Goal: Task Accomplishment & Management: Use online tool/utility

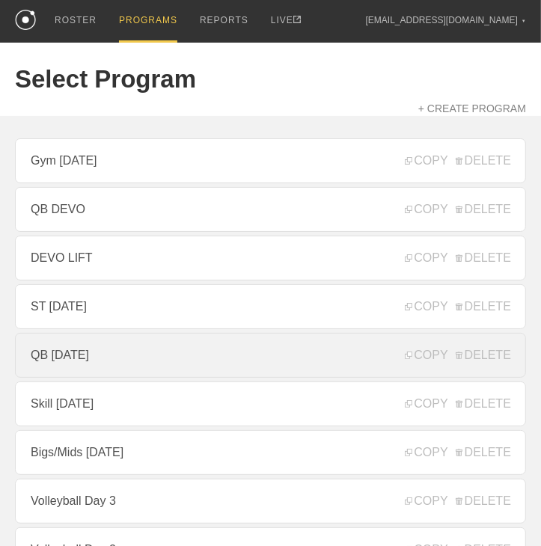
scroll to position [75, 0]
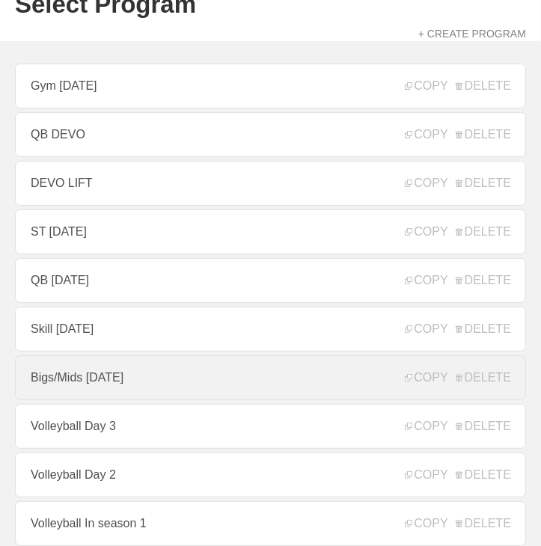
click at [132, 379] on link "Bigs/Mids [DATE]" at bounding box center [270, 377] width 511 height 45
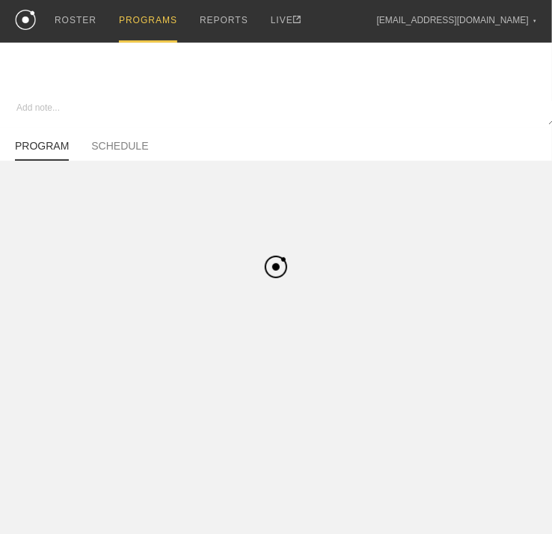
type textarea "x"
type input "Bigs/Mids [DATE]"
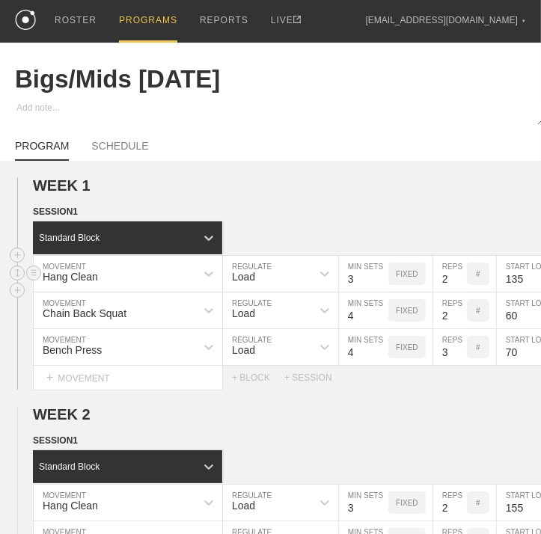
scroll to position [368, 0]
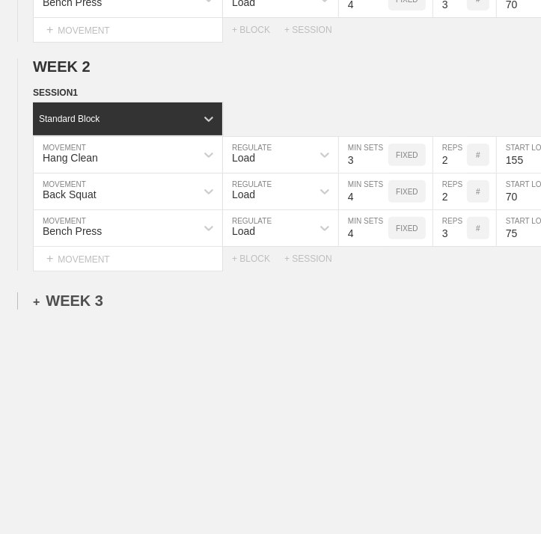
click at [88, 293] on div "+ WEEK 3" at bounding box center [68, 301] width 70 height 17
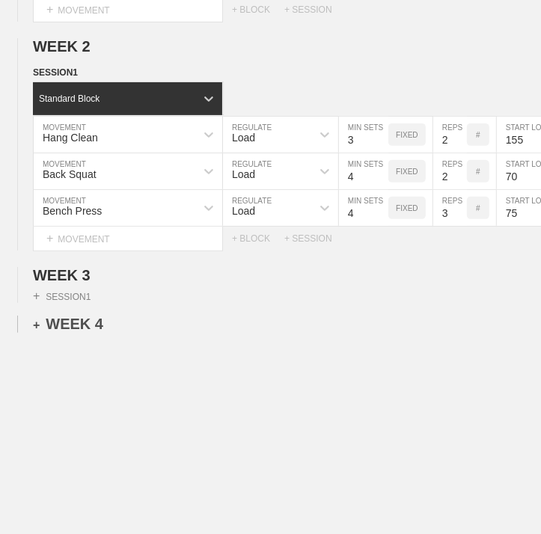
scroll to position [413, 0]
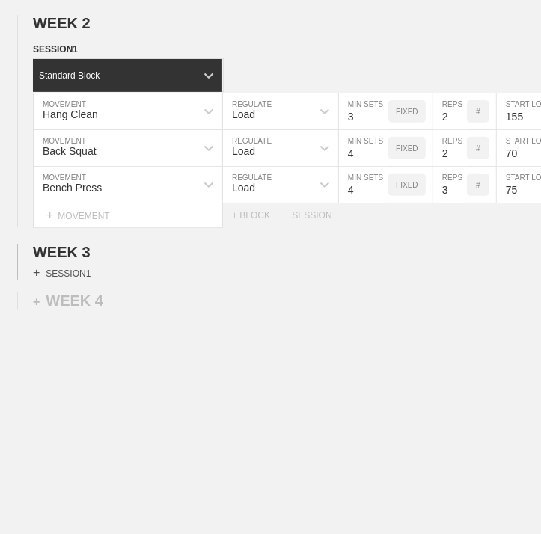
click at [70, 266] on div "+ SESSION 1" at bounding box center [62, 272] width 58 height 13
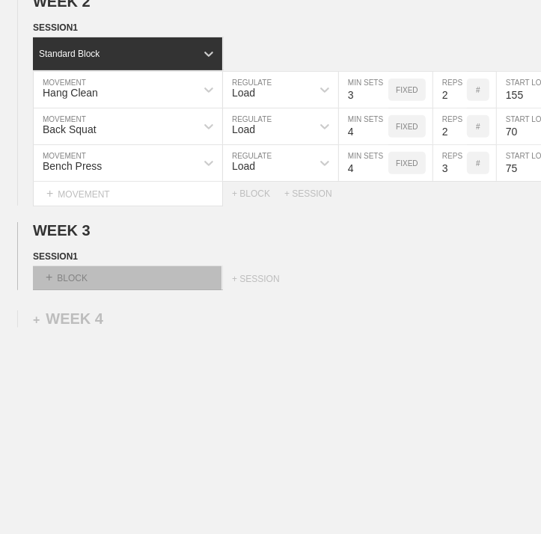
click at [108, 286] on div "+ BLOCK" at bounding box center [127, 278] width 189 height 24
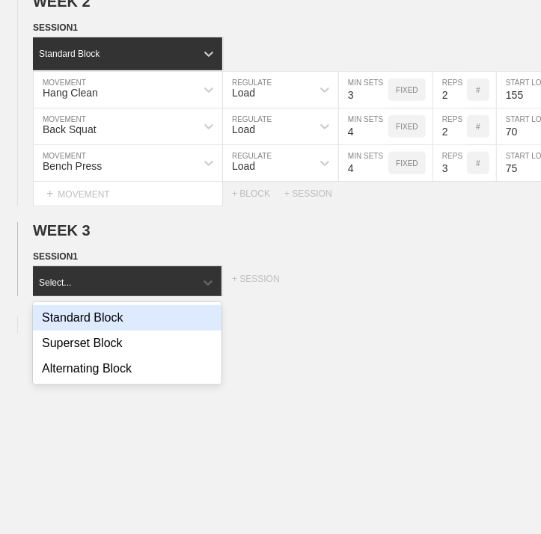
click at [102, 321] on div "Standard Block" at bounding box center [127, 317] width 189 height 25
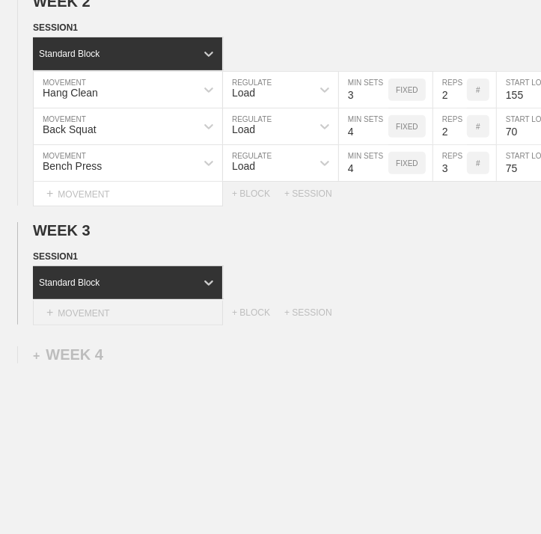
click at [128, 322] on div "+ MOVEMENT" at bounding box center [128, 313] width 190 height 25
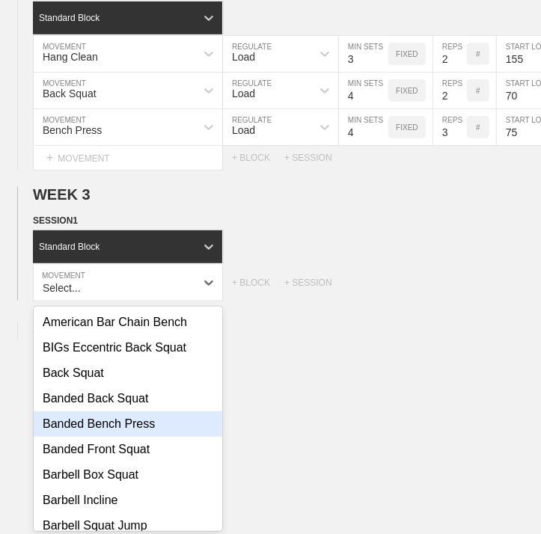
scroll to position [150, 0]
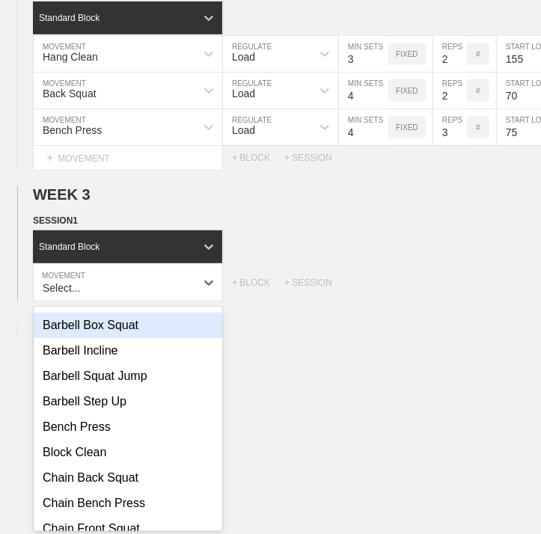
click at [114, 338] on div "Barbell Box Squat" at bounding box center [128, 325] width 189 height 25
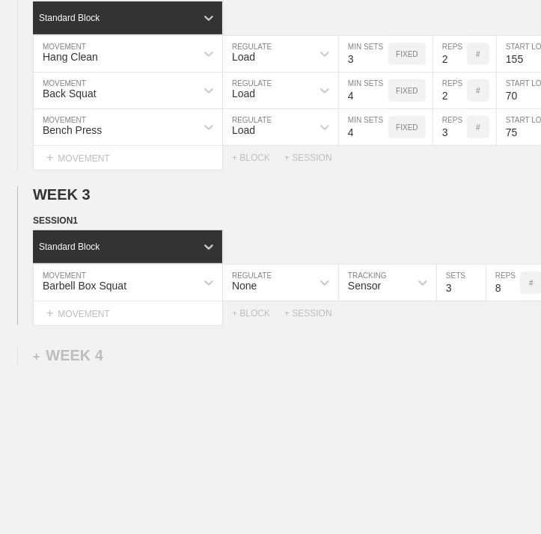
scroll to position [449, 3]
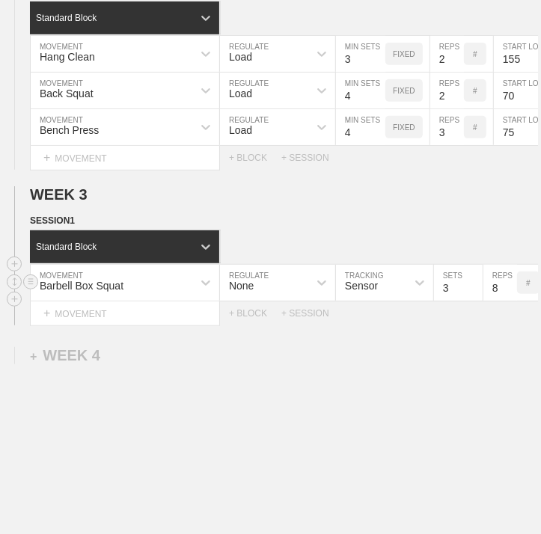
click at [287, 282] on div "None" at bounding box center [264, 282] width 88 height 25
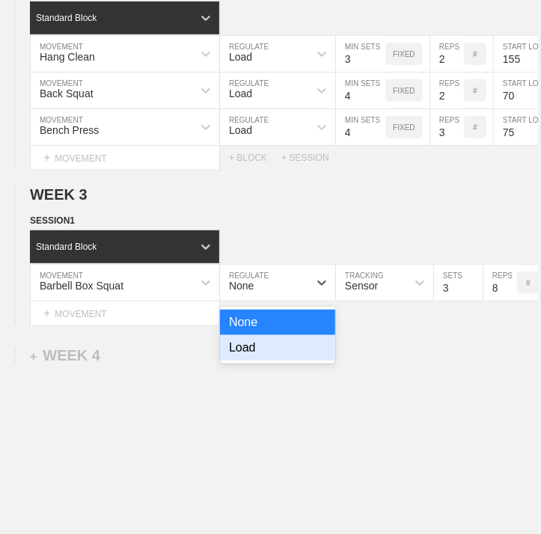
click at [243, 357] on div "Load" at bounding box center [277, 347] width 115 height 25
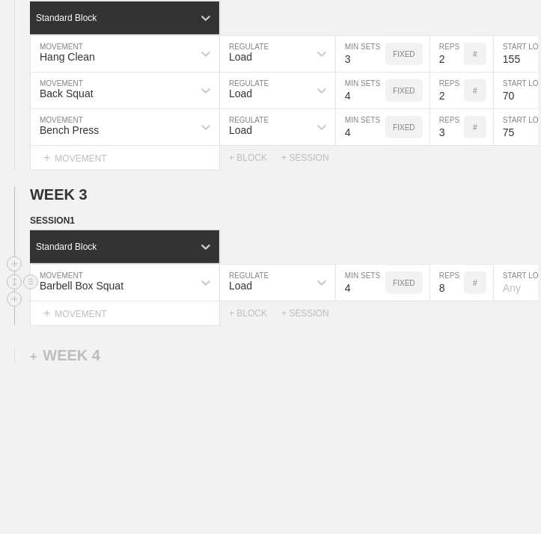
type input "4"
click at [377, 291] on input "4" at bounding box center [360, 283] width 49 height 36
click at [457, 300] on input "7" at bounding box center [447, 283] width 34 height 36
click at [457, 300] on input "6" at bounding box center [447, 283] width 34 height 36
click at [457, 300] on input "5" at bounding box center [447, 283] width 34 height 36
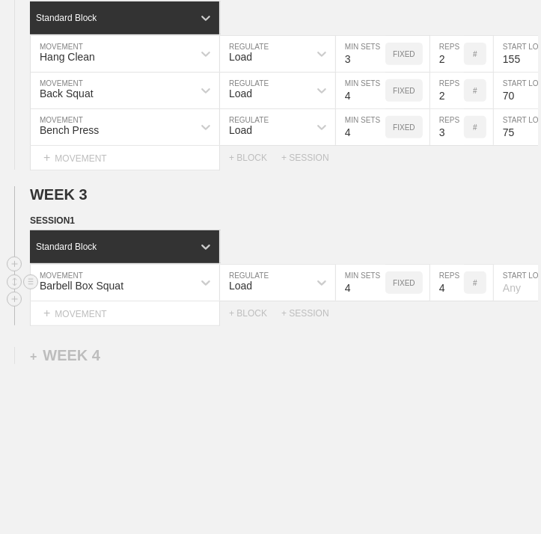
click at [457, 300] on input "4" at bounding box center [447, 283] width 34 height 36
click at [457, 300] on input "3" at bounding box center [447, 283] width 34 height 36
type input "2"
click at [457, 300] on input "2" at bounding box center [447, 283] width 34 height 36
type textarea "x"
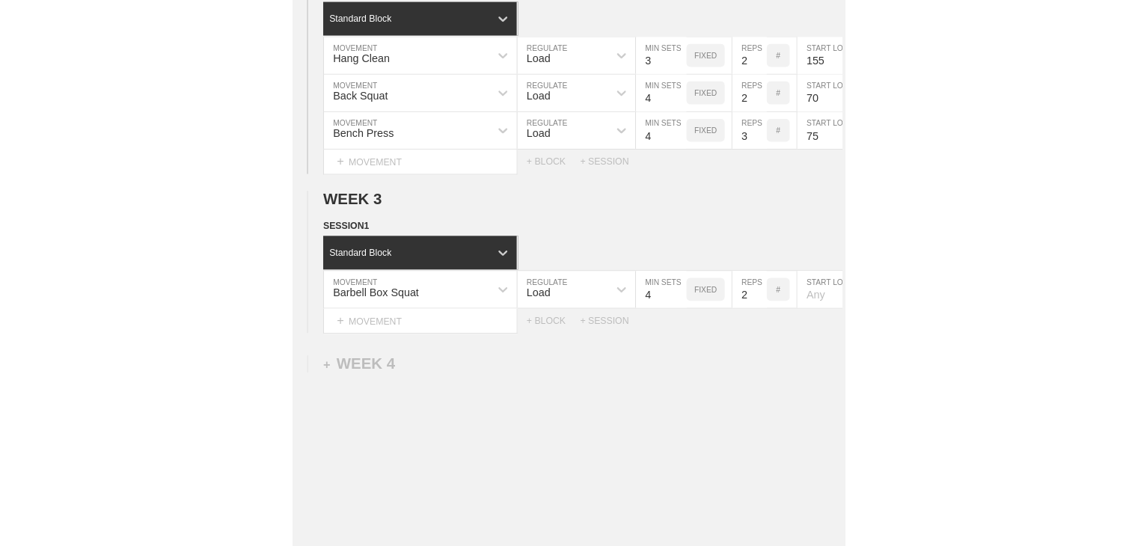
scroll to position [449, 0]
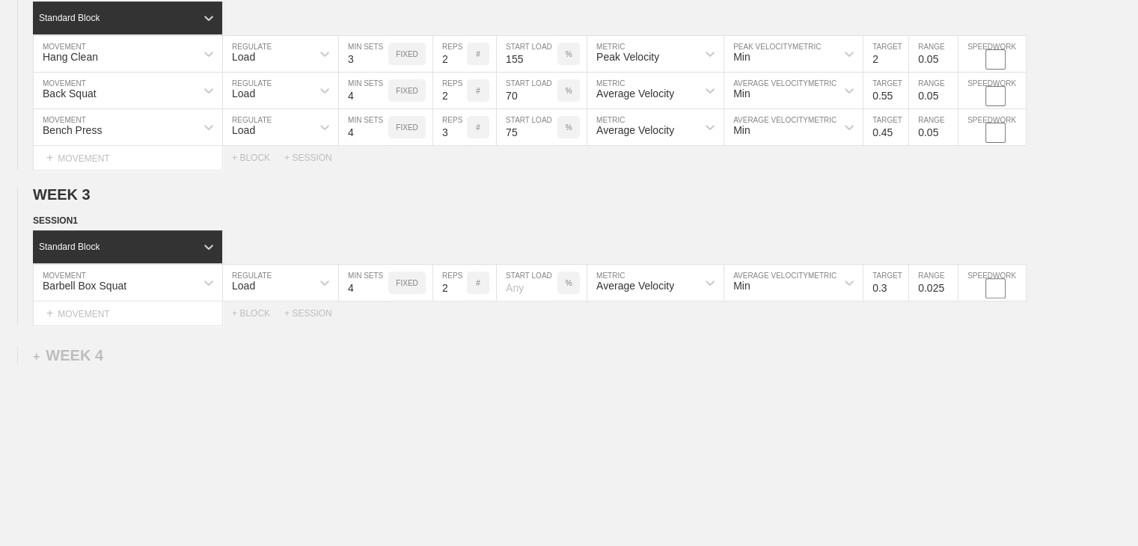
click at [540, 397] on div "WEEK 1 DUPLICATE DELETE SESSION 1 Standard Block DUPLICATE INSERT MOVEMENT AFTE…" at bounding box center [569, 150] width 1138 height 877
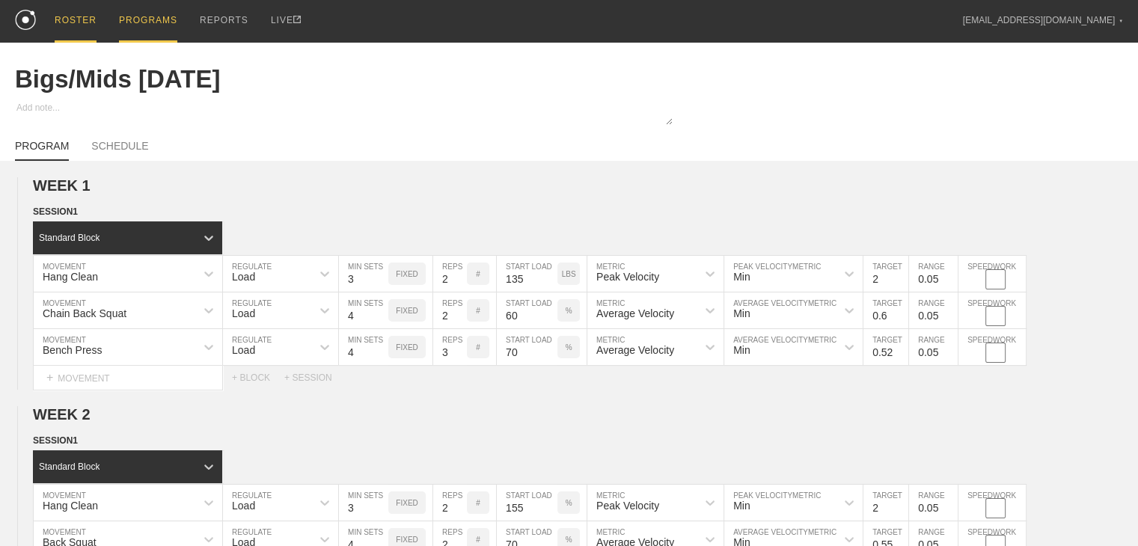
click at [87, 13] on div "ROSTER" at bounding box center [76, 21] width 42 height 43
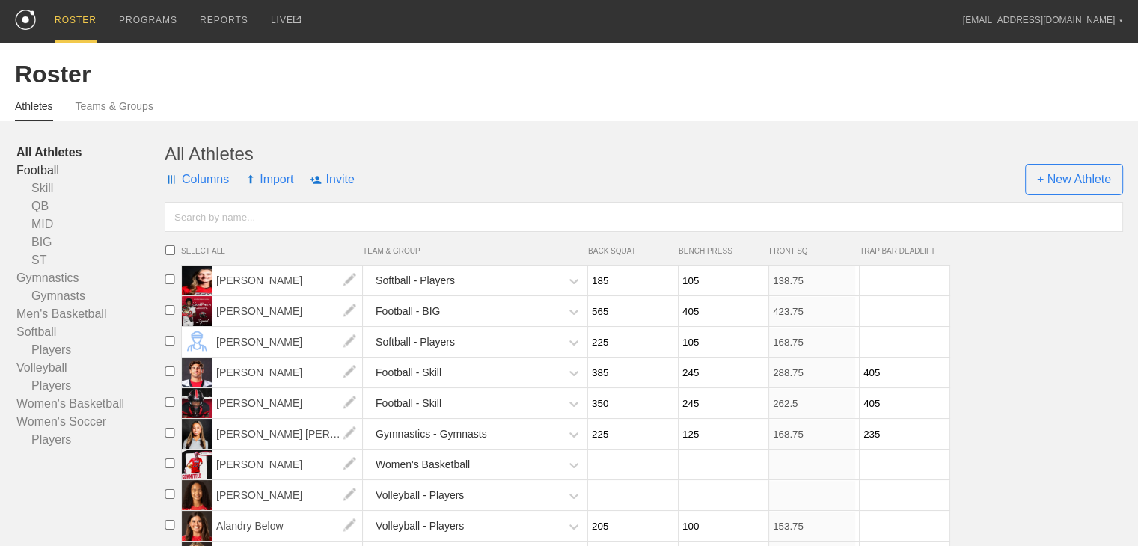
click at [49, 180] on link "Football" at bounding box center [90, 171] width 148 height 18
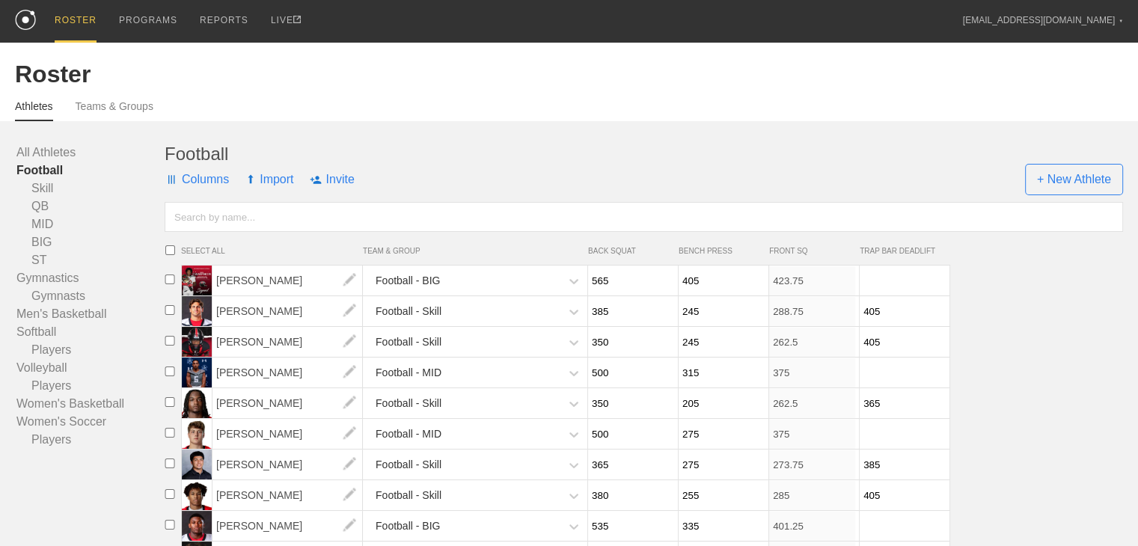
click at [198, 195] on span "Columns" at bounding box center [197, 179] width 64 height 45
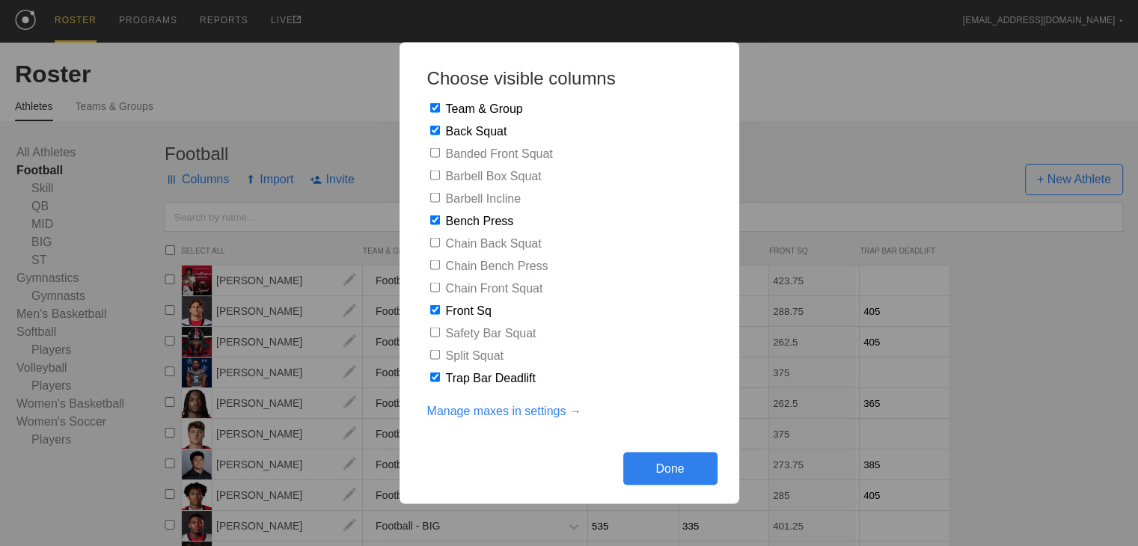
click at [501, 406] on link "Manage maxes in settings →" at bounding box center [504, 411] width 154 height 13
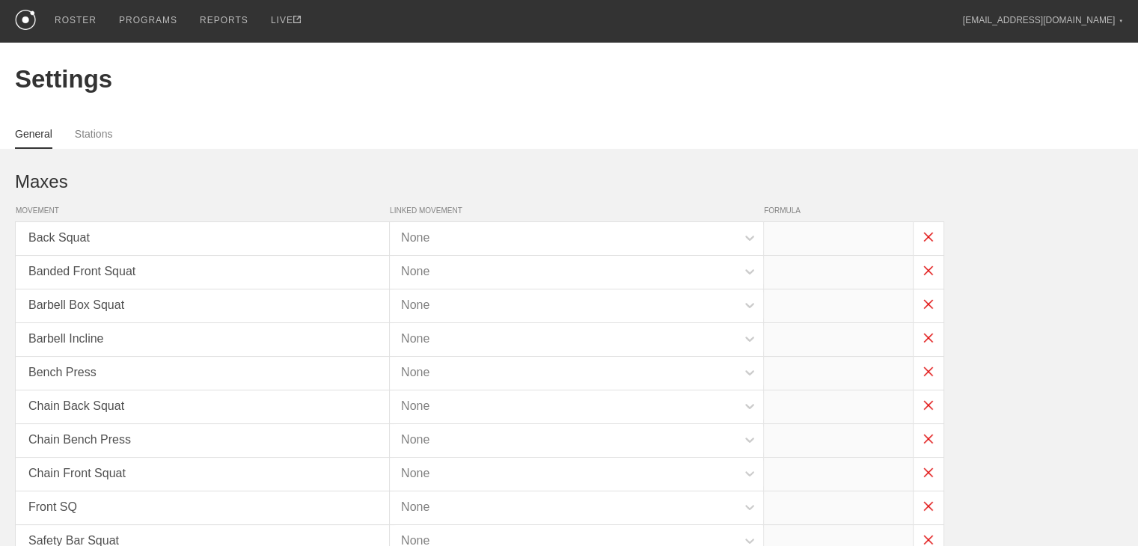
type input "x*.75"
type input "x*.9"
type input "x*.75"
type input "x*.9"
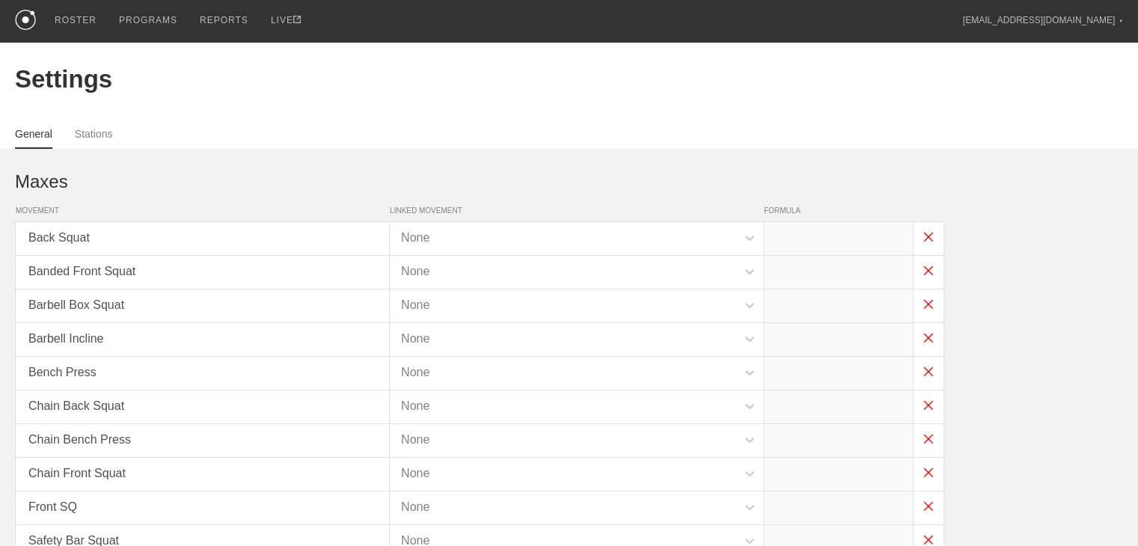
type input "x*.75"
type input "x*.85"
type input "x*.45"
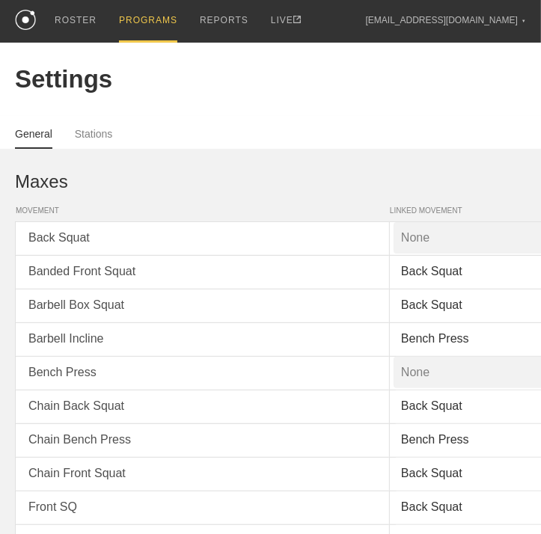
click at [138, 24] on div "PROGRAMS" at bounding box center [148, 21] width 58 height 43
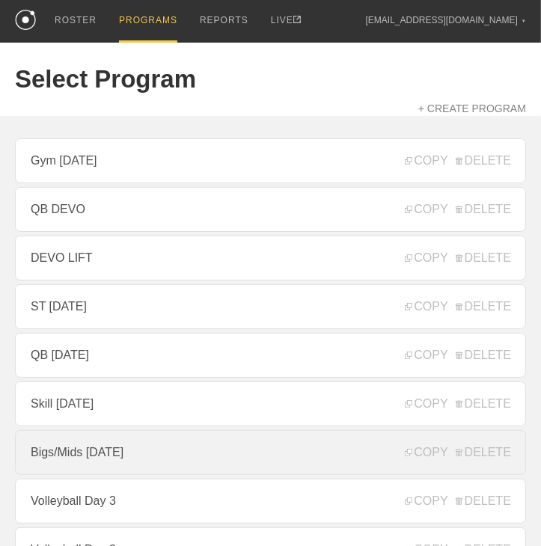
click at [144, 450] on link "Bigs/Mids [DATE]" at bounding box center [270, 452] width 511 height 45
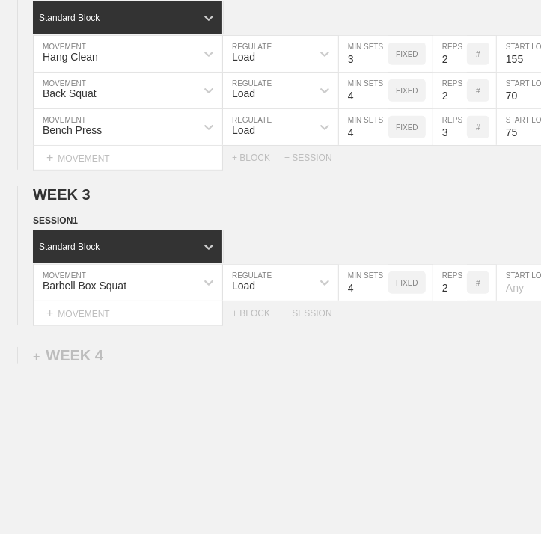
scroll to position [449, 3]
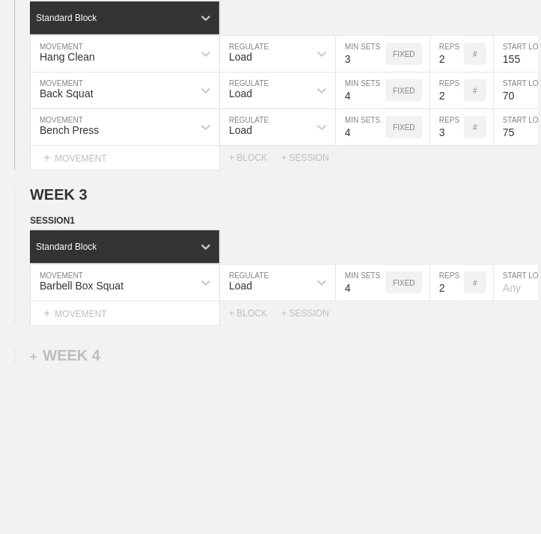
type textarea "x"
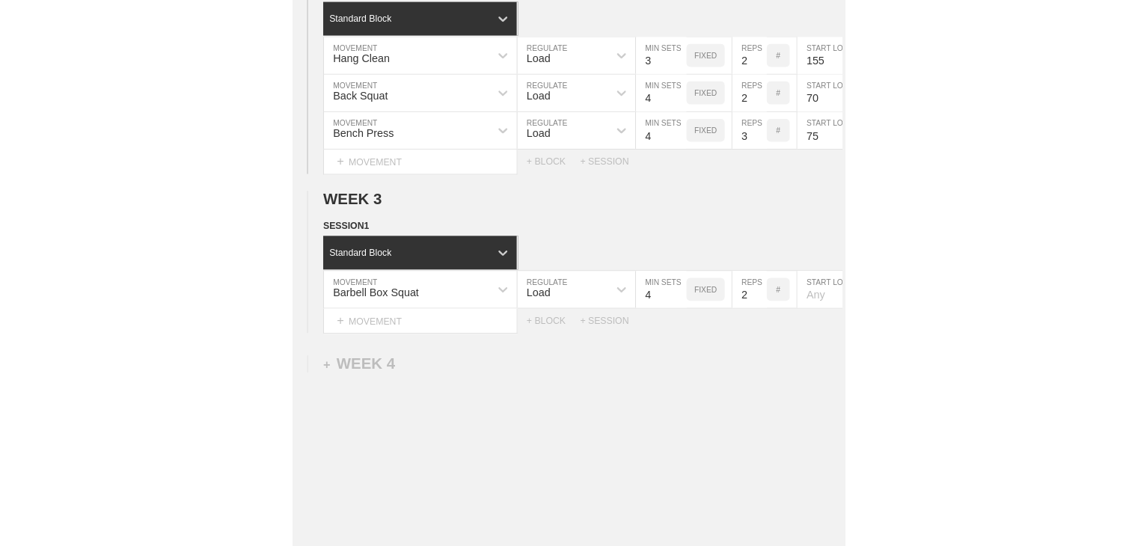
scroll to position [449, 0]
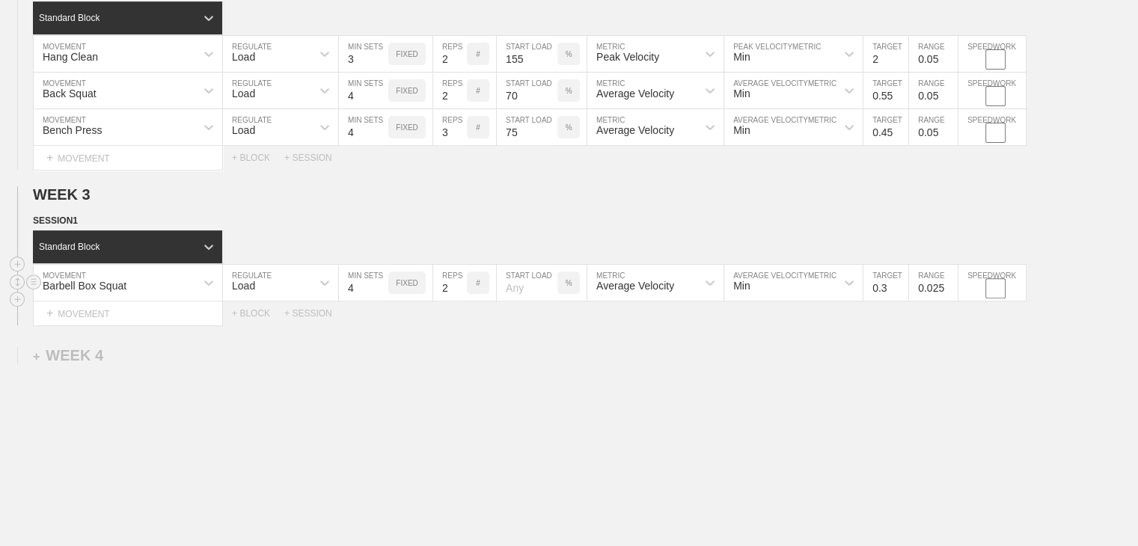
click at [540, 300] on input "number" at bounding box center [527, 283] width 61 height 36
type input "70"
click at [540, 391] on div "WEEK 1 DUPLICATE DELETE SESSION 1 Standard Block DUPLICATE INSERT MOVEMENT AFTE…" at bounding box center [569, 150] width 1138 height 877
click at [540, 291] on input "0.4" at bounding box center [886, 283] width 45 height 36
click at [540, 291] on input "0.5" at bounding box center [886, 283] width 45 height 36
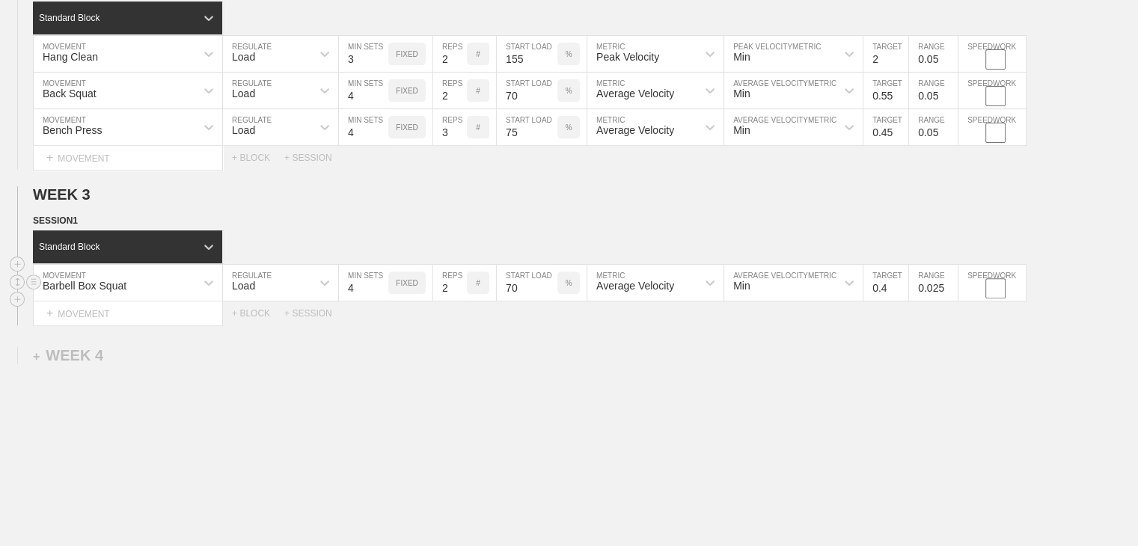
type input "0.4"
click at [540, 301] on input "0.4" at bounding box center [886, 283] width 45 height 36
click at [540, 294] on input "0.025" at bounding box center [933, 283] width 49 height 36
type input "0.05"
drag, startPoint x: 932, startPoint y: 364, endPoint x: 899, endPoint y: 315, distance: 59.2
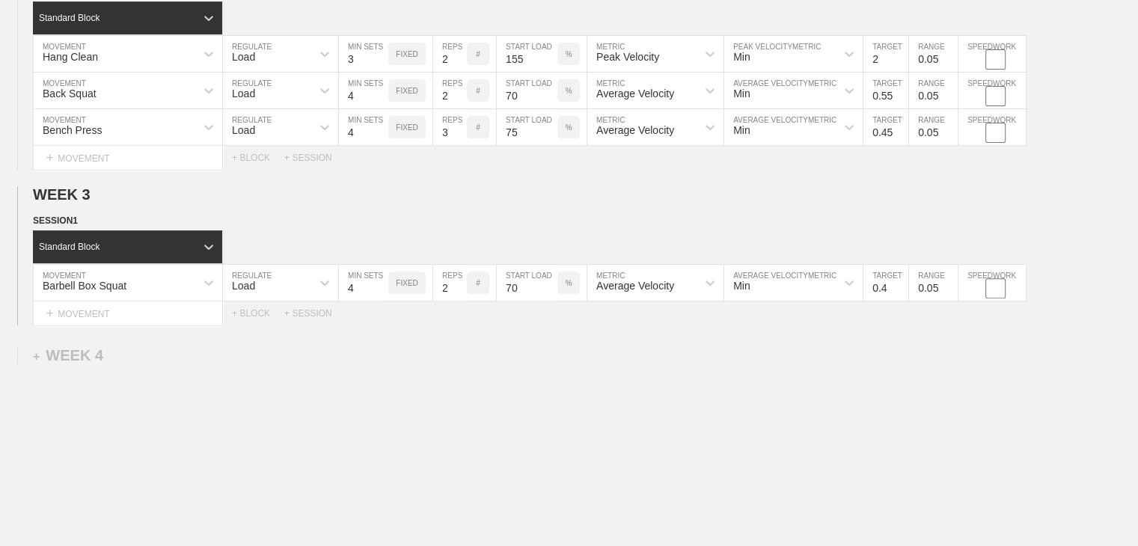
click at [540, 360] on div "WEEK 1 DUPLICATE DELETE SESSION 1 Standard Block DUPLICATE INSERT MOVEMENT AFTE…" at bounding box center [569, 150] width 1138 height 877
click at [540, 297] on input "0.4" at bounding box center [886, 283] width 45 height 36
type input "5"
click at [540, 352] on div "WEEK 1 DUPLICATE DELETE SESSION 1 Standard Block DUPLICATE INSERT MOVEMENT AFTE…" at bounding box center [569, 150] width 1138 height 877
click at [78, 326] on div "+ MOVEMENT" at bounding box center [128, 314] width 190 height 25
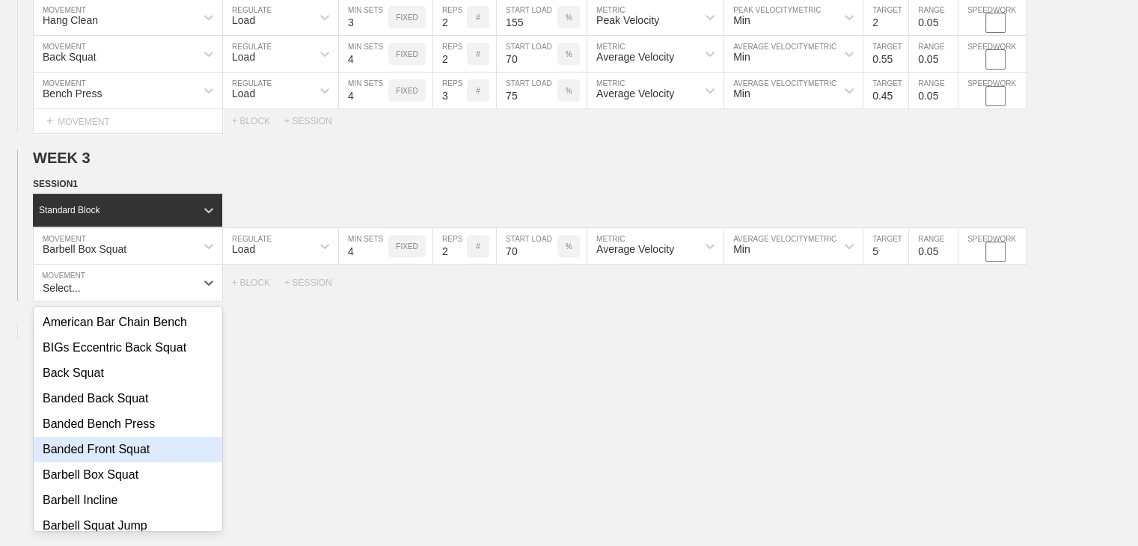
scroll to position [75, 0]
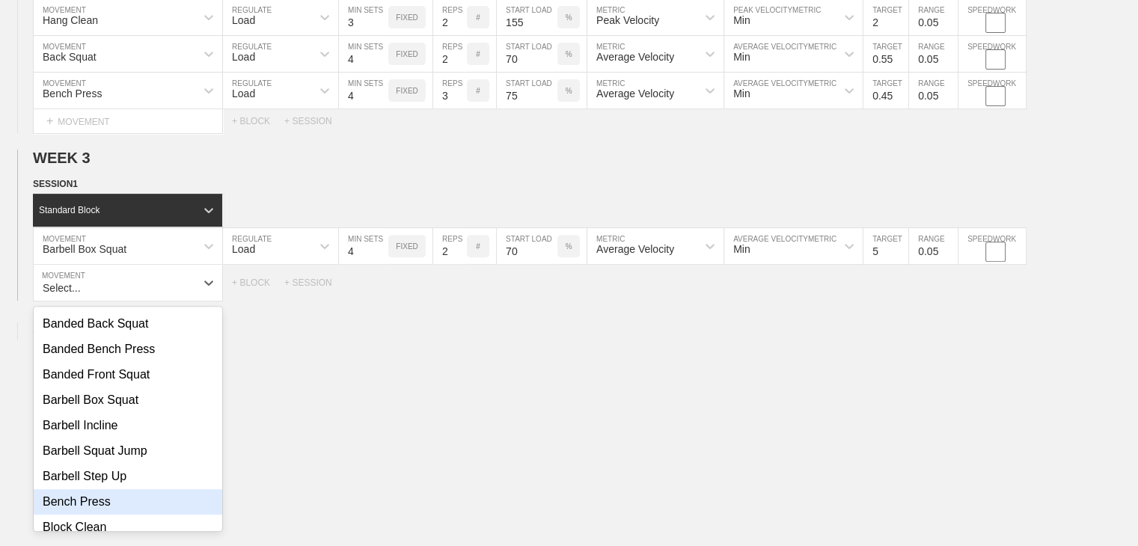
click at [97, 515] on div "Bench Press" at bounding box center [128, 501] width 189 height 25
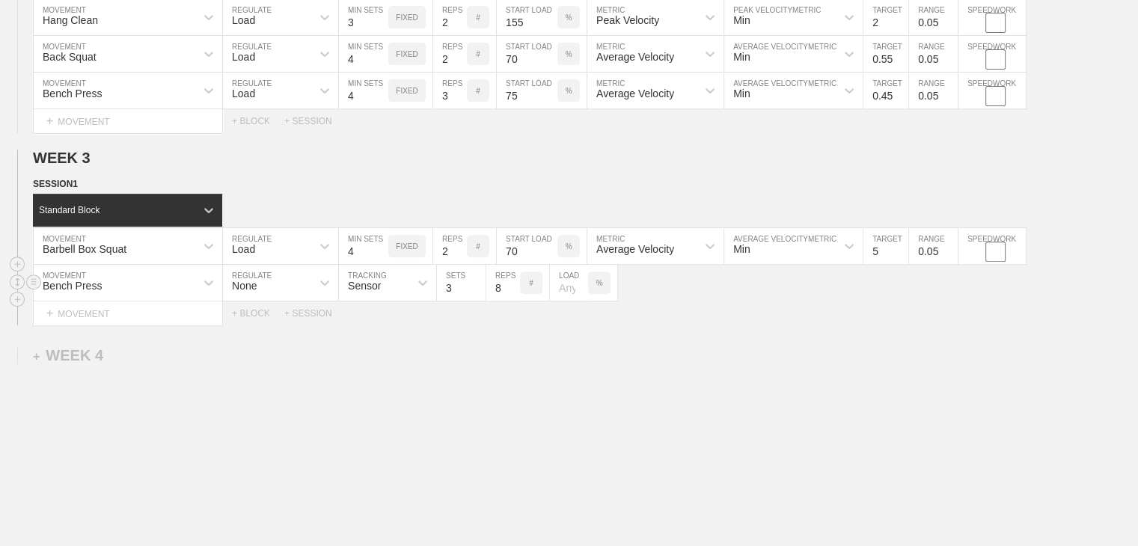
click at [274, 296] on div "None" at bounding box center [267, 282] width 88 height 25
click at [260, 361] on div "Load" at bounding box center [280, 347] width 115 height 25
type input "4"
click at [381, 292] on input "4" at bounding box center [363, 283] width 49 height 36
click at [459, 298] on input "7" at bounding box center [450, 283] width 34 height 36
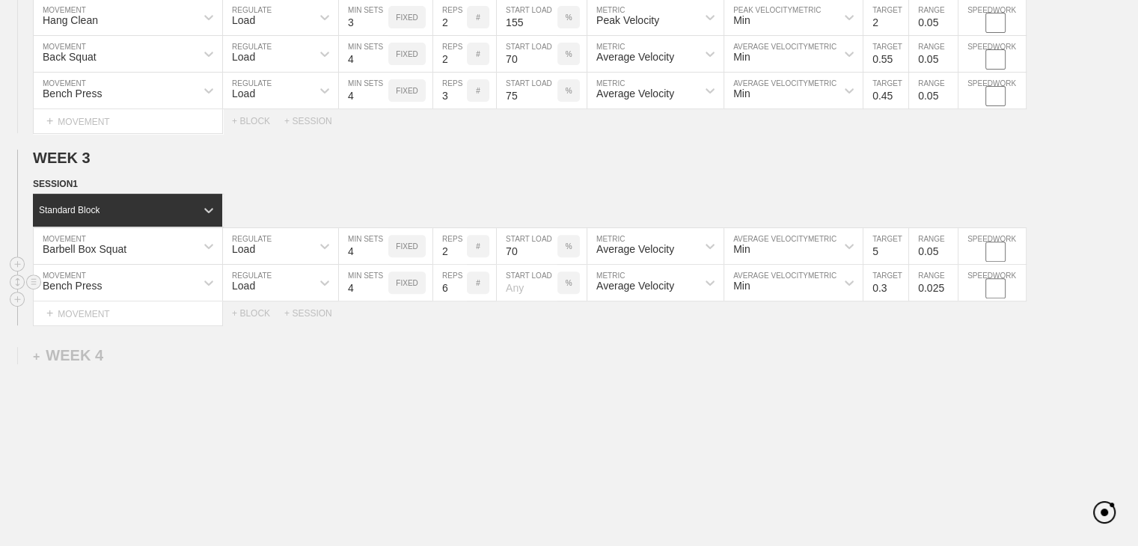
click at [459, 298] on input "6" at bounding box center [450, 283] width 34 height 36
click at [459, 298] on input "5" at bounding box center [450, 283] width 34 height 36
click at [459, 298] on input "4" at bounding box center [450, 283] width 34 height 36
type input "3"
click at [459, 298] on input "3" at bounding box center [450, 283] width 34 height 36
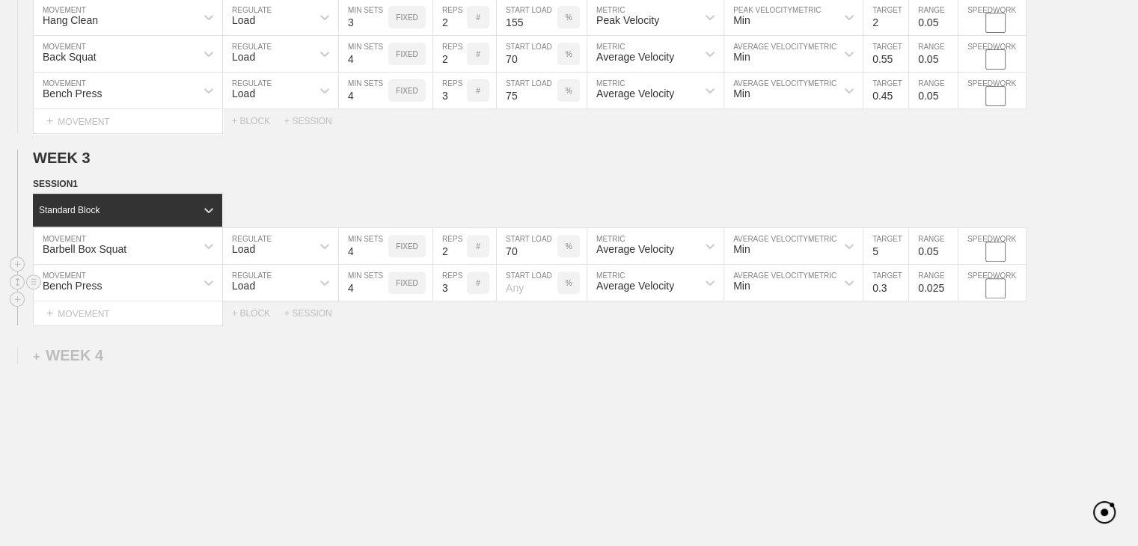
click at [532, 299] on input "number" at bounding box center [527, 283] width 61 height 36
type input "70"
drag, startPoint x: 575, startPoint y: 364, endPoint x: 595, endPoint y: 372, distance: 21.8
click at [540, 364] on div "WEEK 1 DUPLICATE DELETE SESSION 1 Standard Block DUPLICATE INSERT MOVEMENT AFTE…" at bounding box center [569, 132] width 1138 height 914
click at [540, 297] on input "0.3" at bounding box center [886, 283] width 45 height 36
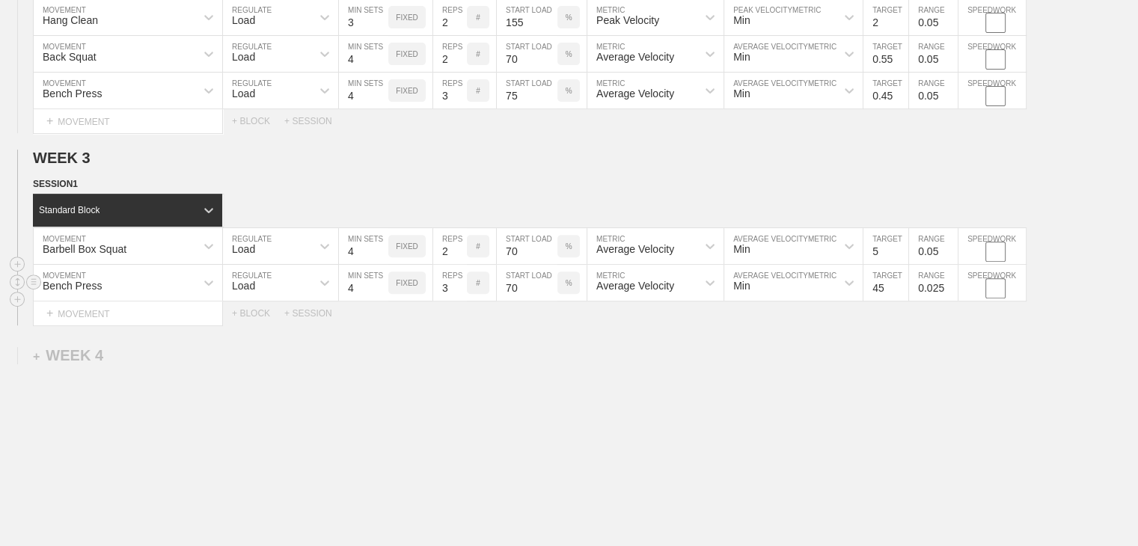
type input "4"
type input "0.45"
click at [540, 297] on input "0.025" at bounding box center [933, 283] width 49 height 36
type input "0.05"
drag, startPoint x: 912, startPoint y: 363, endPoint x: 914, endPoint y: 371, distance: 8.4
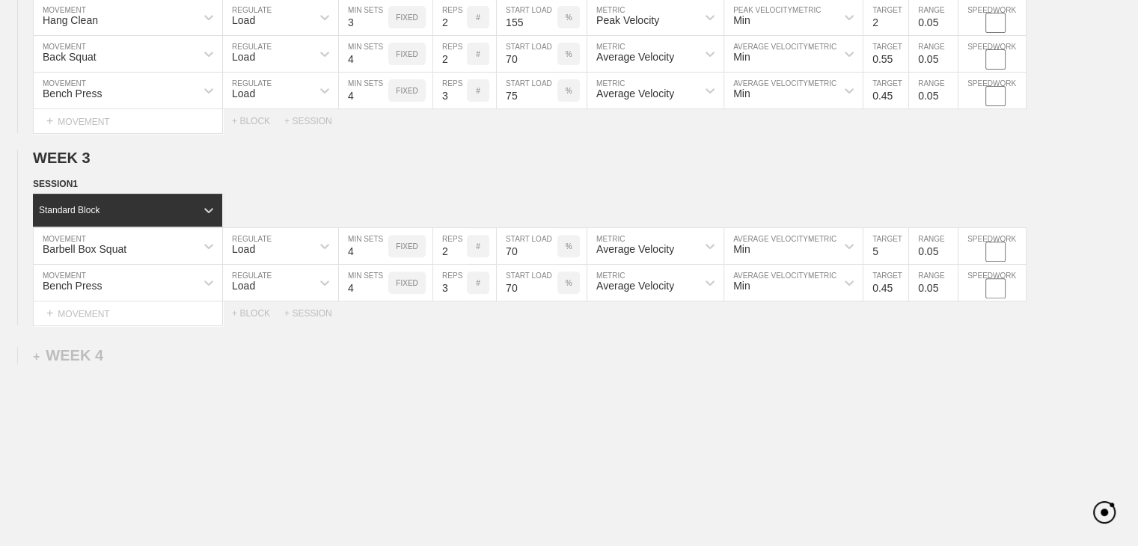
click at [540, 363] on div "WEEK 1 DUPLICATE DELETE SESSION 1 Standard Block DUPLICATE INSERT MOVEMENT AFTE…" at bounding box center [569, 132] width 1138 height 914
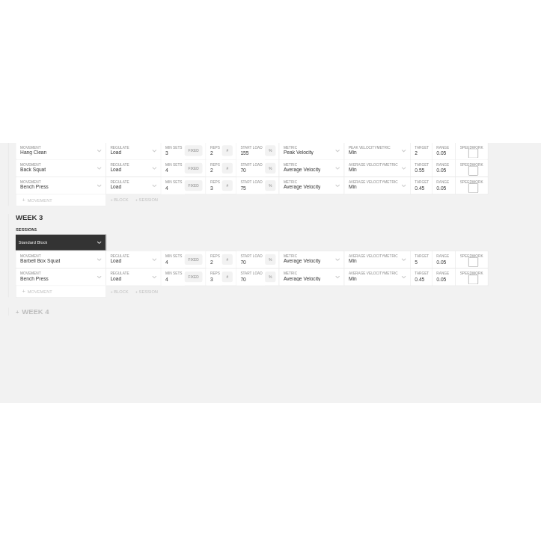
scroll to position [0, 0]
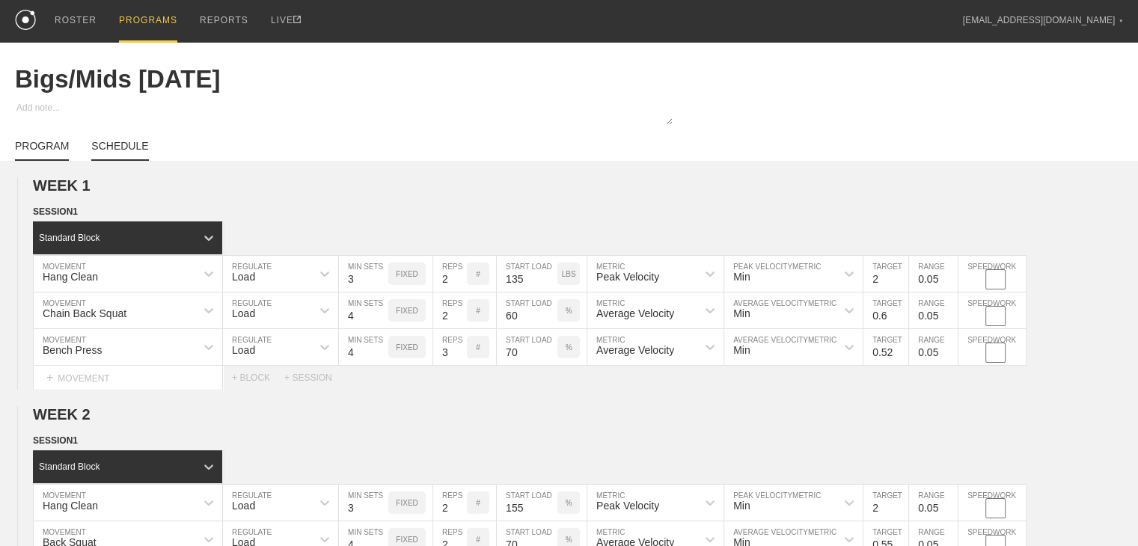
click at [121, 158] on link "SCHEDULE" at bounding box center [119, 150] width 57 height 21
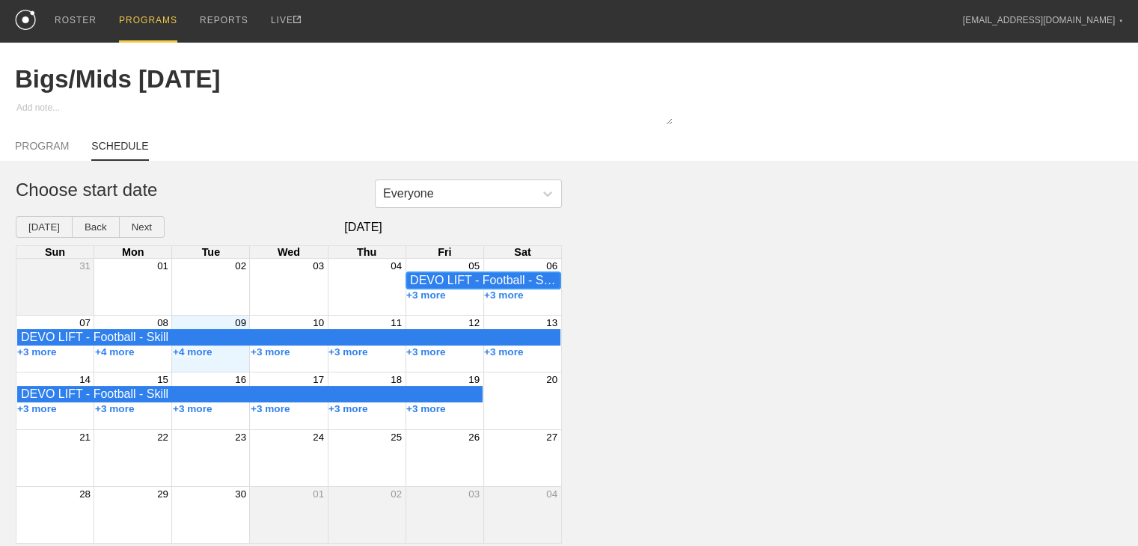
click at [455, 287] on div "DEVO LIFT - Football - Skill" at bounding box center [483, 280] width 147 height 13
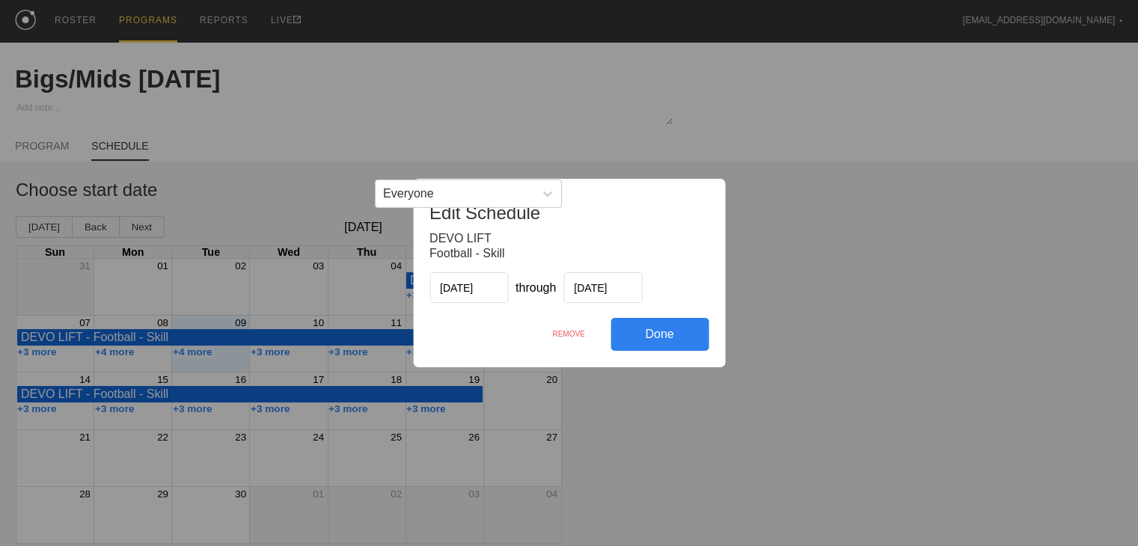
drag, startPoint x: 563, startPoint y: 328, endPoint x: 626, endPoint y: 82, distance: 255.0
click at [540, 329] on div "REMOVE" at bounding box center [569, 334] width 84 height 32
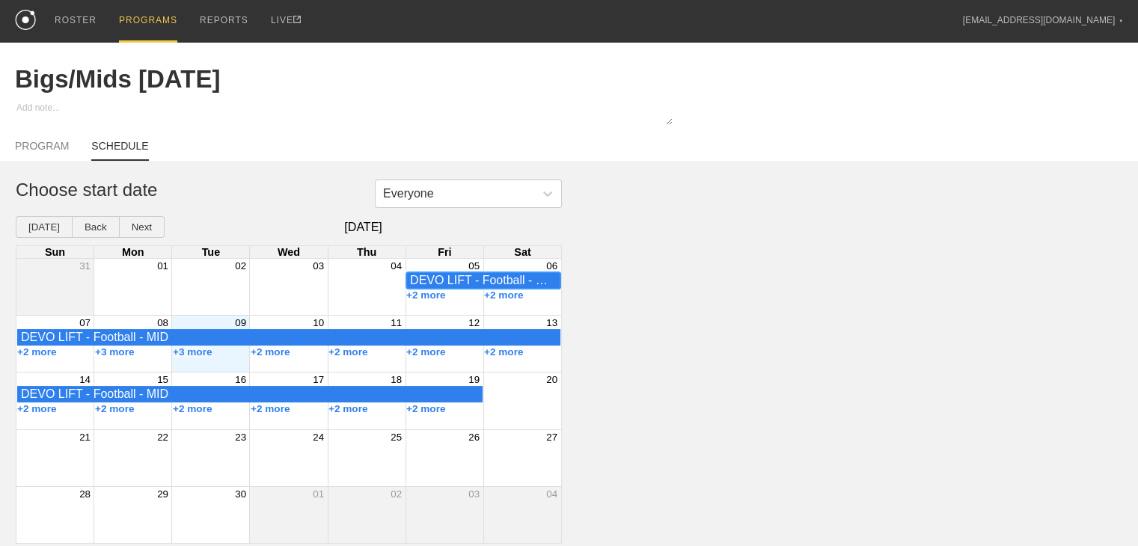
click at [446, 287] on div "DEVO LIFT - Football - MID" at bounding box center [483, 280] width 147 height 13
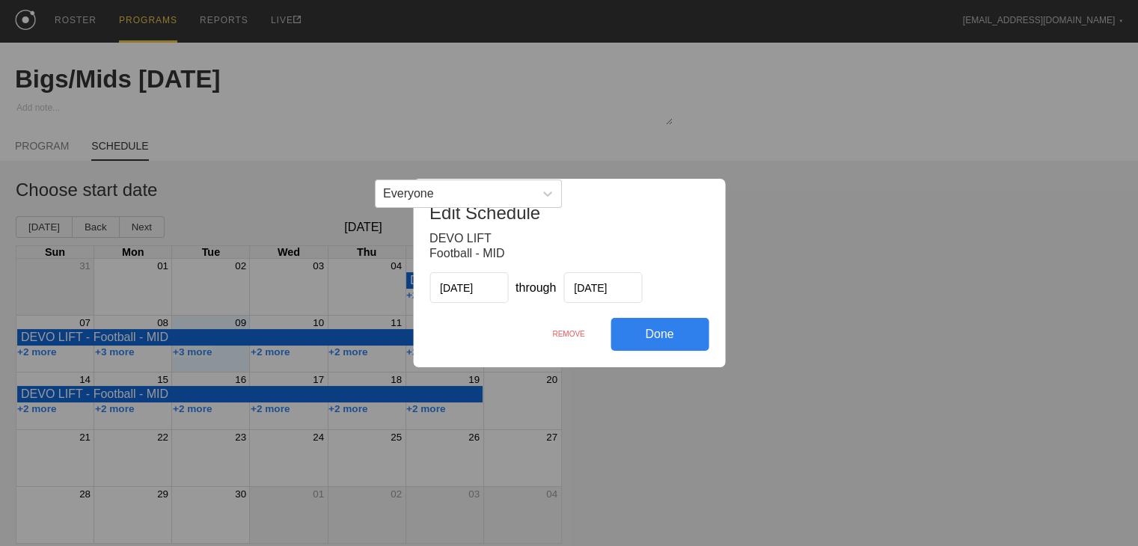
click at [540, 327] on div "REMOVE" at bounding box center [569, 334] width 84 height 32
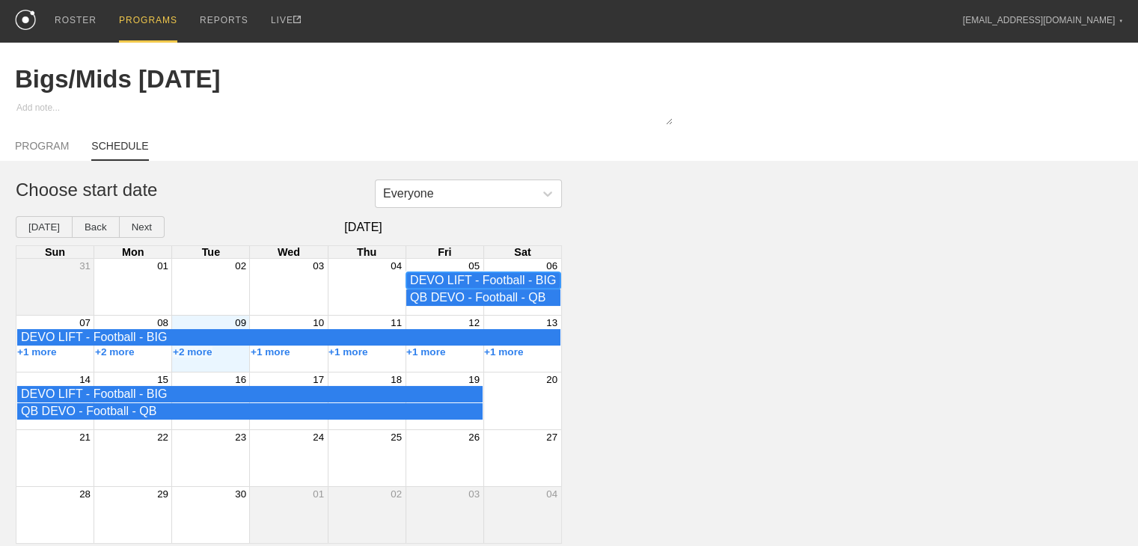
click at [438, 287] on div "DEVO LIFT - Football - BIG" at bounding box center [483, 280] width 147 height 13
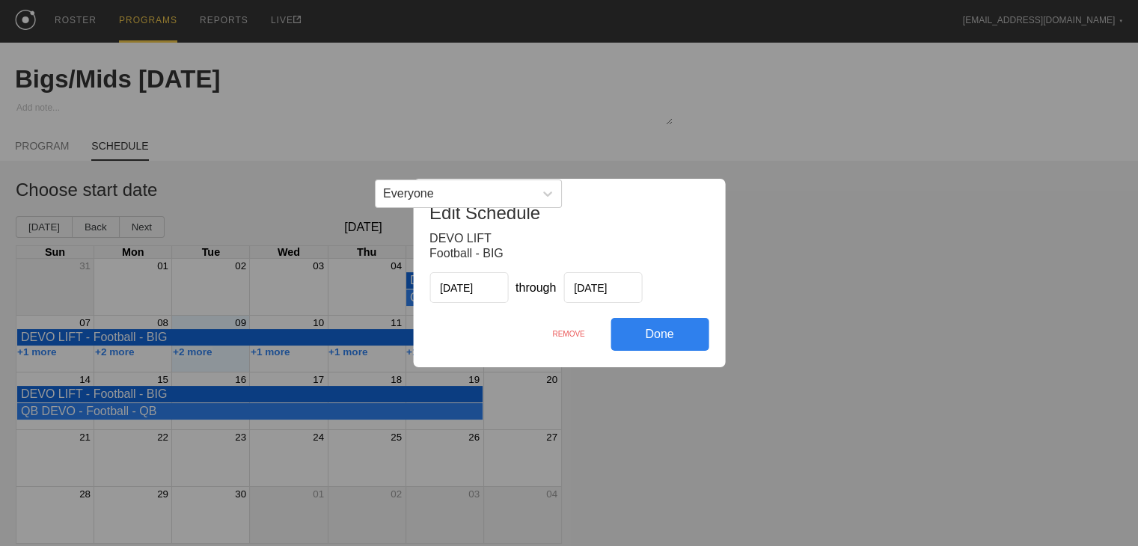
drag, startPoint x: 586, startPoint y: 336, endPoint x: 641, endPoint y: 79, distance: 263.1
click at [540, 336] on div "REMOVE" at bounding box center [569, 334] width 84 height 32
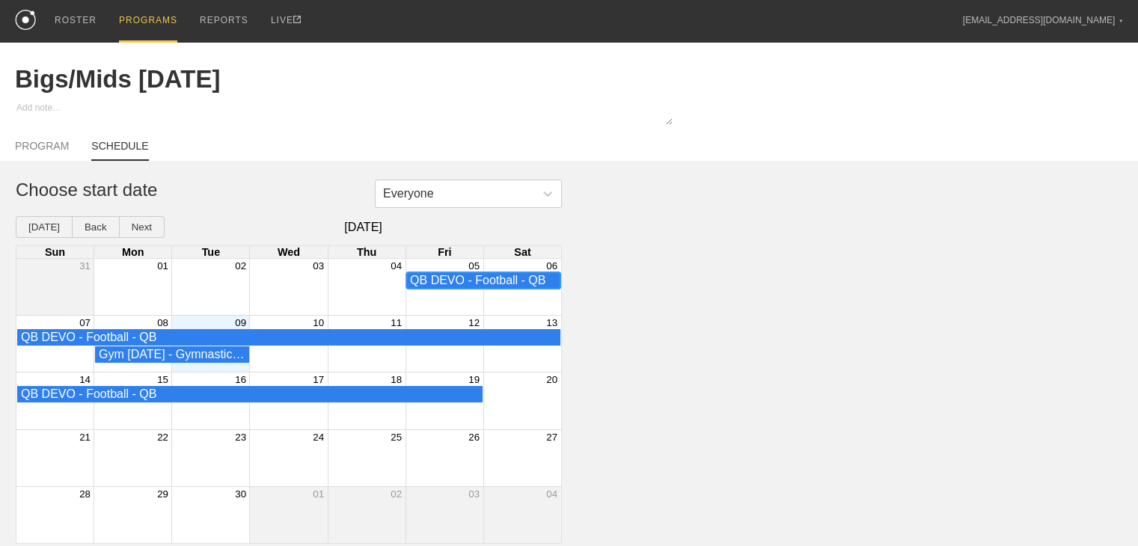
click at [456, 287] on div "QB DEVO - Football - QB" at bounding box center [483, 280] width 147 height 13
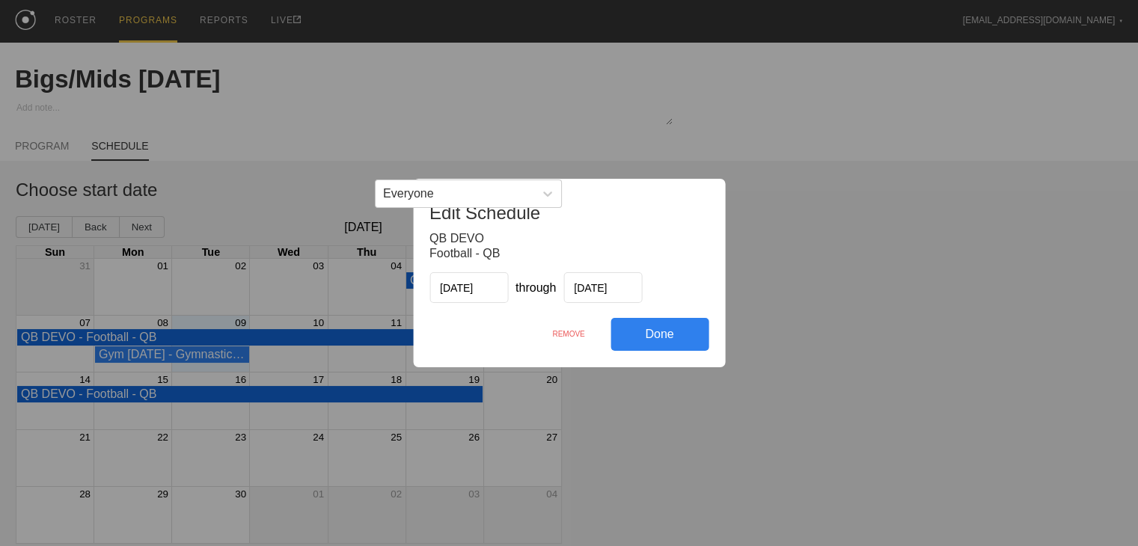
drag, startPoint x: 578, startPoint y: 330, endPoint x: 629, endPoint y: 82, distance: 253.7
click at [540, 329] on div "REMOVE" at bounding box center [569, 334] width 84 height 32
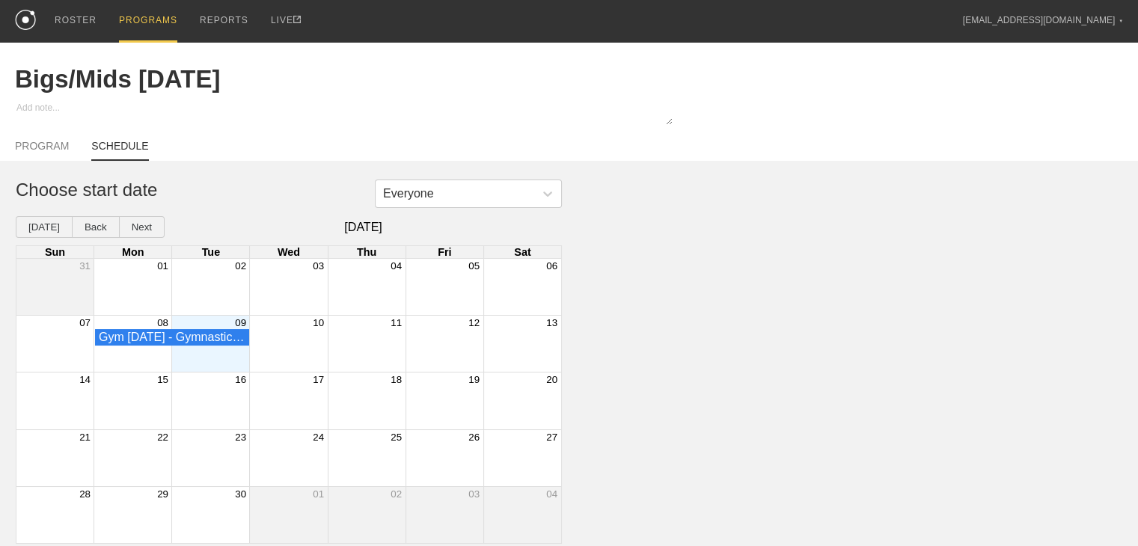
click at [216, 366] on div "Month View" at bounding box center [210, 344] width 78 height 56
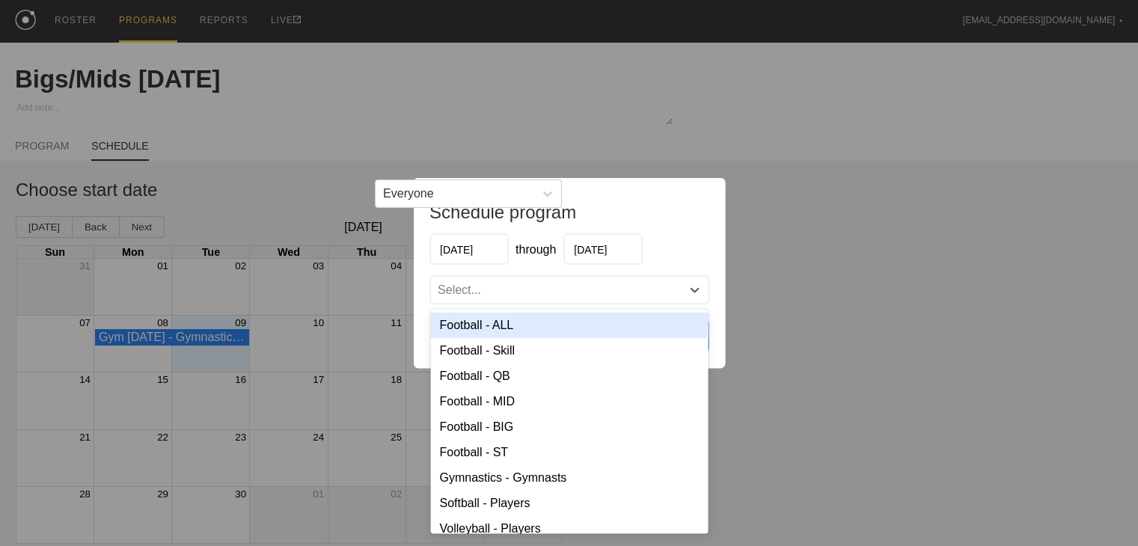
click at [464, 289] on div "Select..." at bounding box center [459, 290] width 43 height 13
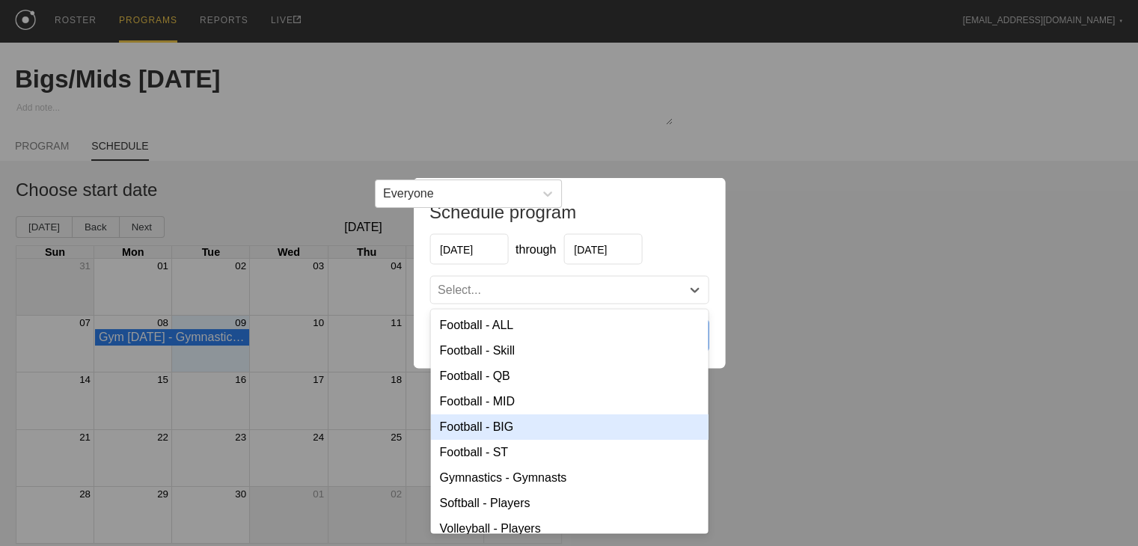
drag, startPoint x: 492, startPoint y: 419, endPoint x: 498, endPoint y: 403, distance: 17.5
click at [491, 419] on div "Football - BIG" at bounding box center [569, 427] width 278 height 25
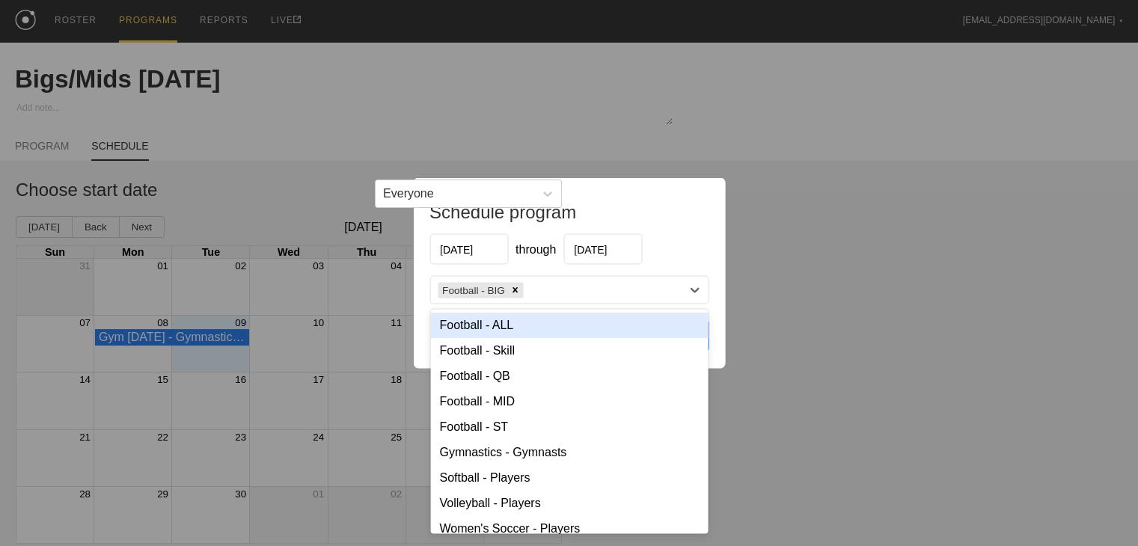
click at [540, 284] on div "Football - BIG" at bounding box center [555, 290] width 251 height 22
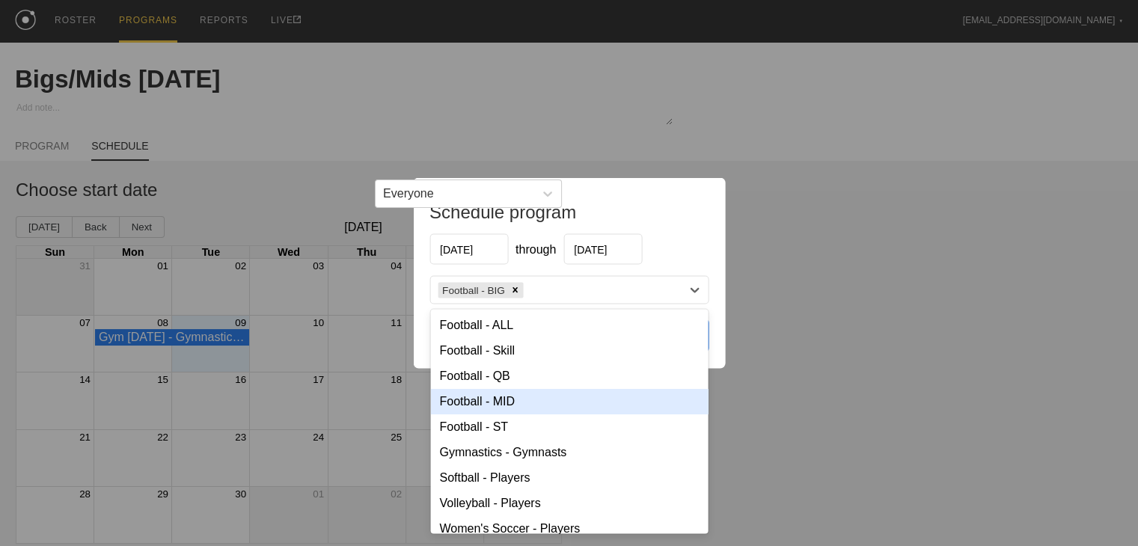
drag, startPoint x: 513, startPoint y: 397, endPoint x: 522, endPoint y: 390, distance: 11.2
click at [512, 396] on div "Football - MID" at bounding box center [569, 401] width 278 height 25
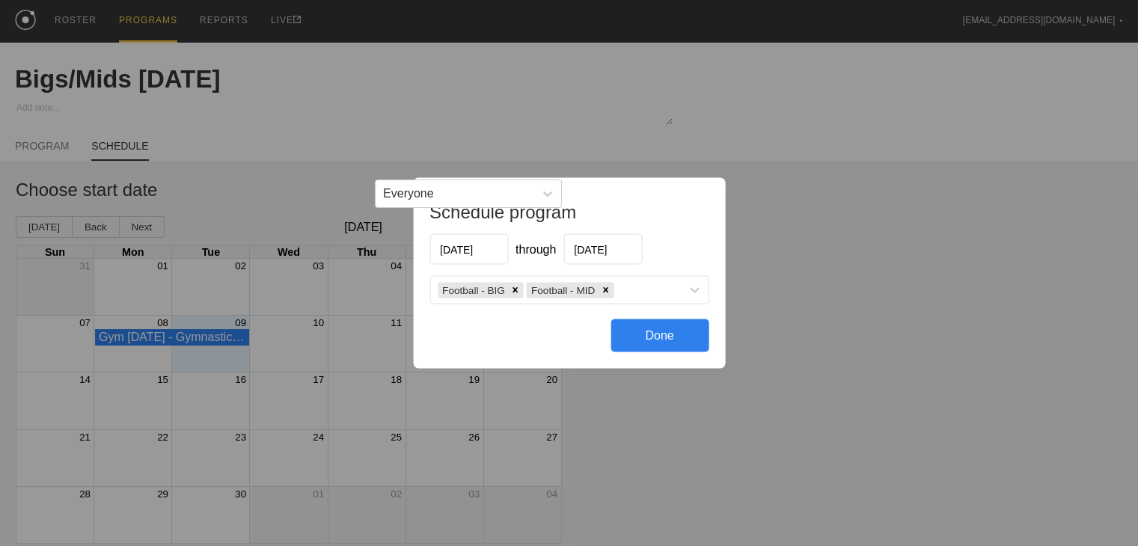
click at [540, 337] on div "Done" at bounding box center [660, 336] width 98 height 33
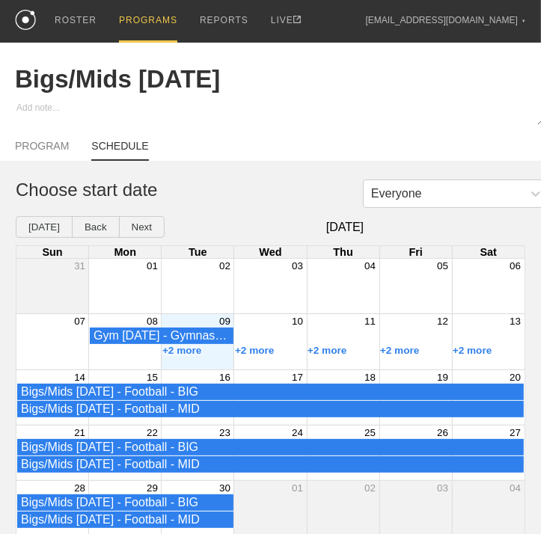
click at [128, 16] on div "PROGRAMS" at bounding box center [148, 21] width 58 height 43
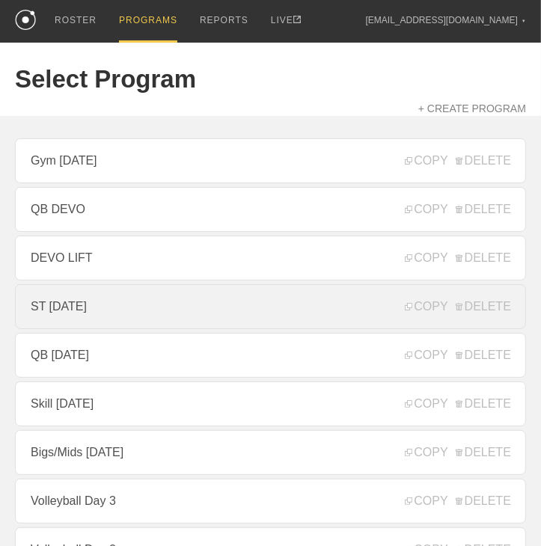
scroll to position [75, 0]
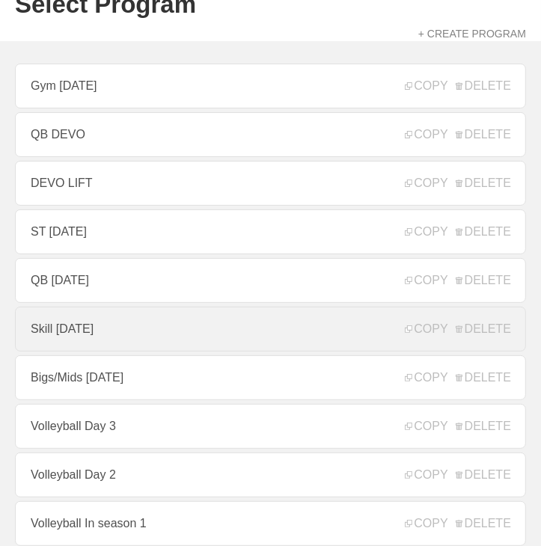
click at [82, 336] on link "Skill [DATE]" at bounding box center [270, 329] width 511 height 45
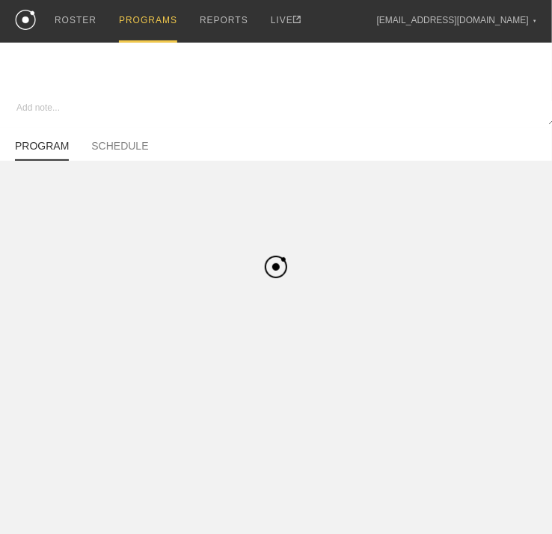
type textarea "x"
type input "Skill [DATE]"
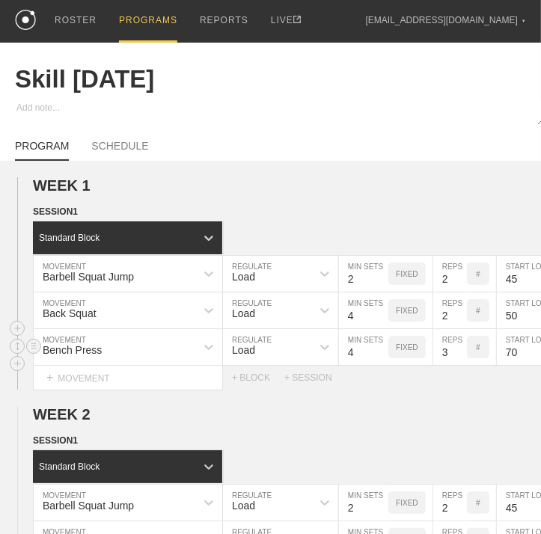
scroll to position [368, 0]
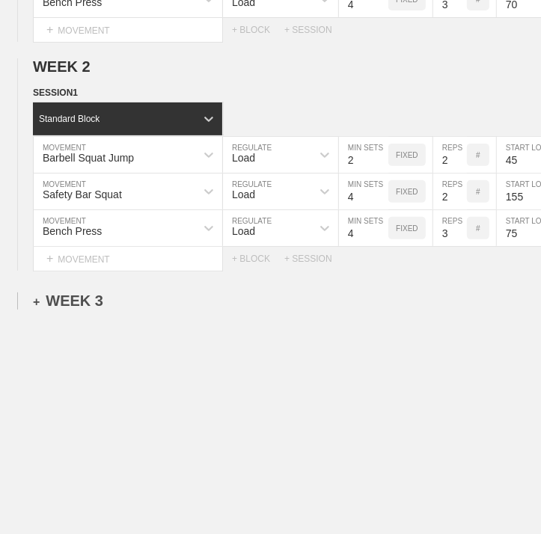
click at [91, 293] on div "+ WEEK 3" at bounding box center [68, 301] width 70 height 17
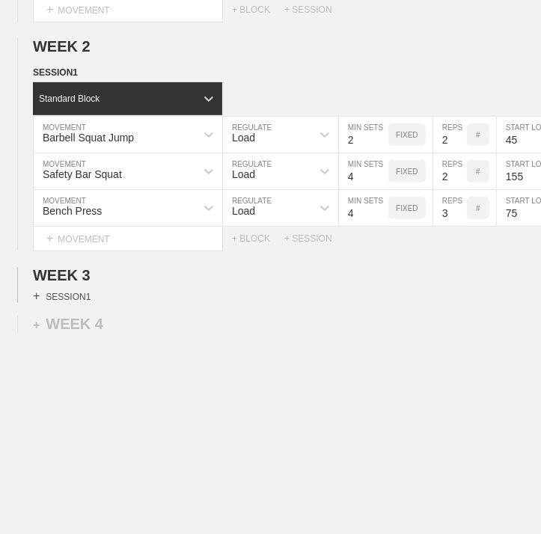
click at [69, 303] on div "+ SESSION 1" at bounding box center [62, 296] width 58 height 13
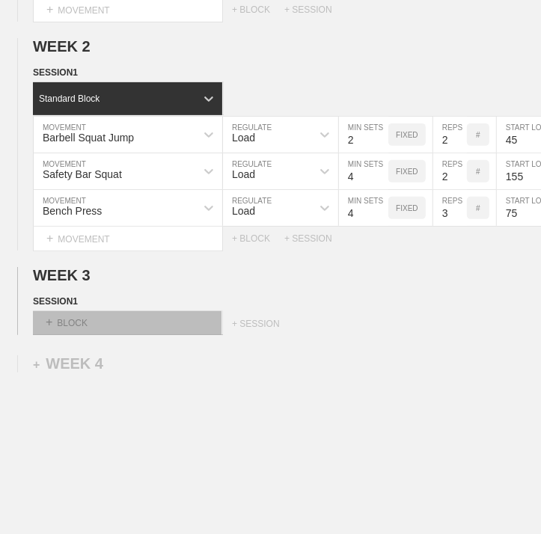
click at [84, 329] on div "+ BLOCK" at bounding box center [127, 323] width 189 height 24
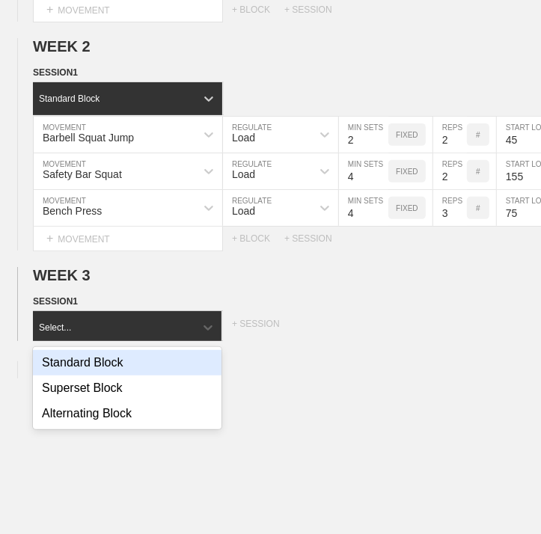
click at [87, 376] on div "Standard Block" at bounding box center [127, 362] width 189 height 25
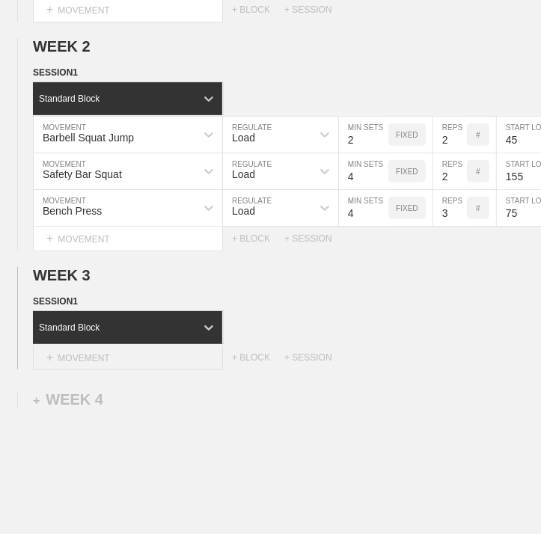
click at [100, 370] on div "+ MOVEMENT" at bounding box center [128, 358] width 190 height 25
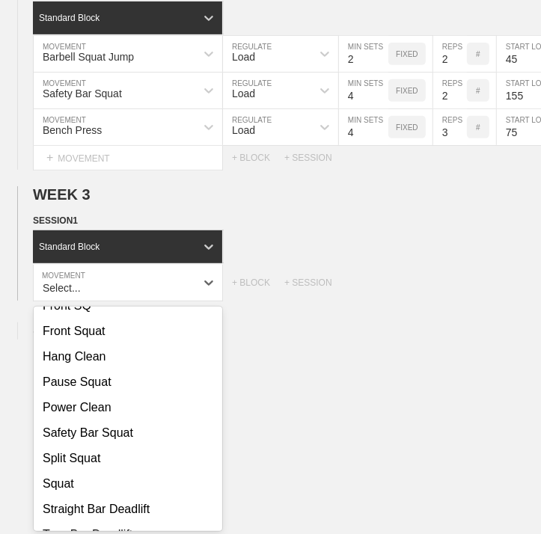
scroll to position [476, 0]
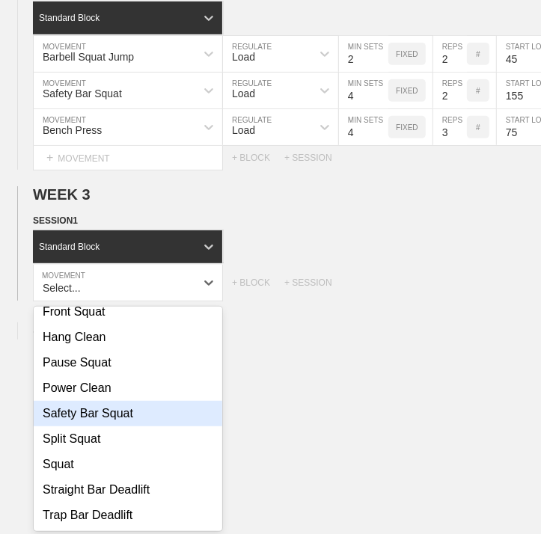
click at [102, 424] on div "Safety Bar Squat" at bounding box center [128, 413] width 189 height 25
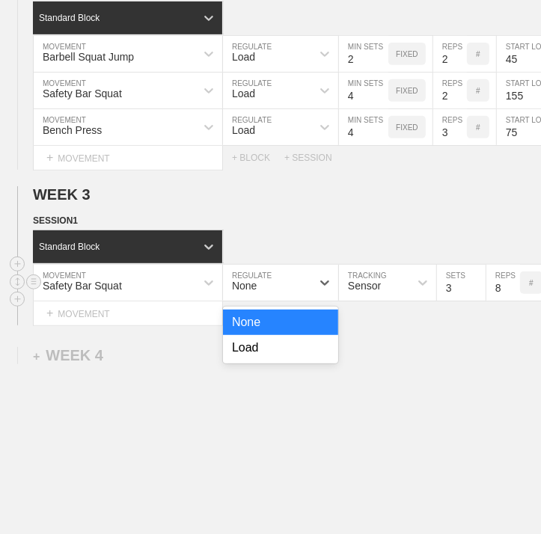
click at [279, 293] on div "None" at bounding box center [267, 282] width 88 height 25
click at [266, 355] on div "Load" at bounding box center [280, 347] width 115 height 25
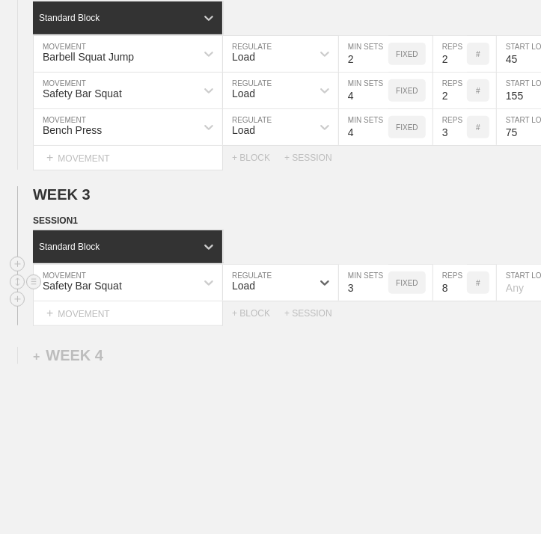
scroll to position [449, 3]
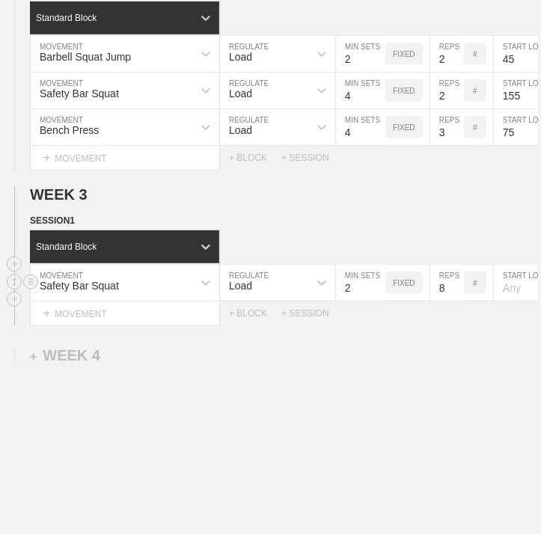
click at [376, 301] on input "2" at bounding box center [360, 283] width 49 height 36
click at [380, 293] on input "3" at bounding box center [360, 283] width 49 height 36
type input "4"
click at [380, 293] on input "4" at bounding box center [360, 283] width 49 height 36
click at [456, 299] on input "7" at bounding box center [447, 283] width 34 height 36
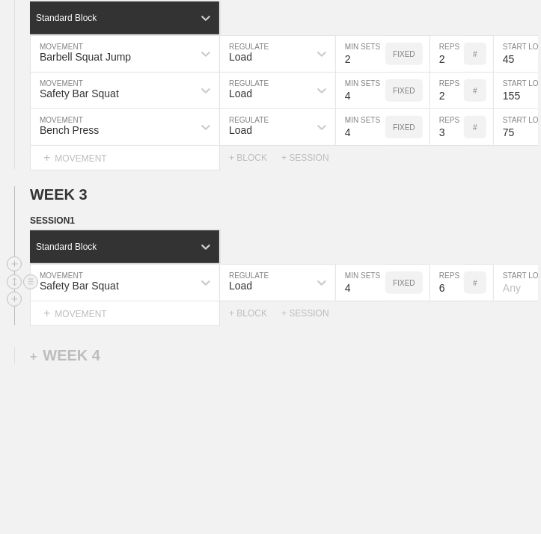
click at [456, 299] on input "6" at bounding box center [447, 283] width 34 height 36
click at [456, 299] on input "5" at bounding box center [447, 283] width 34 height 36
click at [456, 299] on input "4" at bounding box center [447, 283] width 34 height 36
click at [456, 299] on input "3" at bounding box center [447, 283] width 34 height 36
type input "2"
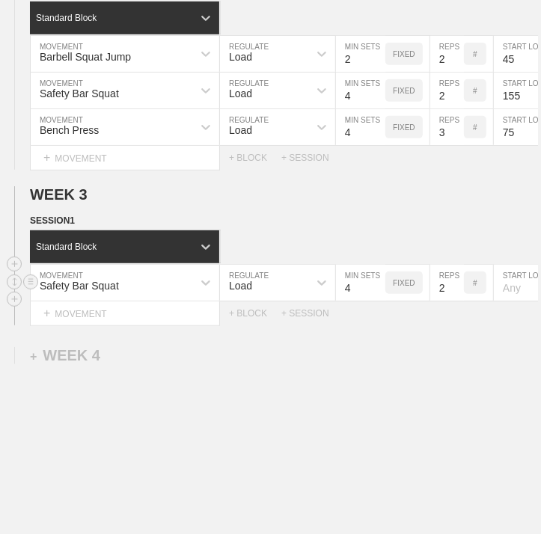
click at [456, 299] on input "2" at bounding box center [447, 283] width 34 height 36
click at [447, 344] on div "WEEK 1 DUPLICATE DELETE SESSION 1 Standard Block DUPLICATE INSERT MOVEMENT AFTE…" at bounding box center [267, 150] width 541 height 877
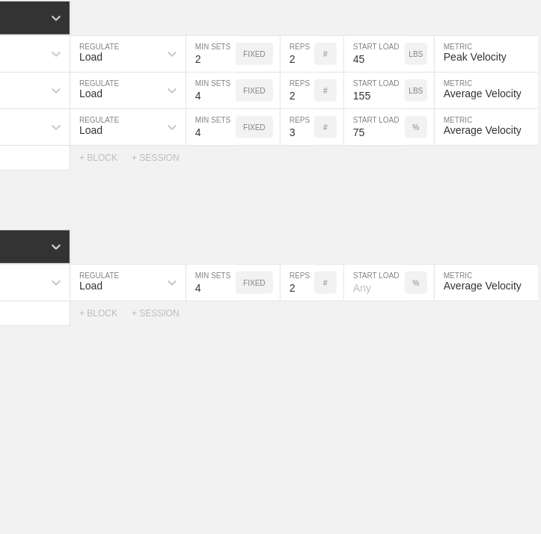
scroll to position [0, 180]
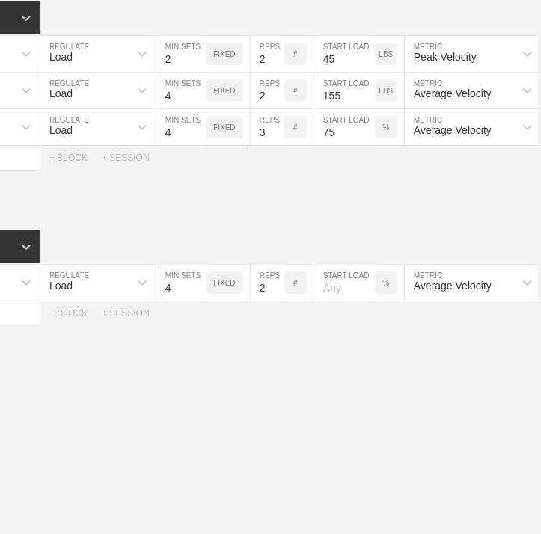
click at [339, 301] on input "number" at bounding box center [344, 283] width 61 height 36
click at [391, 294] on div "%" at bounding box center [386, 283] width 22 height 22
click at [391, 294] on div "KGS" at bounding box center [386, 283] width 22 height 22
click at [352, 300] on input "number" at bounding box center [344, 283] width 61 height 36
type input "185"
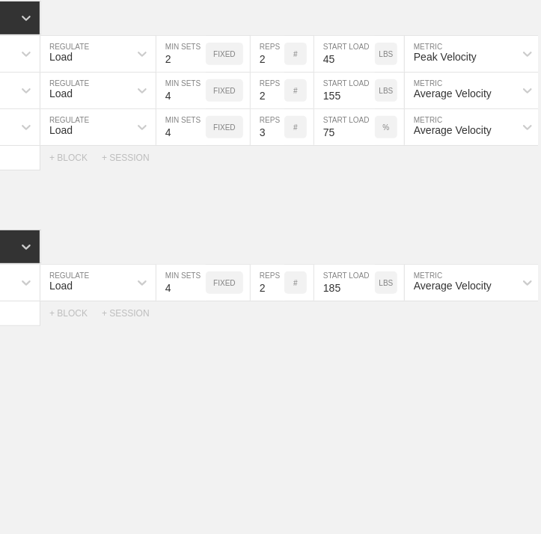
click at [367, 352] on div "WEEK 1 DUPLICATE DELETE SESSION 1 Standard Block DUPLICATE INSERT MOVEMENT AFTE…" at bounding box center [267, 150] width 541 height 877
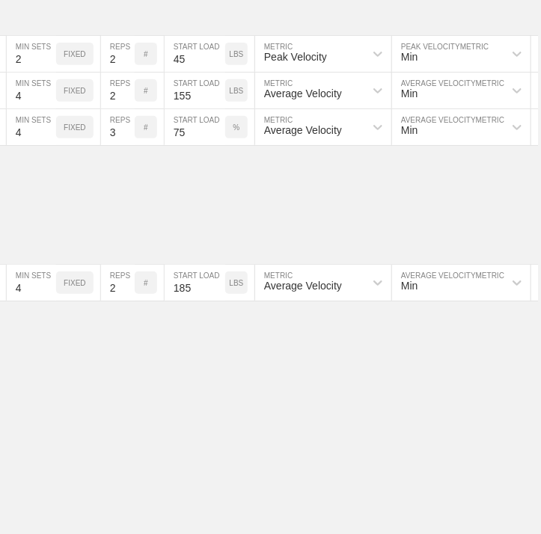
scroll to position [0, 483]
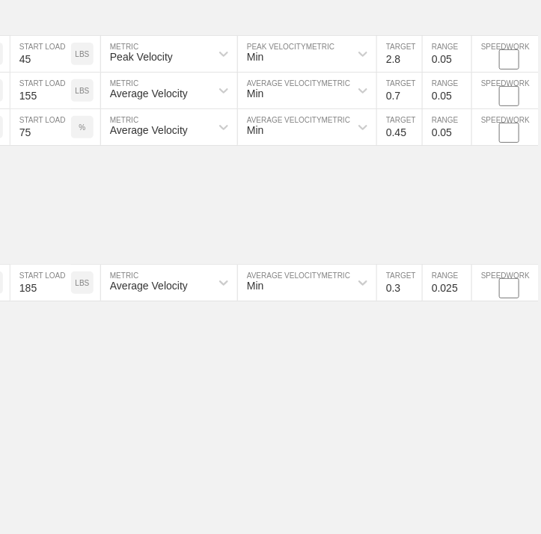
click at [403, 299] on input "0.3" at bounding box center [399, 283] width 45 height 36
type input "0.6"
click at [441, 300] on input "0.025" at bounding box center [447, 283] width 49 height 36
type input "0.05"
click at [449, 390] on div "WEEK 1 DUPLICATE DELETE SESSION 1 Standard Block DUPLICATE INSERT MOVEMENT AFTE…" at bounding box center [267, 150] width 541 height 877
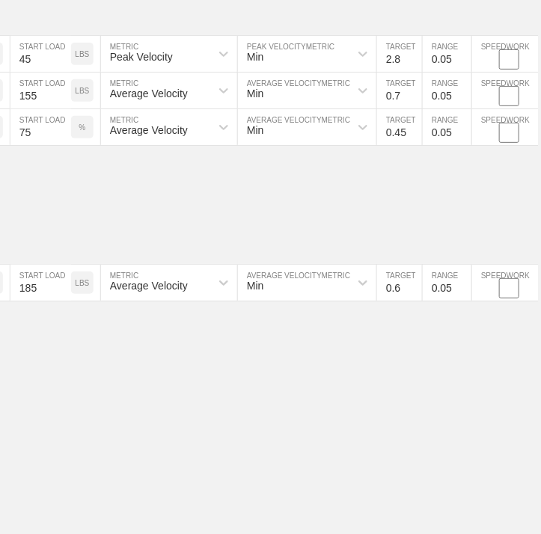
scroll to position [449, 0]
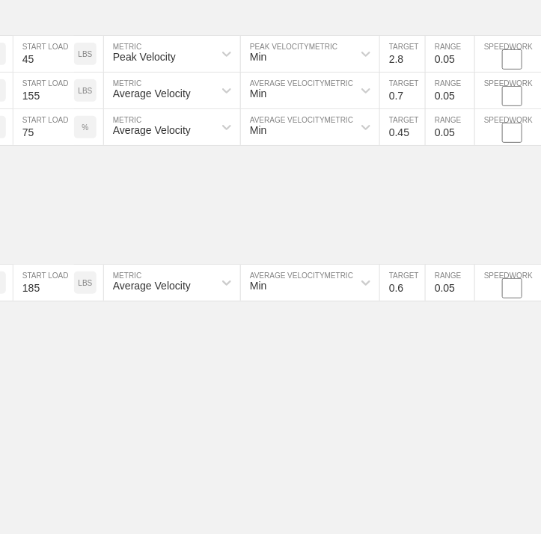
click at [266, 444] on div "WEEK 1 DUPLICATE DELETE SESSION 1 Standard Block DUPLICATE INSERT MOVEMENT AFTE…" at bounding box center [270, 150] width 541 height 877
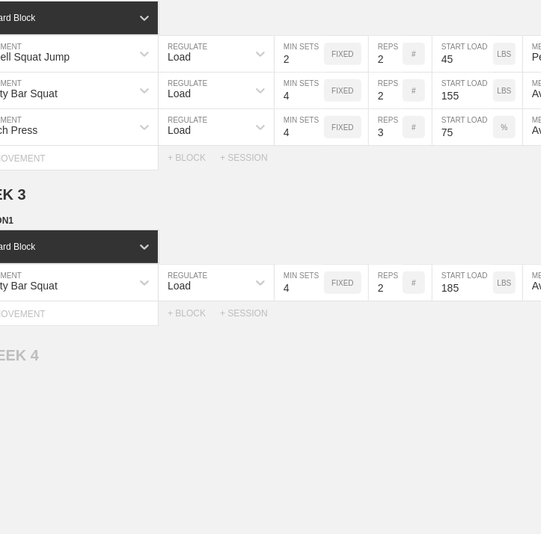
scroll to position [0, 0]
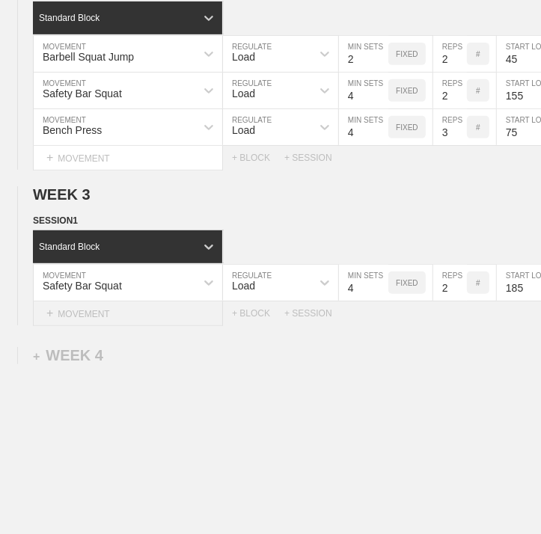
click at [91, 326] on div "+ MOVEMENT" at bounding box center [128, 314] width 190 height 25
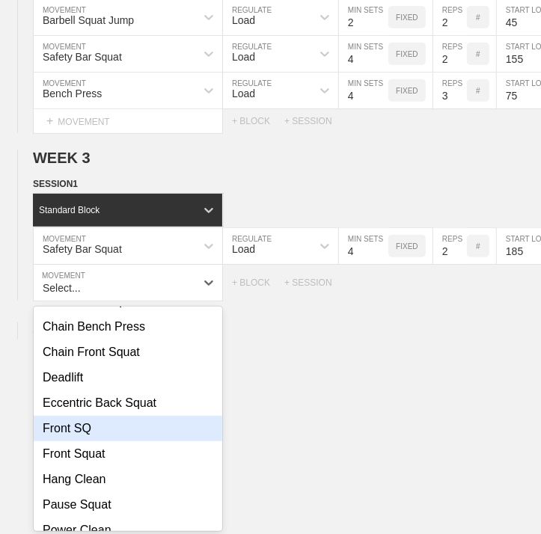
scroll to position [251, 0]
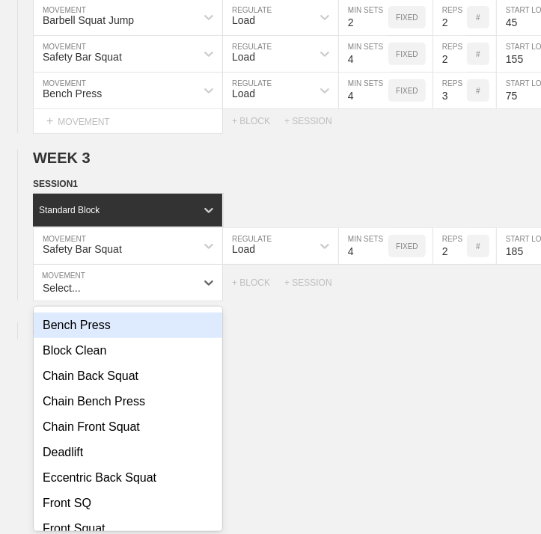
click at [93, 338] on div "Bench Press" at bounding box center [128, 325] width 189 height 25
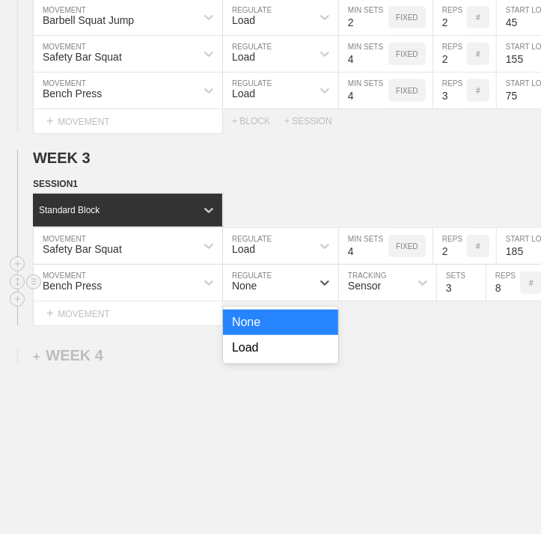
click at [266, 293] on div "None" at bounding box center [267, 282] width 88 height 25
drag, startPoint x: 257, startPoint y: 363, endPoint x: 250, endPoint y: 373, distance: 12.3
click at [258, 361] on div "Load" at bounding box center [280, 347] width 115 height 25
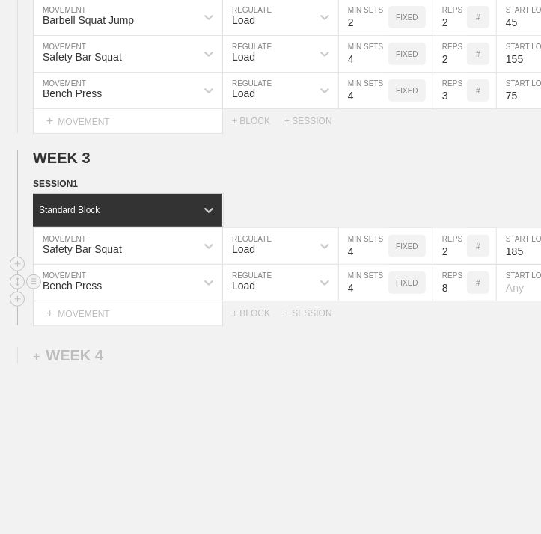
type input "4"
click at [381, 293] on input "4" at bounding box center [363, 283] width 49 height 36
click at [461, 299] on input "7" at bounding box center [450, 283] width 34 height 36
click at [461, 299] on input "6" at bounding box center [450, 283] width 34 height 36
click at [461, 299] on input "5" at bounding box center [450, 283] width 34 height 36
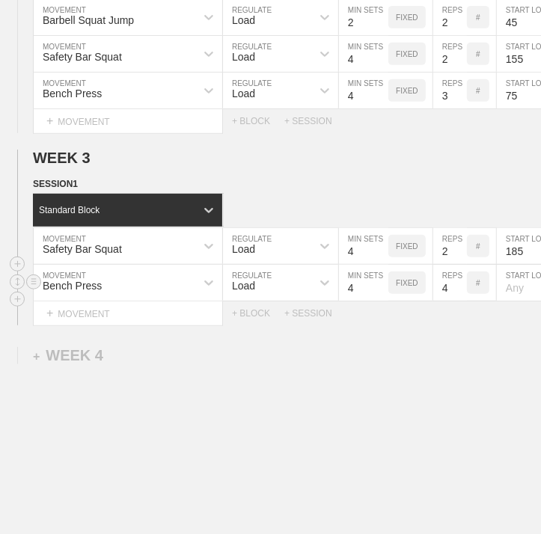
click at [461, 299] on input "4" at bounding box center [450, 283] width 34 height 36
click at [461, 299] on input "3" at bounding box center [450, 283] width 34 height 36
click at [461, 299] on input "2" at bounding box center [450, 283] width 34 height 36
type input "3"
click at [457, 290] on input "3" at bounding box center [450, 283] width 34 height 36
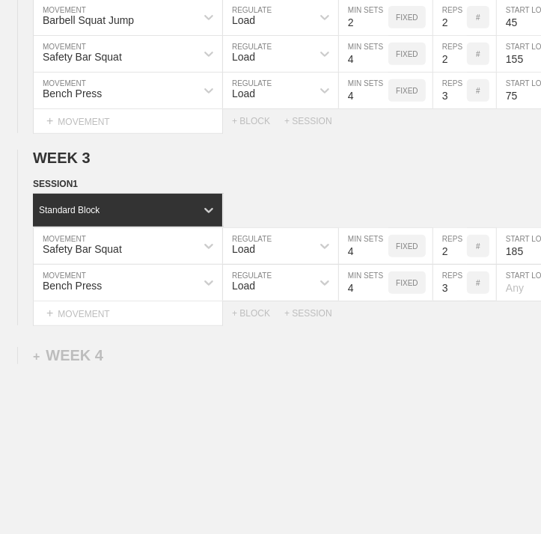
click at [463, 352] on div "WEEK 1 DUPLICATE DELETE SESSION 1 Standard Block DUPLICATE INSERT MOVEMENT AFTE…" at bounding box center [270, 132] width 541 height 914
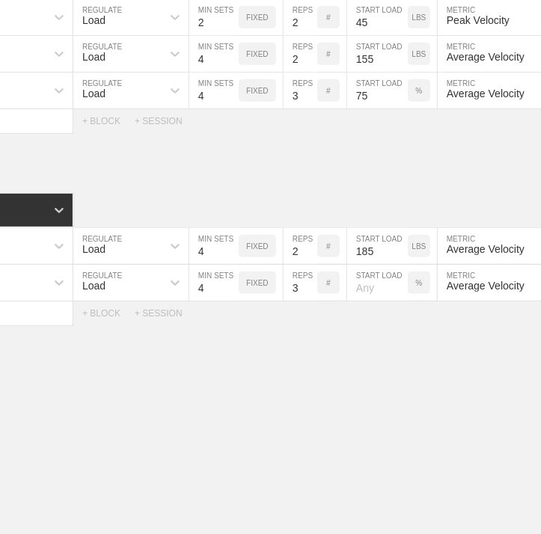
scroll to position [0, 180]
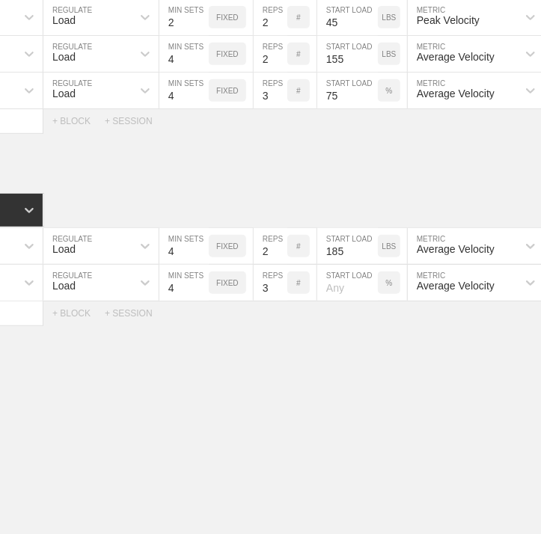
click at [350, 297] on input "number" at bounding box center [347, 283] width 61 height 36
type input "70"
click at [394, 384] on div "WEEK 1 DUPLICATE DELETE SESSION 1 Standard Block DUPLICATE INSERT MOVEMENT AFTE…" at bounding box center [270, 132] width 541 height 914
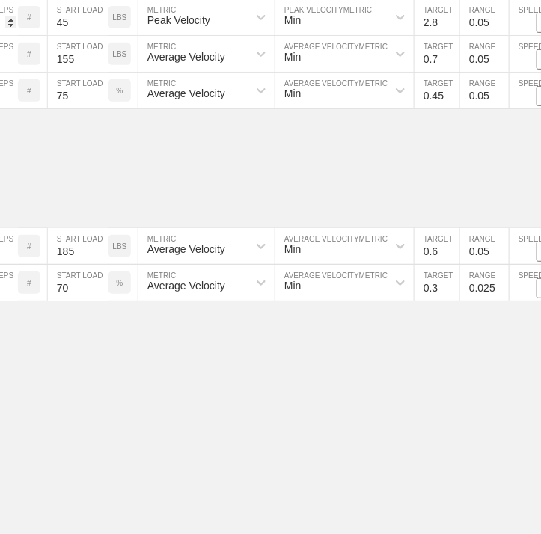
scroll to position [0, 479]
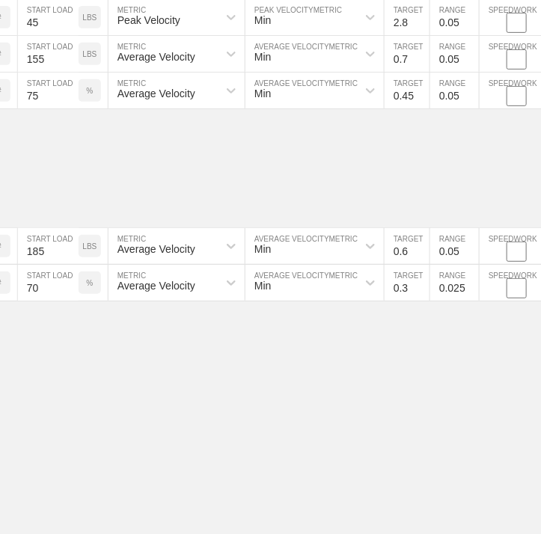
click at [411, 297] on input "0.3" at bounding box center [407, 283] width 45 height 36
type input "0.45"
click at [449, 291] on input "0.025" at bounding box center [454, 283] width 49 height 36
type input "0.0"
type input "0.05"
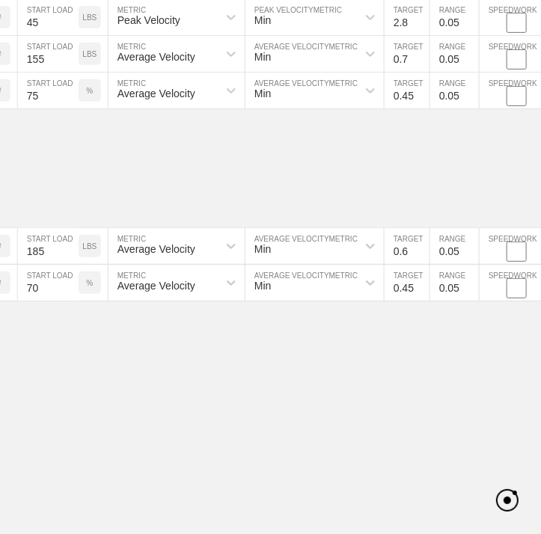
drag, startPoint x: 498, startPoint y: 392, endPoint x: 458, endPoint y: 408, distance: 42.7
click at [497, 392] on div "WEEK 1 DUPLICATE DELETE SESSION 1 Standard Block DUPLICATE INSERT MOVEMENT AFTE…" at bounding box center [270, 132] width 541 height 914
click at [126, 427] on div "WEEK 1 DUPLICATE DELETE SESSION 1 Standard Block DUPLICATE INSERT MOVEMENT AFTE…" at bounding box center [270, 132] width 541 height 914
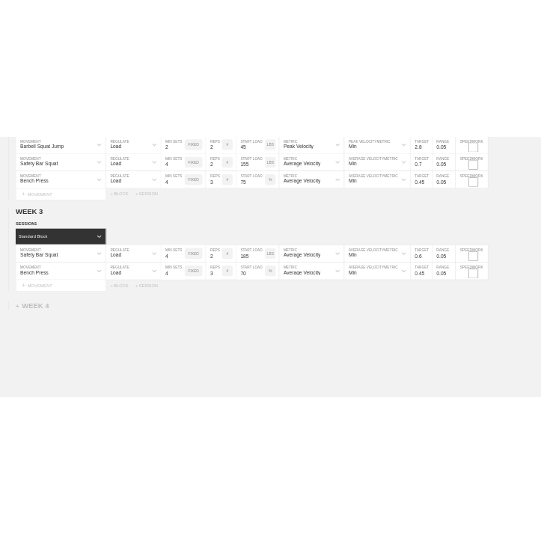
scroll to position [0, 0]
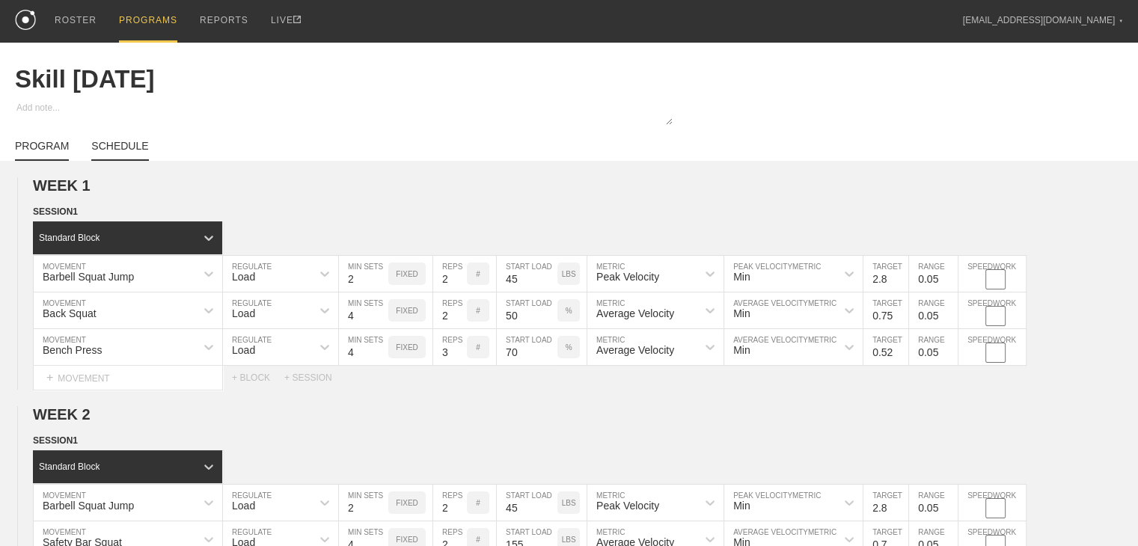
click at [116, 159] on link "SCHEDULE" at bounding box center [119, 150] width 57 height 21
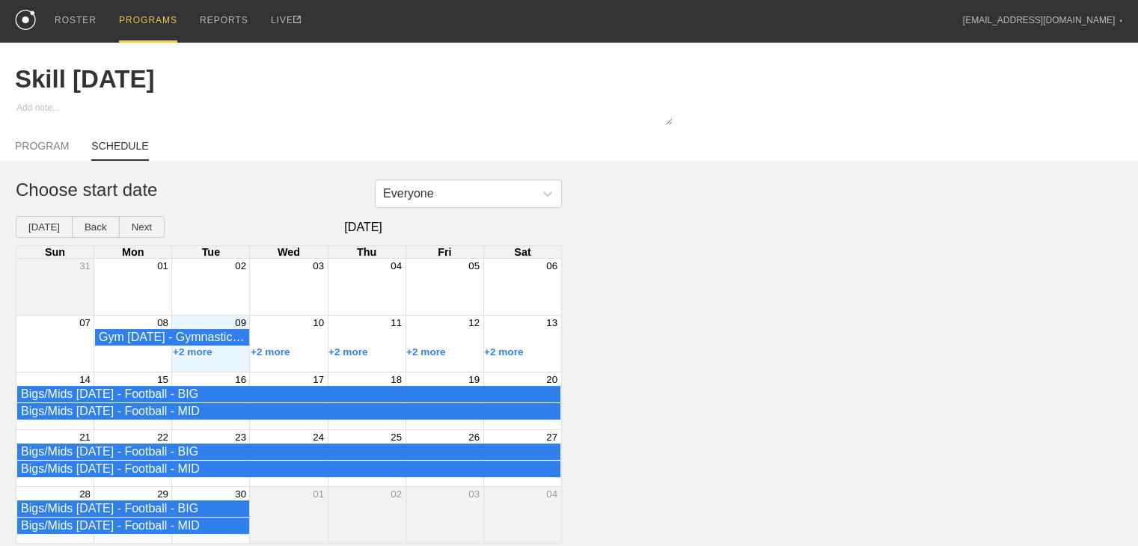
click at [233, 371] on div "Month View" at bounding box center [210, 344] width 78 height 56
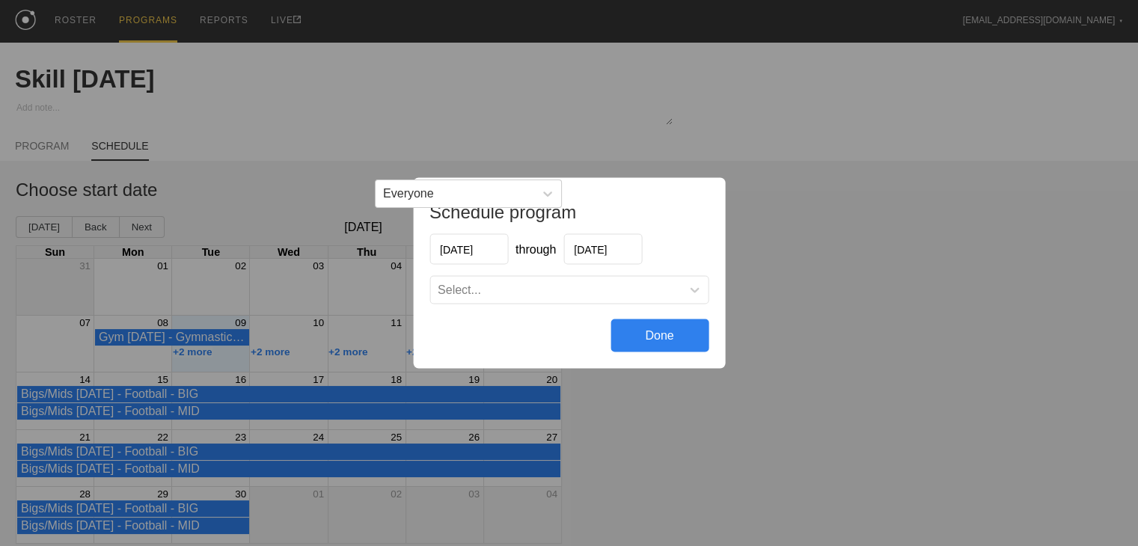
click at [495, 284] on div "Select..." at bounding box center [555, 290] width 251 height 15
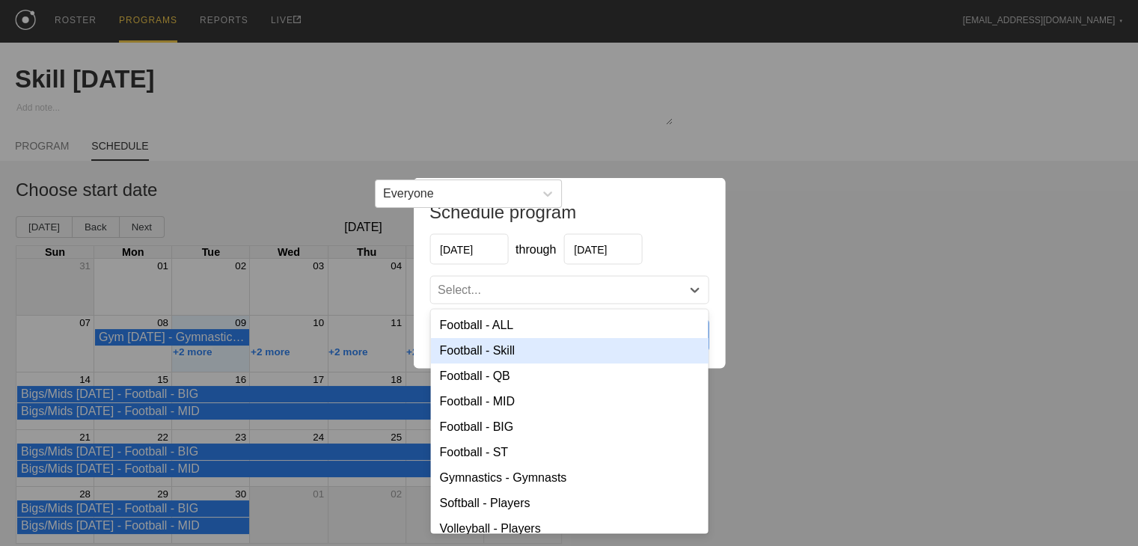
click at [504, 351] on div "Football - Skill" at bounding box center [569, 350] width 278 height 25
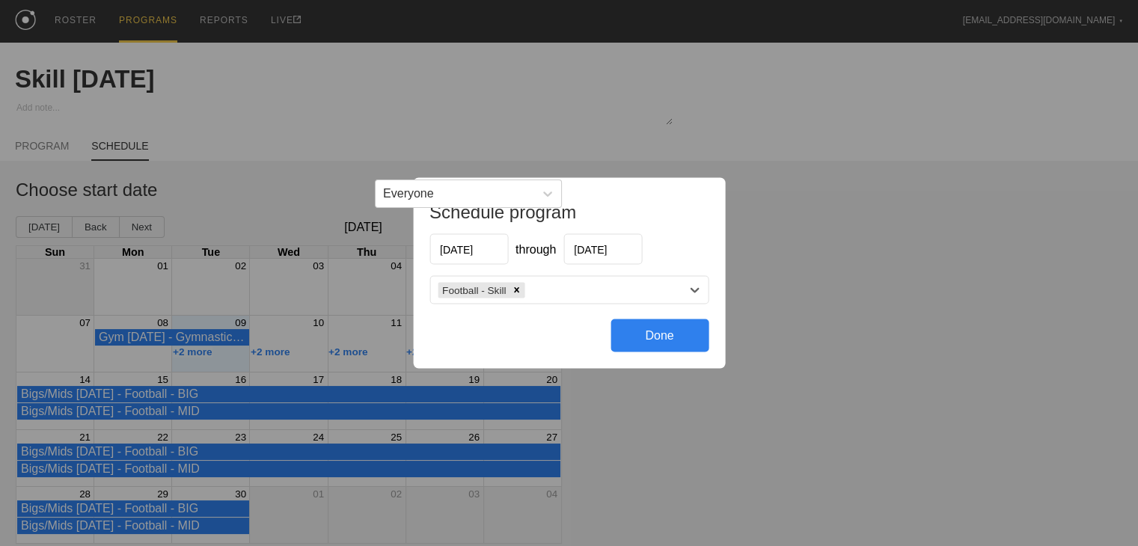
click at [540, 326] on div "Done" at bounding box center [660, 336] width 98 height 33
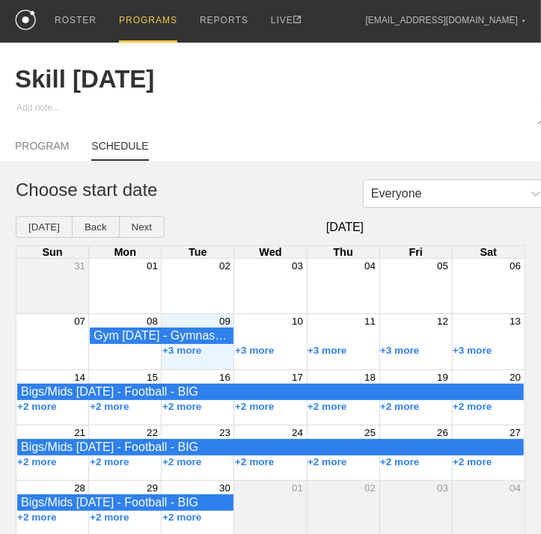
click at [141, 13] on div "PROGRAMS" at bounding box center [148, 21] width 58 height 43
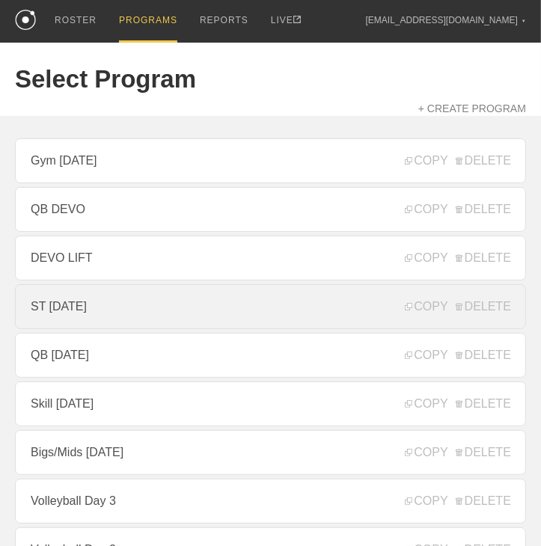
click at [114, 315] on link "ST [DATE]" at bounding box center [270, 306] width 511 height 45
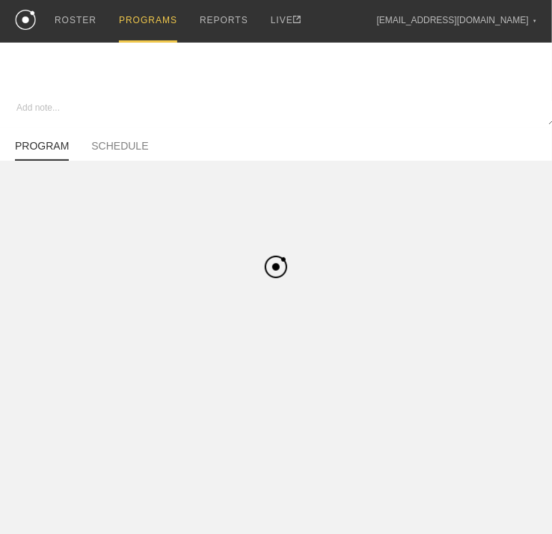
type textarea "x"
type input "ST [DATE]"
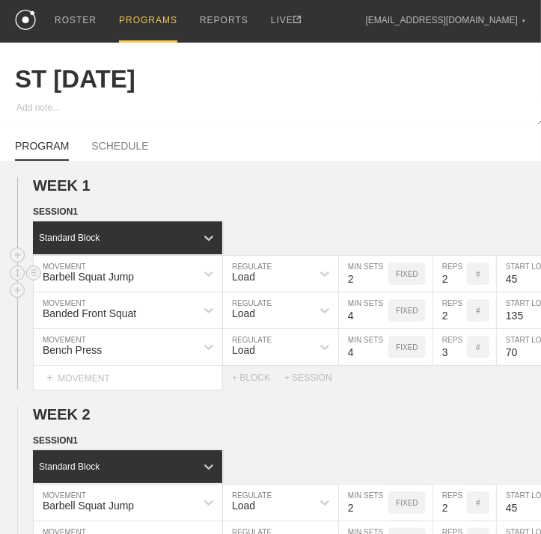
scroll to position [368, 0]
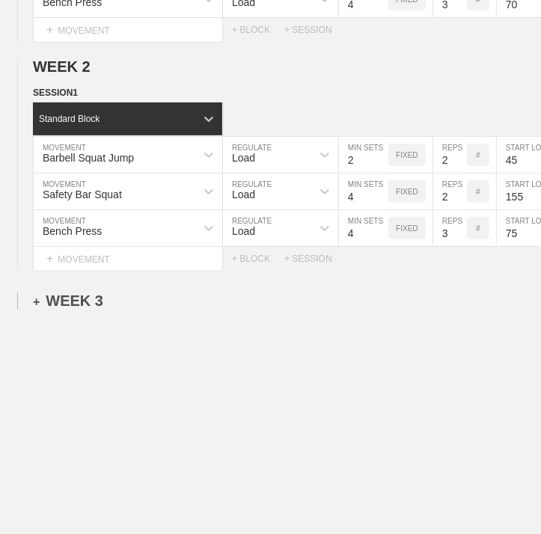
click at [78, 293] on div "+ WEEK 3" at bounding box center [68, 301] width 70 height 17
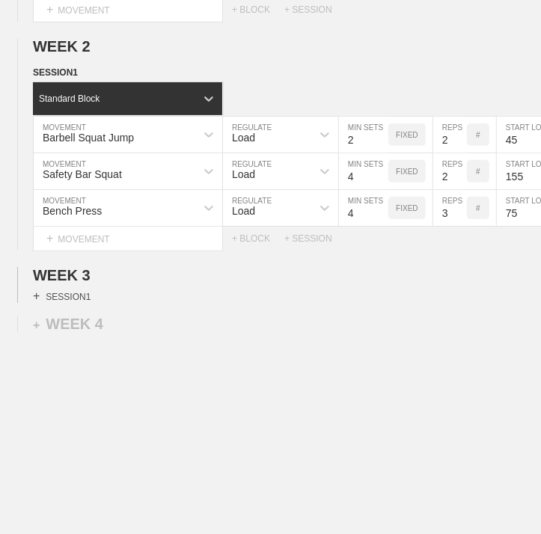
click at [73, 303] on div "+ SESSION 1" at bounding box center [62, 296] width 58 height 13
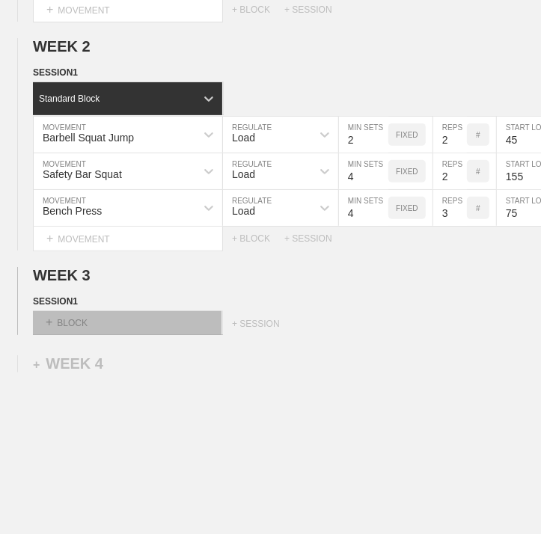
click at [84, 335] on div "+ BLOCK" at bounding box center [127, 323] width 189 height 24
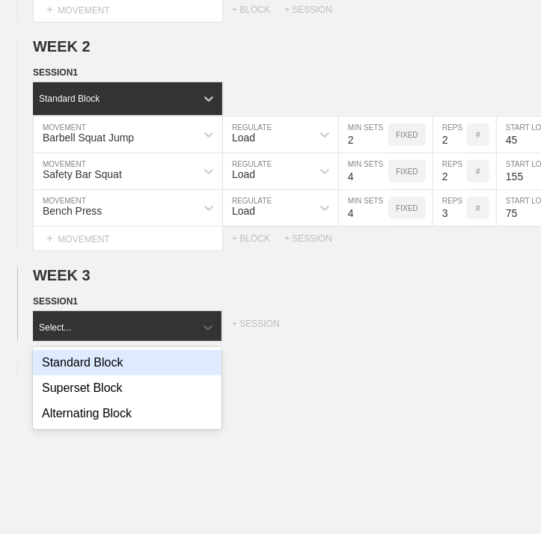
click at [84, 371] on div "Standard Block" at bounding box center [127, 362] width 189 height 25
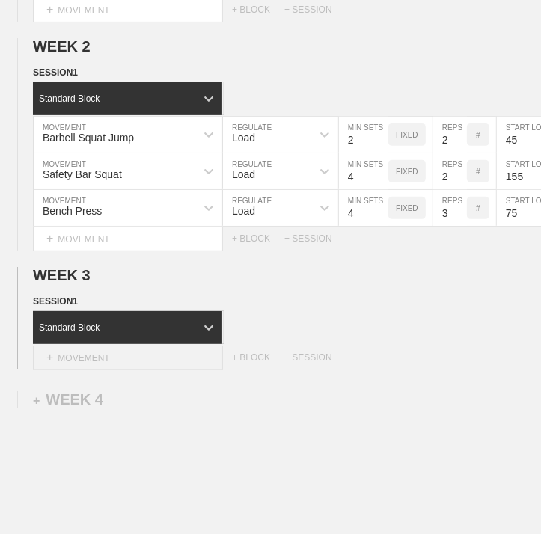
click at [117, 370] on div "+ MOVEMENT" at bounding box center [128, 358] width 190 height 25
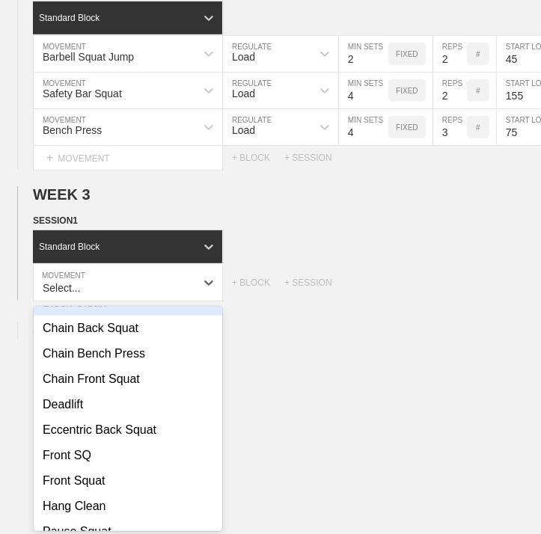
scroll to position [449, 0]
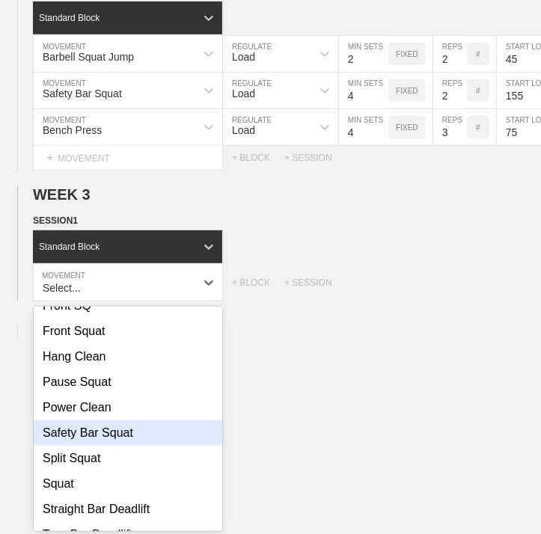
click at [117, 445] on div "Safety Bar Squat" at bounding box center [128, 433] width 189 height 25
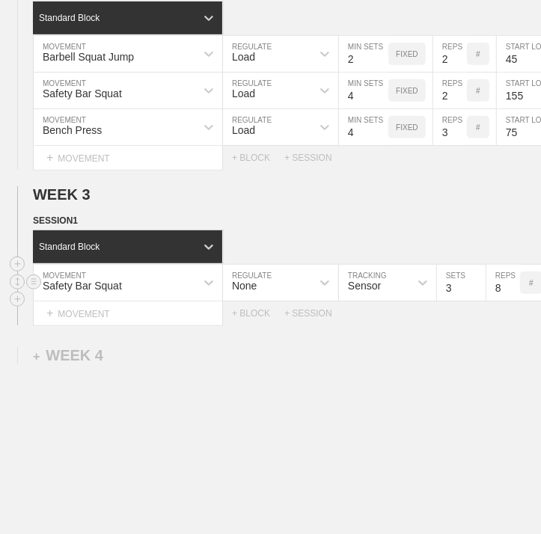
click at [305, 287] on div "None" at bounding box center [267, 282] width 88 height 25
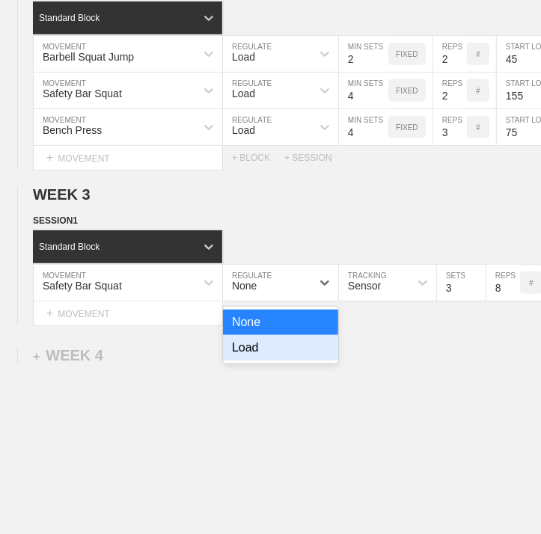
click at [273, 357] on div "Load" at bounding box center [280, 347] width 115 height 25
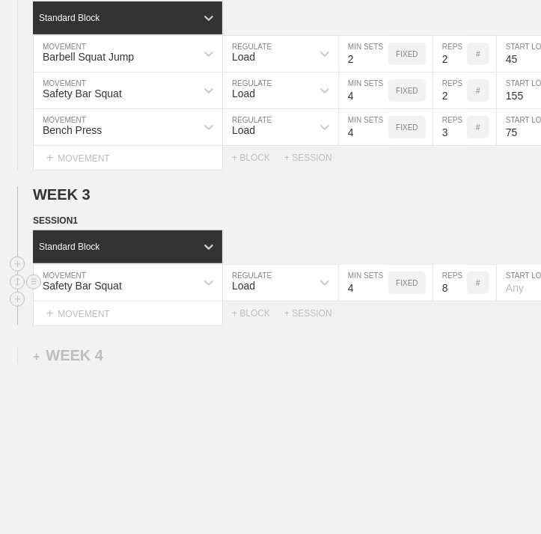
type input "4"
click at [382, 293] on input "4" at bounding box center [363, 283] width 49 height 36
click at [461, 301] on input "7" at bounding box center [450, 283] width 34 height 36
click at [460, 301] on input "6" at bounding box center [450, 283] width 34 height 36
click at [460, 301] on input "5" at bounding box center [450, 283] width 34 height 36
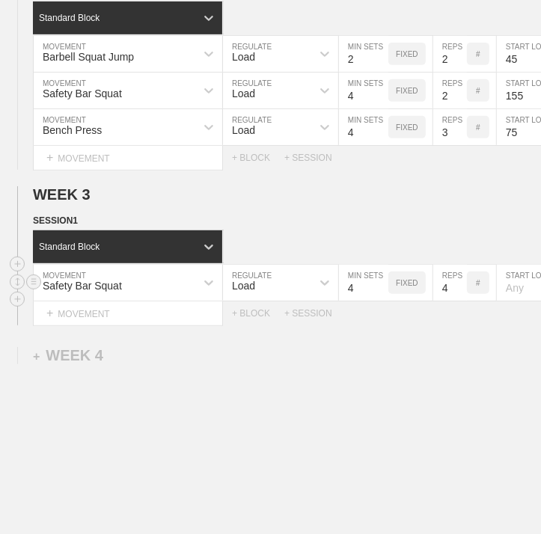
click at [460, 301] on input "4" at bounding box center [450, 283] width 34 height 36
click at [460, 301] on input "3" at bounding box center [450, 283] width 34 height 36
type input "2"
click at [460, 301] on input "2" at bounding box center [450, 283] width 34 height 36
click at [453, 350] on div "WEEK 1 DUPLICATE DELETE SESSION 1 Standard Block DUPLICATE INSERT MOVEMENT AFTE…" at bounding box center [270, 150] width 541 height 877
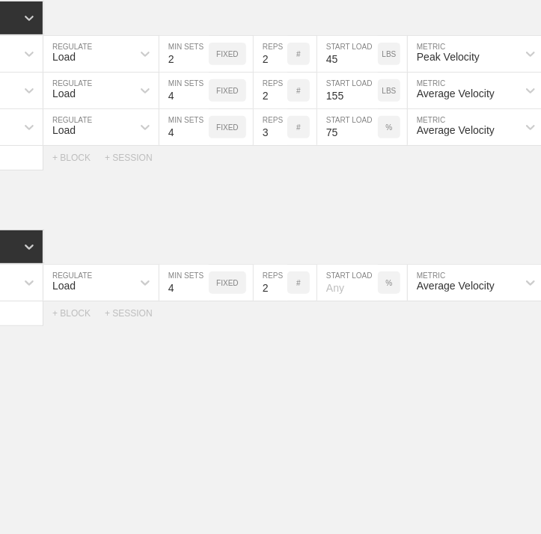
scroll to position [0, 210]
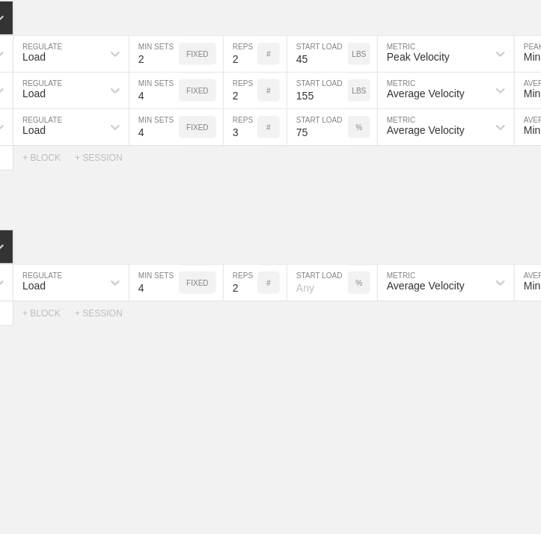
click at [362, 294] on div "%" at bounding box center [359, 283] width 22 height 22
click at [362, 287] on p "KGS" at bounding box center [359, 283] width 16 height 8
click at [305, 301] on input "number" at bounding box center [317, 283] width 61 height 36
type input "185"
click at [345, 348] on div "WEEK 1 DUPLICATE DELETE SESSION 1 Standard Block DUPLICATE INSERT MOVEMENT AFTE…" at bounding box center [270, 150] width 541 height 877
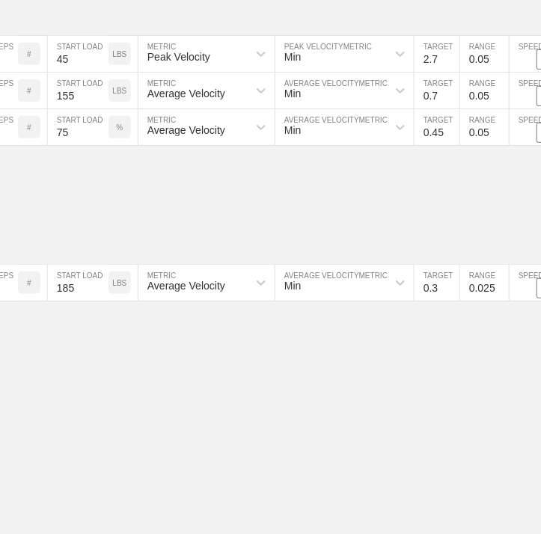
scroll to position [0, 479]
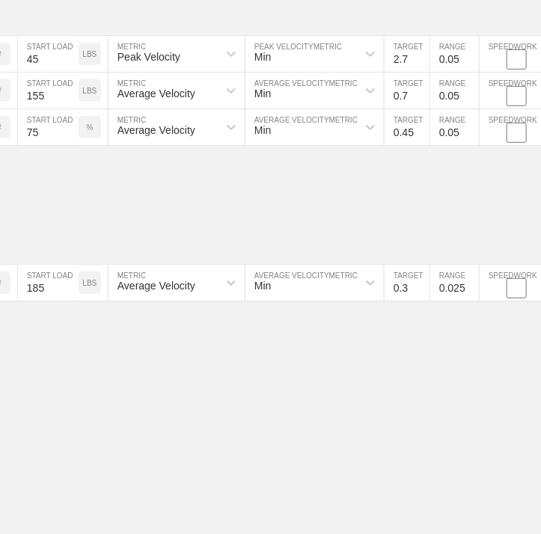
click at [407, 296] on input "0.3" at bounding box center [407, 283] width 45 height 36
type input "0.6"
click at [453, 293] on input "0.025" at bounding box center [454, 283] width 49 height 36
type input "0.05"
click at [431, 378] on div "WEEK 1 DUPLICATE DELETE SESSION 1 Standard Block DUPLICATE INSERT MOVEMENT AFTE…" at bounding box center [270, 150] width 541 height 877
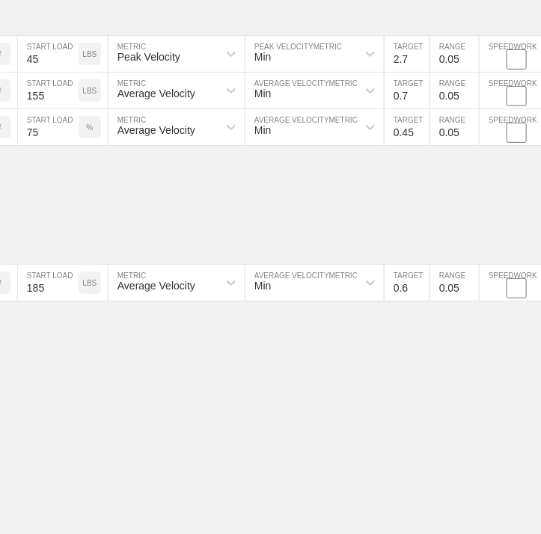
click at [204, 468] on div "WEEK 1 DUPLICATE DELETE SESSION 1 Standard Block DUPLICATE INSERT MOVEMENT AFTE…" at bounding box center [270, 150] width 541 height 877
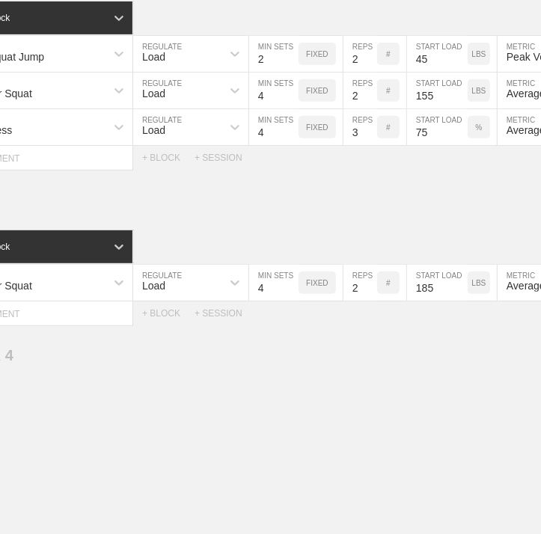
scroll to position [0, 0]
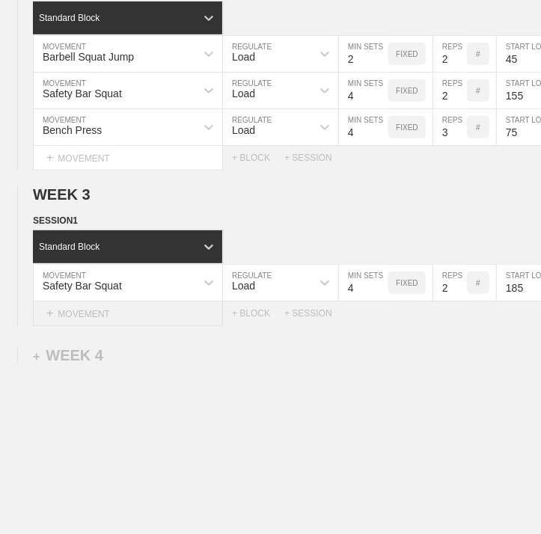
click at [105, 326] on div "+ MOVEMENT" at bounding box center [128, 314] width 190 height 25
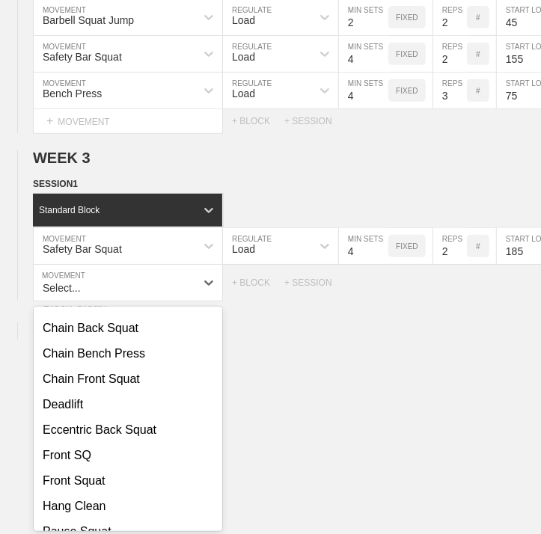
scroll to position [224, 0]
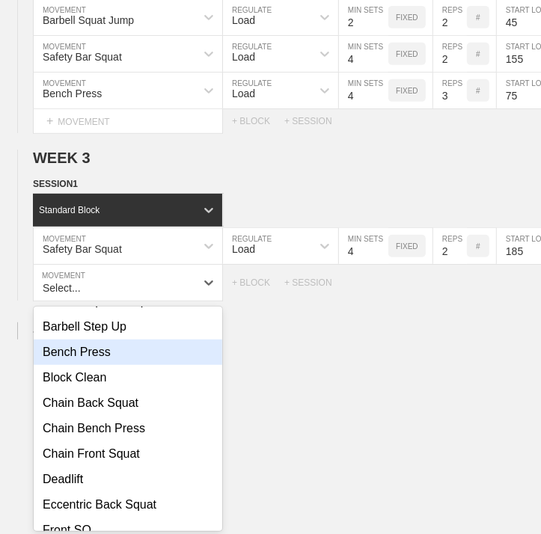
click at [78, 364] on div "Bench Press" at bounding box center [128, 352] width 189 height 25
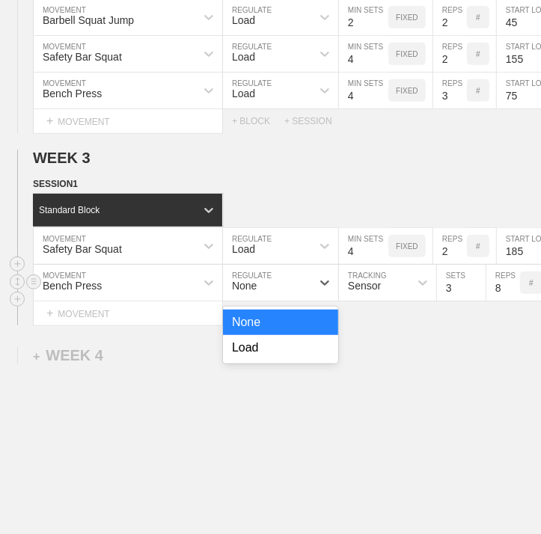
click at [275, 283] on div "None" at bounding box center [267, 282] width 88 height 25
click at [269, 360] on div "Load" at bounding box center [280, 347] width 115 height 25
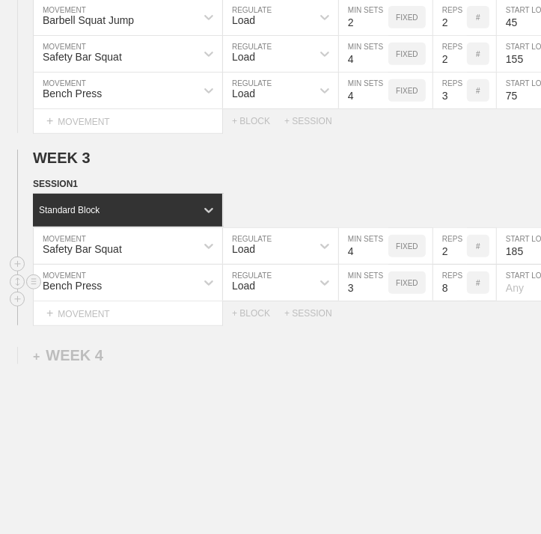
click at [415, 351] on div "WEEK 1 DUPLICATE DELETE SESSION 1 Standard Block DUPLICATE INSERT MOVEMENT AFTE…" at bounding box center [270, 132] width 541 height 914
type input "4"
click at [381, 293] on input "4" at bounding box center [363, 283] width 49 height 36
click at [461, 300] on input "7" at bounding box center [450, 283] width 34 height 36
click at [461, 300] on input "6" at bounding box center [450, 283] width 34 height 36
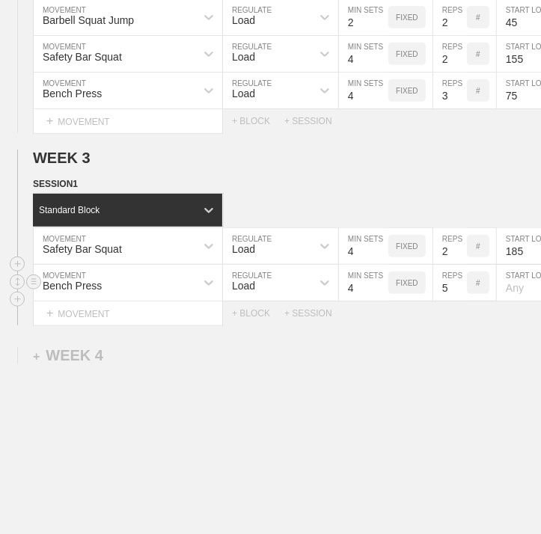
click at [461, 300] on input "5" at bounding box center [450, 283] width 34 height 36
click at [461, 300] on input "4" at bounding box center [450, 283] width 34 height 36
type input "3"
click at [461, 300] on input "3" at bounding box center [450, 283] width 34 height 36
click at [440, 350] on div "WEEK 1 DUPLICATE DELETE SESSION 1 Standard Block DUPLICATE INSERT MOVEMENT AFTE…" at bounding box center [270, 132] width 541 height 914
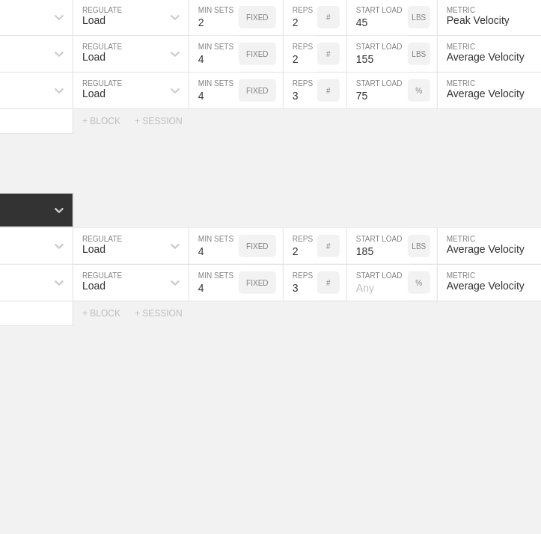
scroll to position [0, 180]
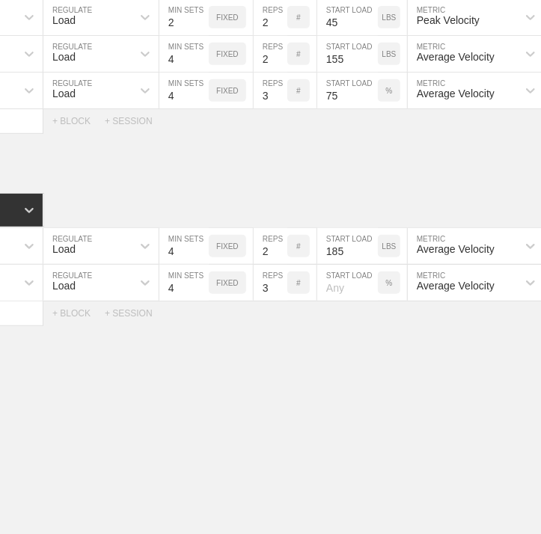
click at [335, 300] on input "number" at bounding box center [347, 283] width 61 height 36
type input "70"
click at [367, 397] on div "WEEK 1 DUPLICATE DELETE SESSION 1 Standard Block DUPLICATE INSERT MOVEMENT AFTE…" at bounding box center [270, 132] width 541 height 914
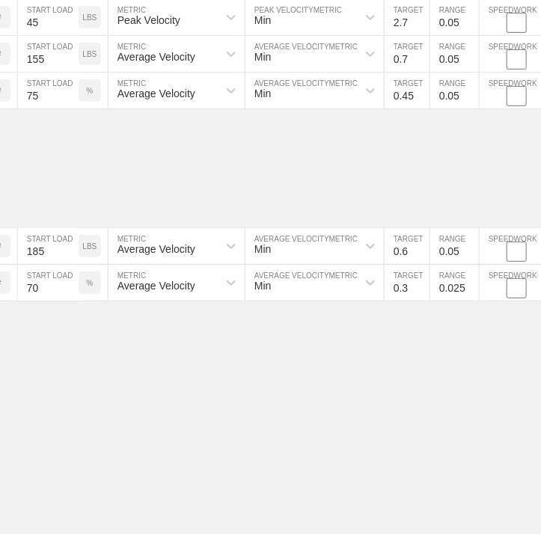
scroll to position [486, 3]
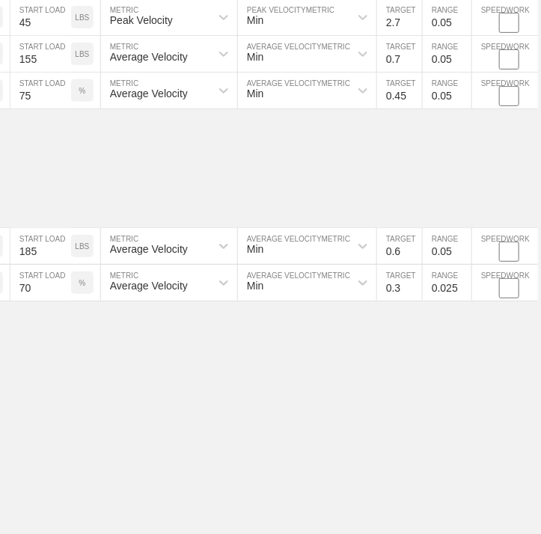
click at [405, 299] on input "0.3" at bounding box center [399, 283] width 45 height 36
type input "0.45"
click at [450, 297] on input "0.025" at bounding box center [447, 283] width 49 height 36
type input "0.05"
click at [446, 387] on div "WEEK 1 DUPLICATE DELETE SESSION 1 Standard Block DUPLICATE INSERT MOVEMENT AFTE…" at bounding box center [267, 132] width 541 height 914
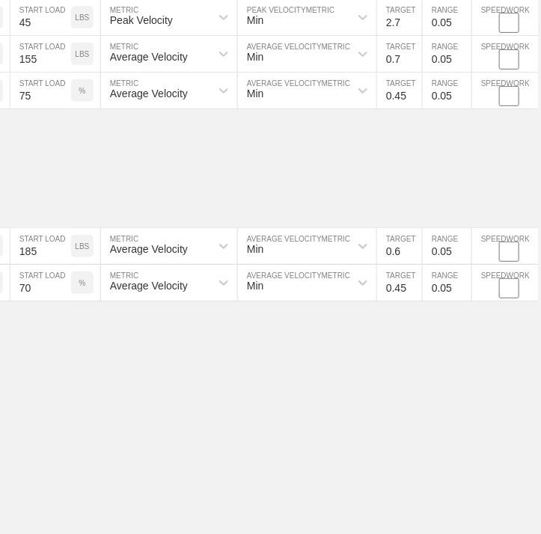
scroll to position [486, 0]
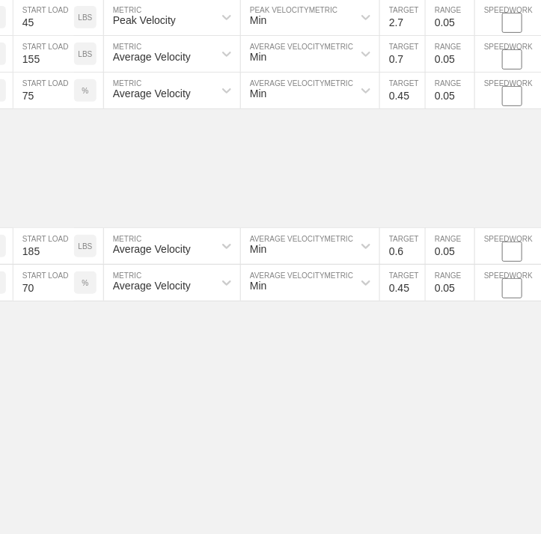
click at [248, 436] on div "WEEK 1 DUPLICATE DELETE SESSION 1 Standard Block DUPLICATE INSERT MOVEMENT AFTE…" at bounding box center [270, 132] width 541 height 914
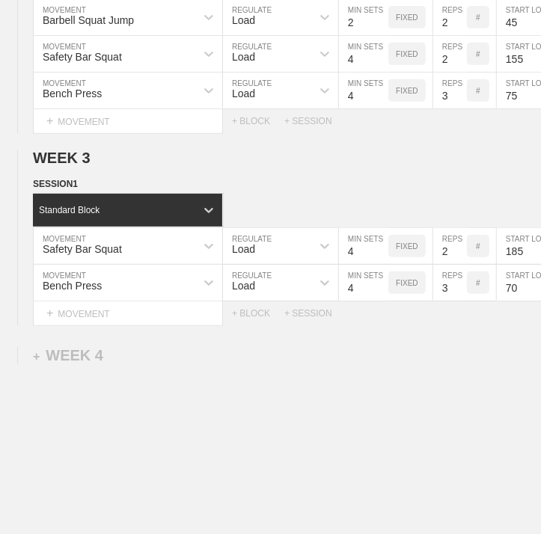
scroll to position [0, 0]
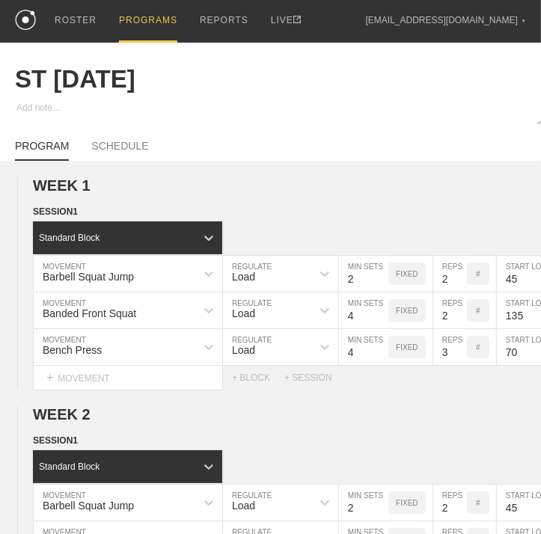
click at [118, 148] on div "PROGRAM SCHEDULE" at bounding box center [270, 144] width 511 height 33
click at [118, 151] on link "SCHEDULE" at bounding box center [119, 150] width 57 height 21
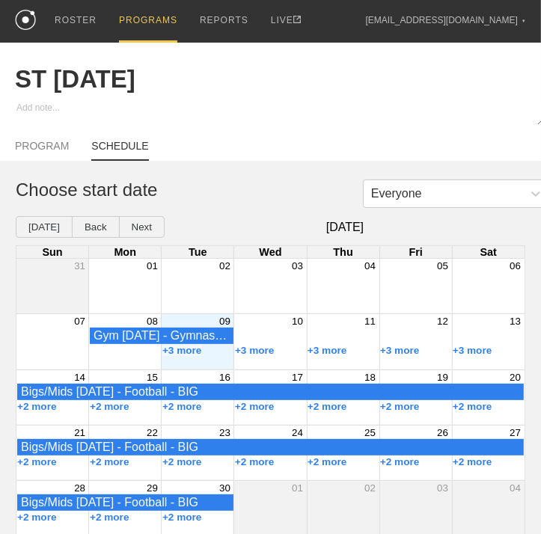
click at [209, 328] on div "09" at bounding box center [198, 320] width 73 height 13
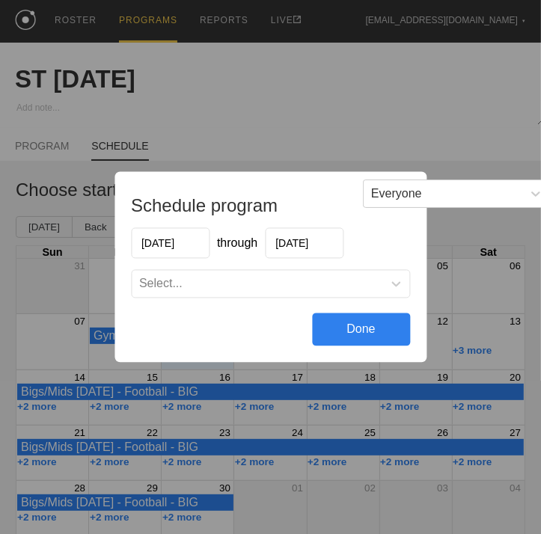
click at [236, 287] on div "Select..." at bounding box center [257, 284] width 251 height 15
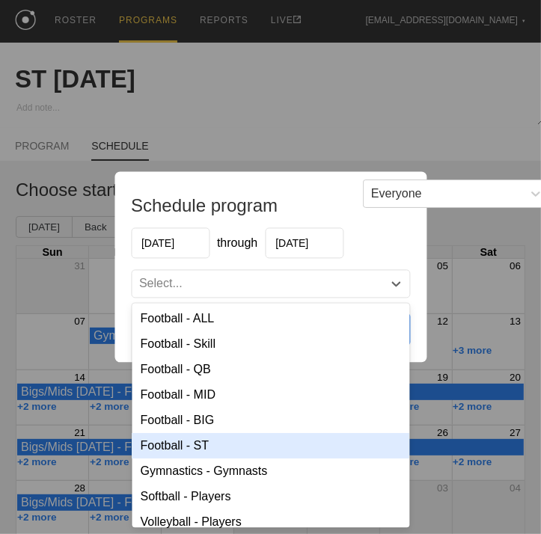
click at [197, 440] on div "Football - ST" at bounding box center [271, 446] width 278 height 25
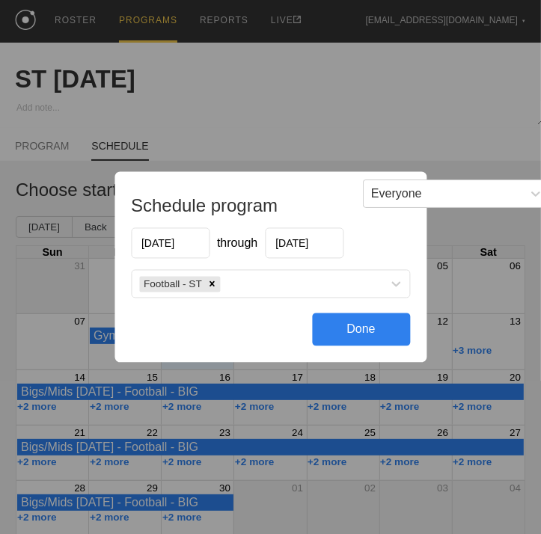
click at [330, 334] on div "Done" at bounding box center [361, 330] width 98 height 33
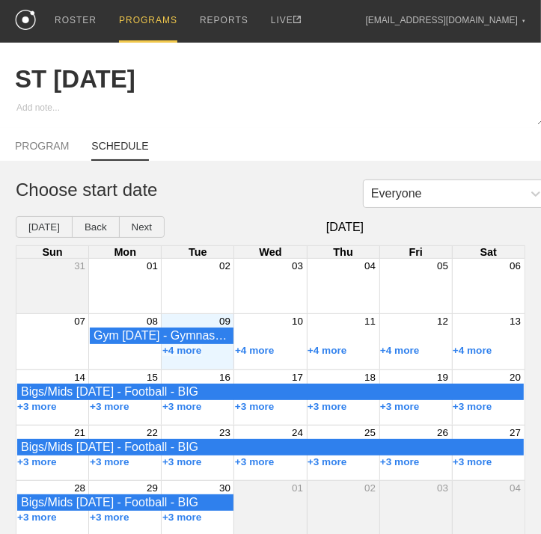
click at [131, 21] on div "PROGRAMS" at bounding box center [148, 21] width 58 height 43
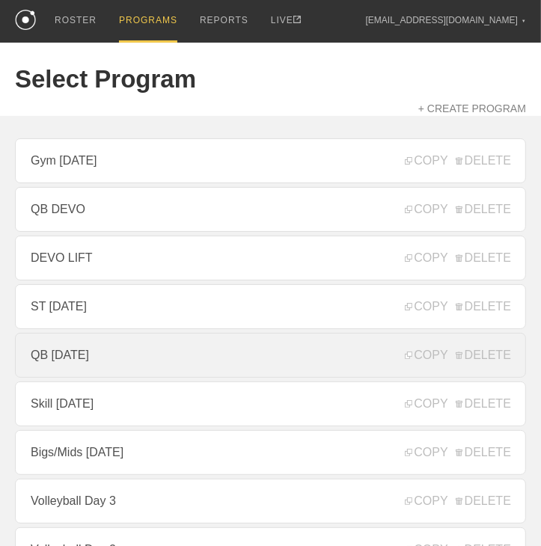
click at [112, 357] on link "QB [DATE]" at bounding box center [270, 355] width 511 height 45
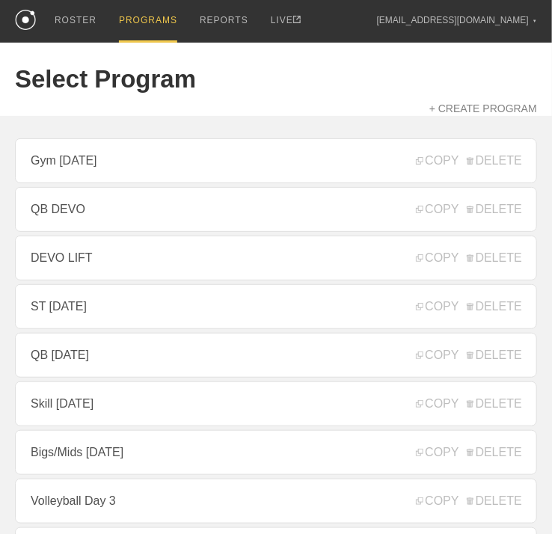
type textarea "x"
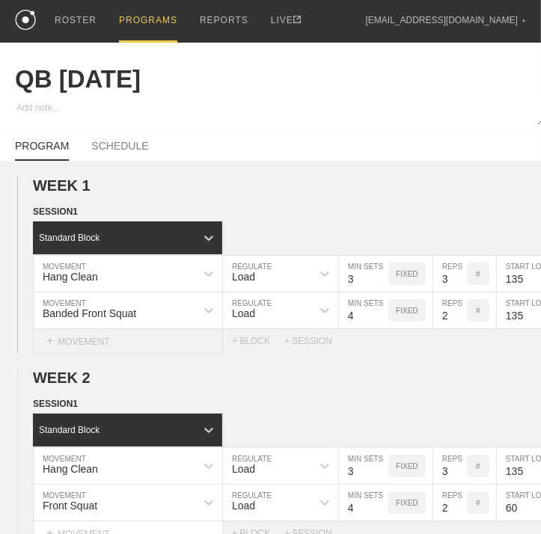
scroll to position [296, 0]
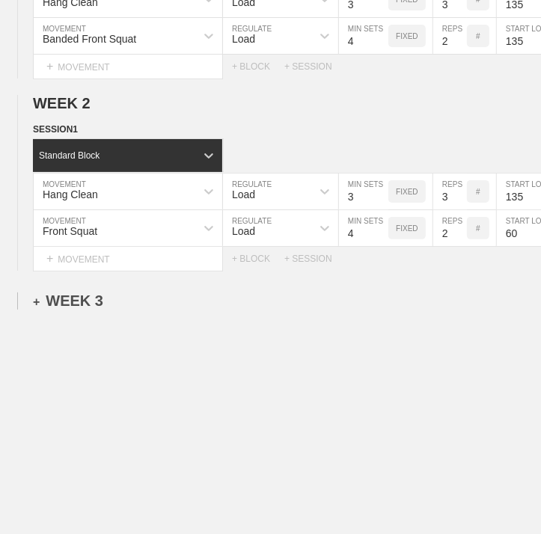
click at [85, 294] on div "+ WEEK 3" at bounding box center [68, 301] width 70 height 17
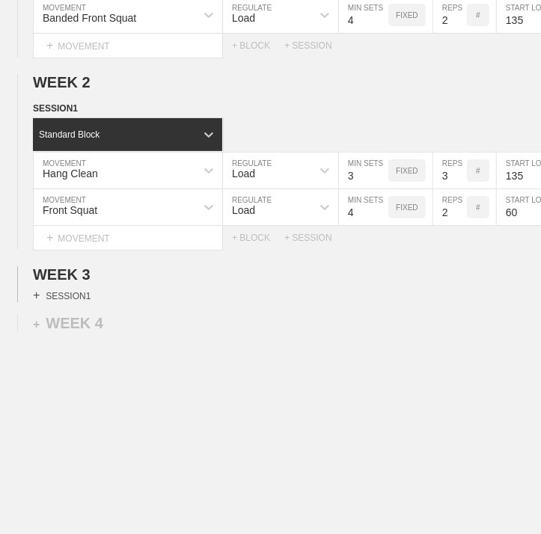
click at [79, 302] on div "+ SESSION 1" at bounding box center [62, 295] width 58 height 13
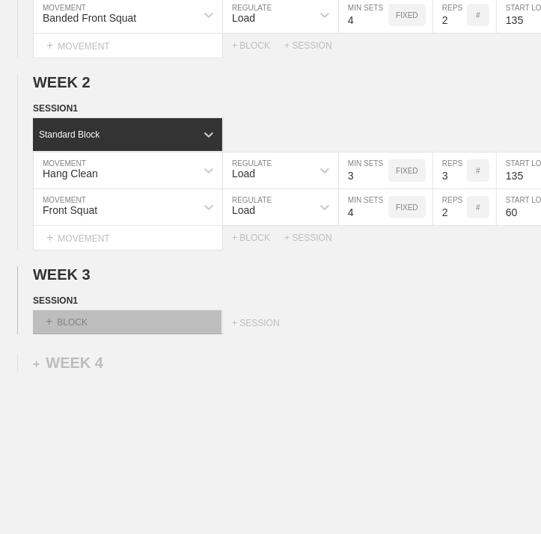
click at [82, 324] on div "+ BLOCK" at bounding box center [127, 323] width 189 height 24
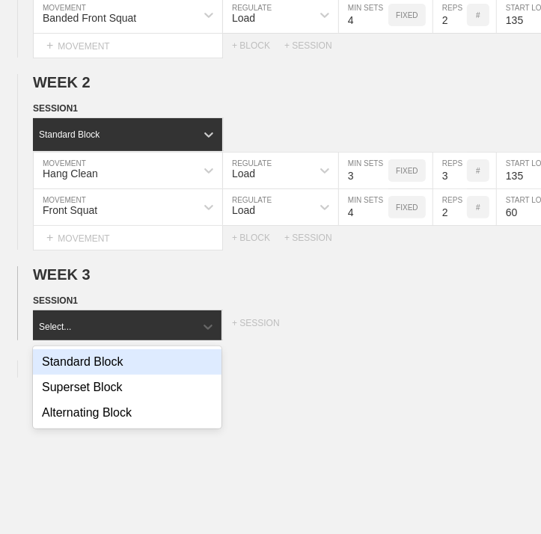
click at [81, 373] on div "Standard Block" at bounding box center [127, 361] width 189 height 25
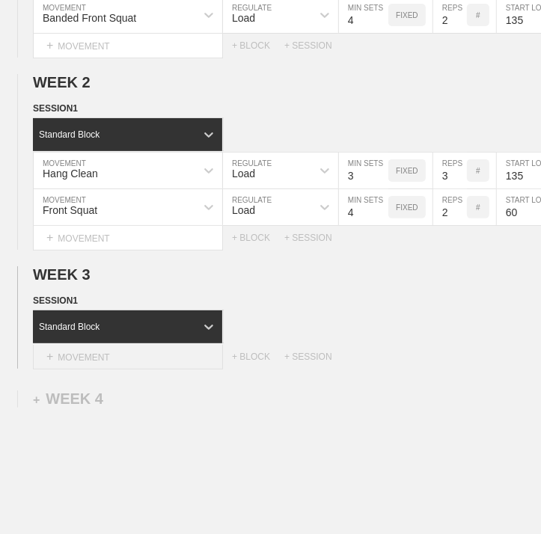
click at [118, 361] on div "+ MOVEMENT" at bounding box center [128, 357] width 190 height 25
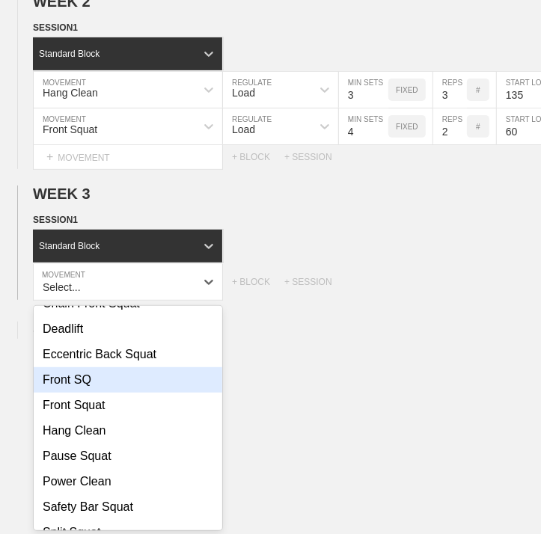
scroll to position [299, 0]
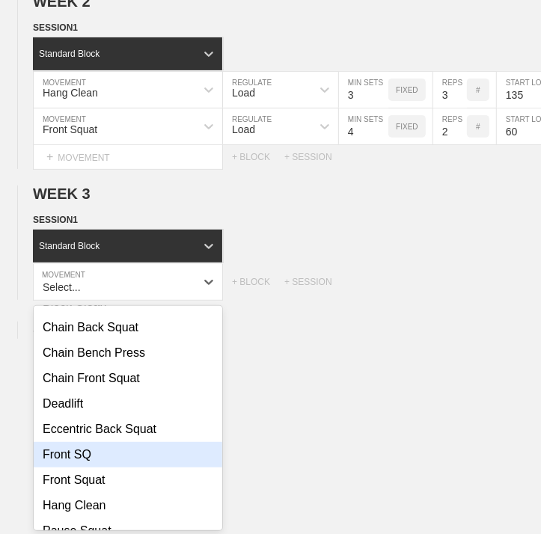
click at [81, 468] on div "Front SQ" at bounding box center [128, 454] width 189 height 25
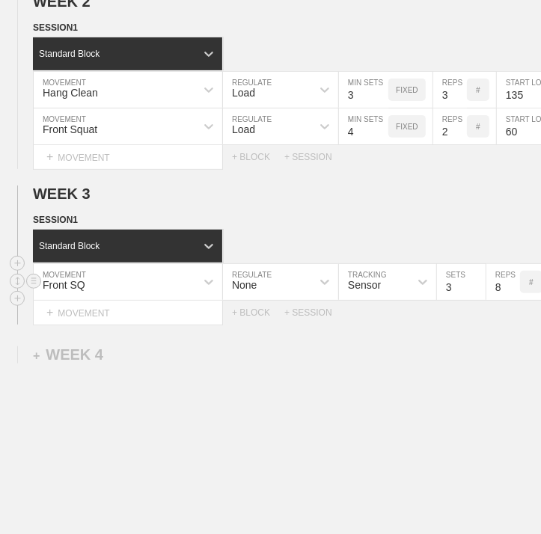
click at [278, 295] on div "None" at bounding box center [267, 281] width 88 height 25
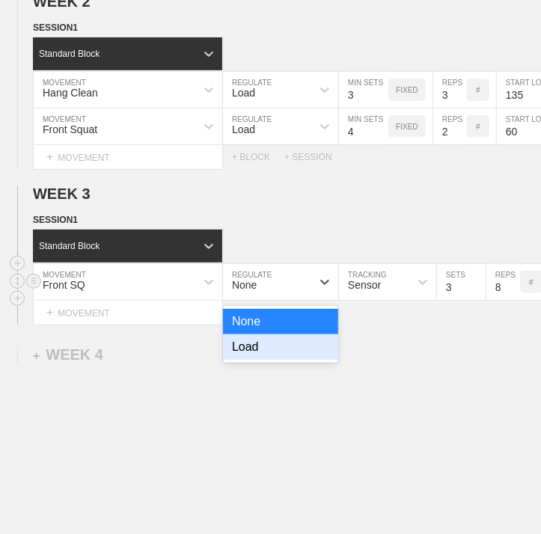
click at [267, 356] on div "Load" at bounding box center [280, 346] width 115 height 25
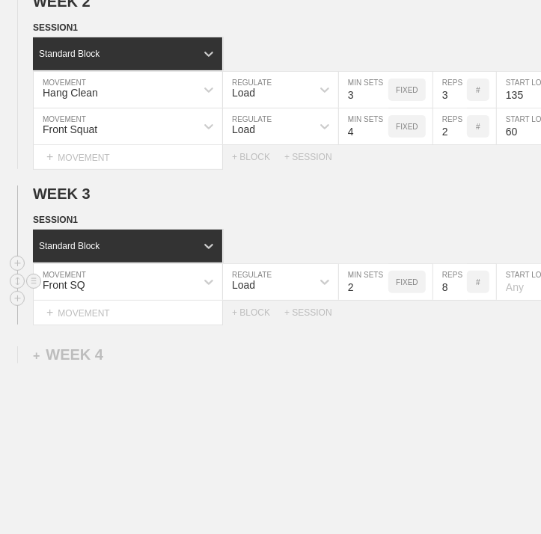
click at [378, 297] on input "2" at bounding box center [363, 282] width 49 height 36
click at [379, 295] on input "3" at bounding box center [363, 282] width 49 height 36
type input "4"
click at [379, 291] on input "4" at bounding box center [363, 282] width 49 height 36
click at [462, 297] on input "7" at bounding box center [450, 282] width 34 height 36
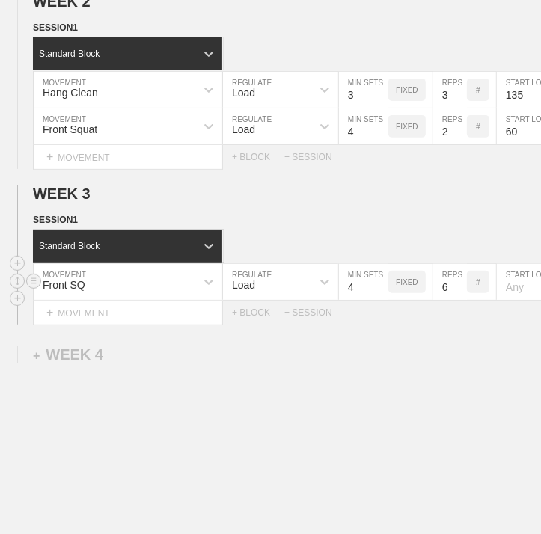
click at [459, 299] on input "6" at bounding box center [450, 282] width 34 height 36
click at [459, 299] on input "5" at bounding box center [450, 282] width 34 height 36
click at [459, 299] on input "4" at bounding box center [450, 282] width 34 height 36
click at [458, 299] on input "3" at bounding box center [450, 282] width 34 height 36
type input "2"
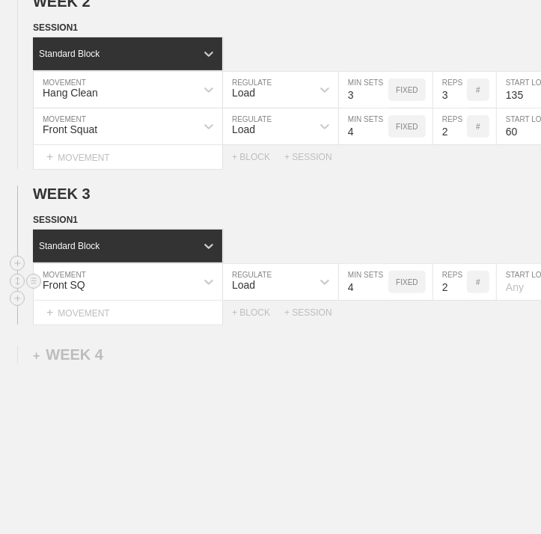
click at [458, 299] on input "2" at bounding box center [450, 282] width 34 height 36
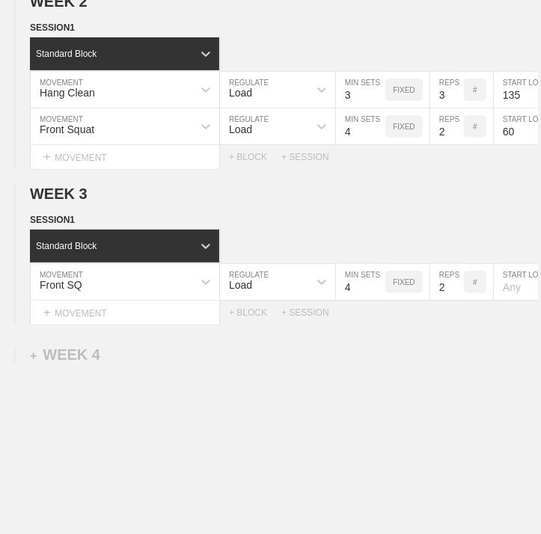
click at [440, 375] on div "WEEK 1 DUPLICATE DELETE SESSION 1 Standard Block DUPLICATE INSERT MOVEMENT AFTE…" at bounding box center [267, 186] width 541 height 804
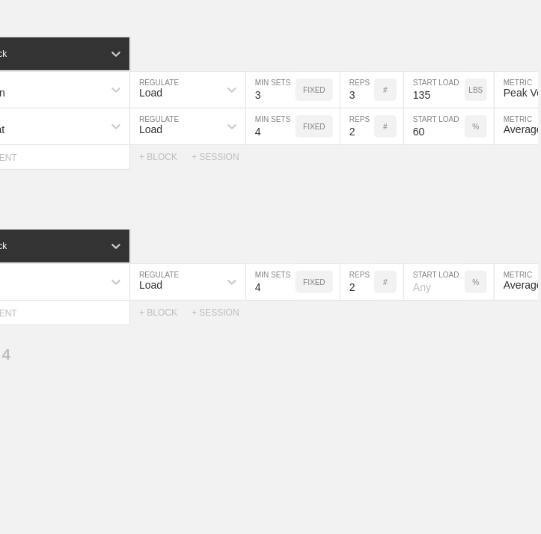
scroll to position [0, 120]
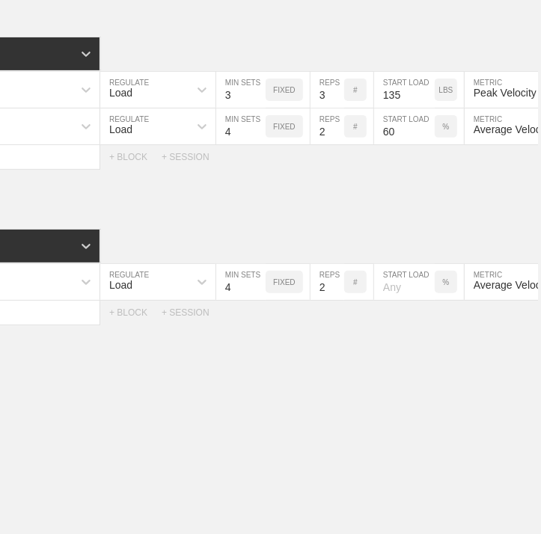
click at [394, 295] on input "number" at bounding box center [404, 282] width 61 height 36
type input "70"
click at [402, 412] on div "WEEK 1 DUPLICATE DELETE SESSION 1 Standard Block DUPLICATE INSERT MOVEMENT AFTE…" at bounding box center [267, 186] width 541 height 804
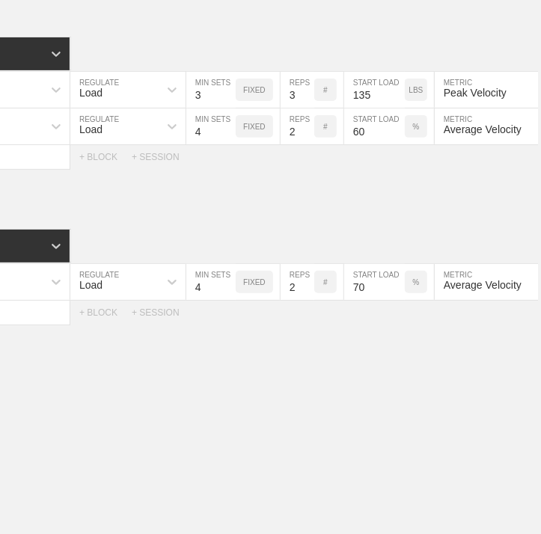
click at [402, 411] on div "WEEK 1 DUPLICATE DELETE SESSION 1 Standard Block DUPLICATE INSERT MOVEMENT AFTE…" at bounding box center [267, 186] width 541 height 804
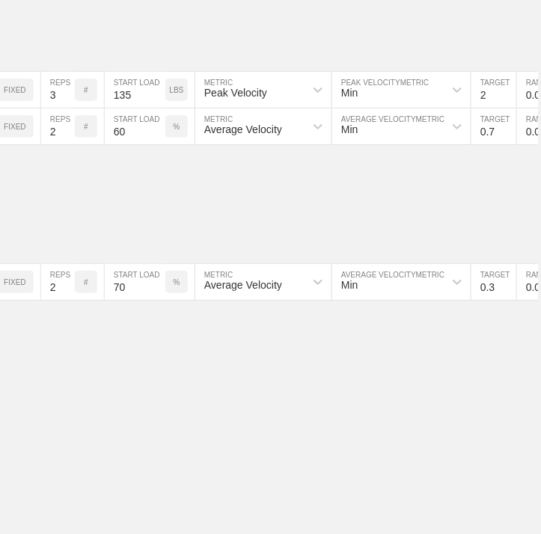
scroll to position [0, 483]
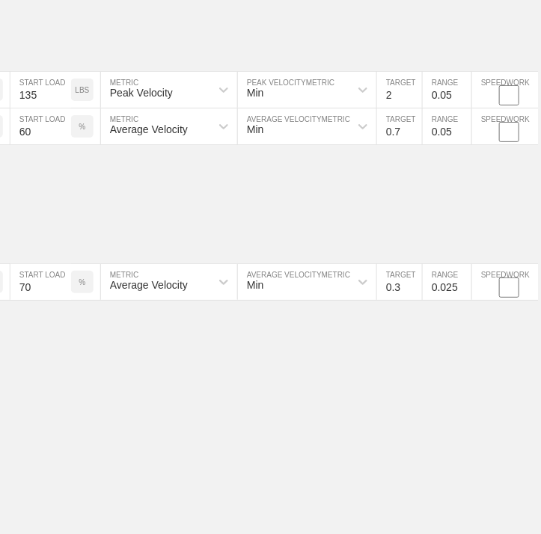
click at [397, 294] on input "0.3" at bounding box center [399, 282] width 45 height 36
type input "0.6"
click at [443, 298] on input "0.025" at bounding box center [447, 282] width 49 height 36
type input "0.05"
drag, startPoint x: 414, startPoint y: 379, endPoint x: 308, endPoint y: 545, distance: 196.8
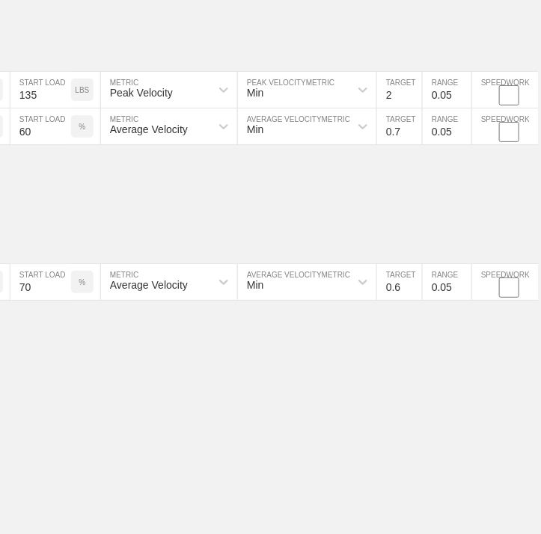
click at [413, 379] on div "WEEK 1 DUPLICATE DELETE SESSION 1 Standard Block DUPLICATE INSERT MOVEMENT AFTE…" at bounding box center [267, 186] width 541 height 804
click at [302, 503] on div "WEEK 1 DUPLICATE DELETE SESSION 1 Standard Block DUPLICATE INSERT MOVEMENT AFTE…" at bounding box center [270, 186] width 541 height 804
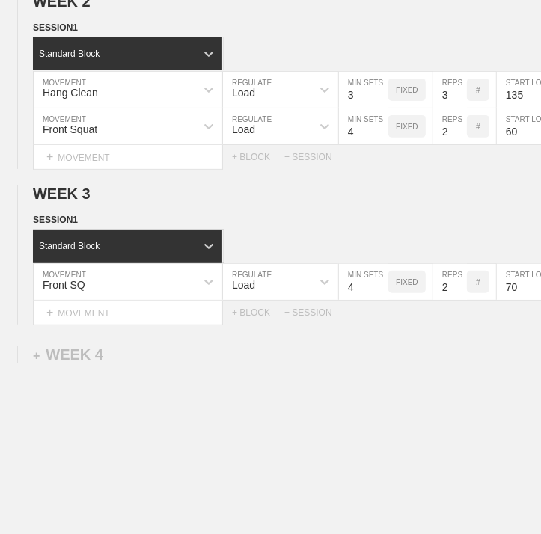
scroll to position [0, 0]
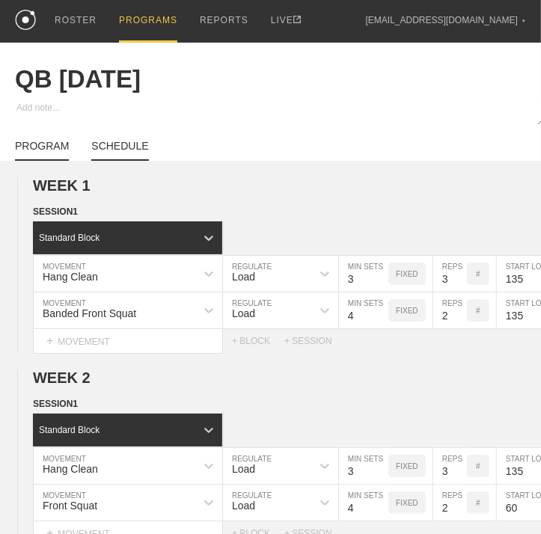
click at [118, 155] on link "SCHEDULE" at bounding box center [119, 150] width 57 height 21
type textarea "x"
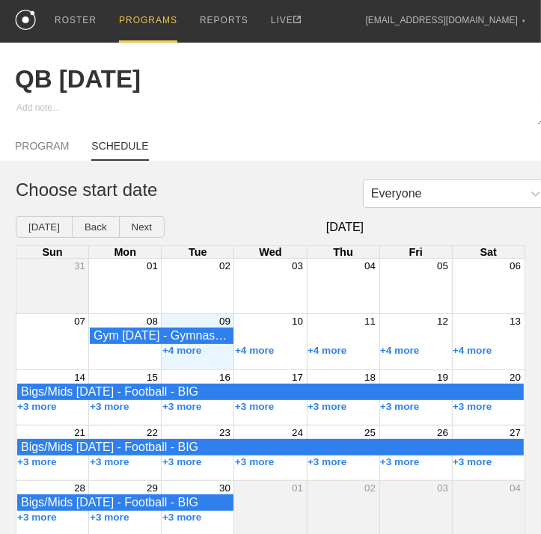
click at [214, 357] on div "+4 more" at bounding box center [198, 351] width 73 height 12
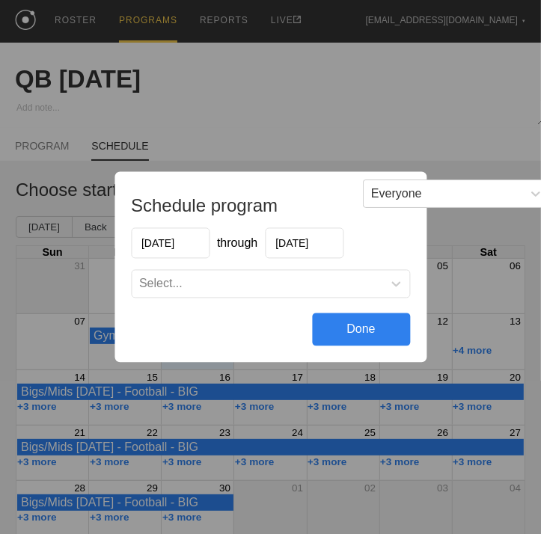
click at [255, 283] on div "Select..." at bounding box center [257, 284] width 251 height 15
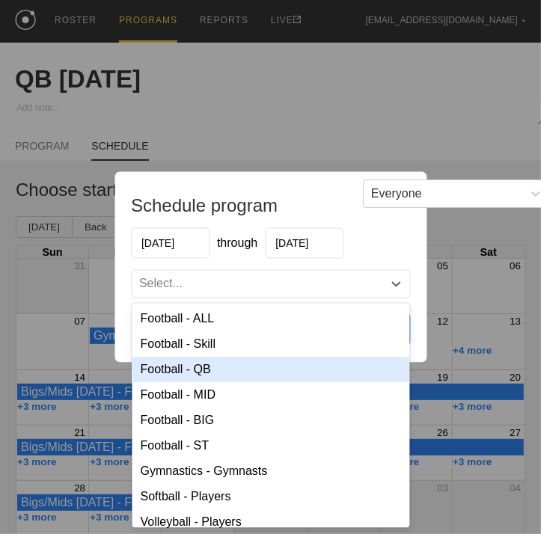
click at [210, 367] on div "Football - QB" at bounding box center [271, 370] width 278 height 25
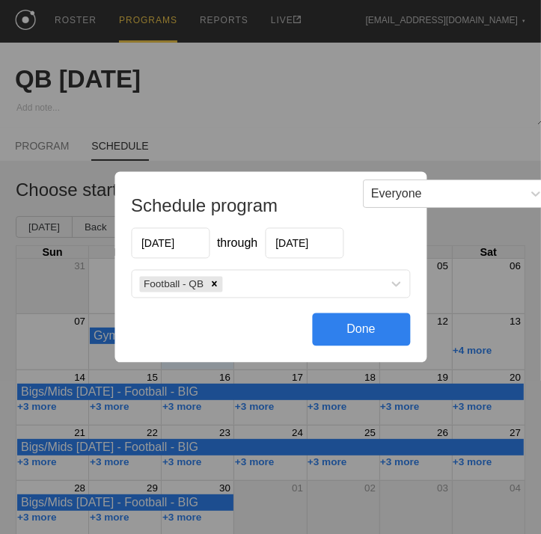
click at [358, 336] on div "Done" at bounding box center [361, 330] width 98 height 33
